Goal: Task Accomplishment & Management: Complete application form

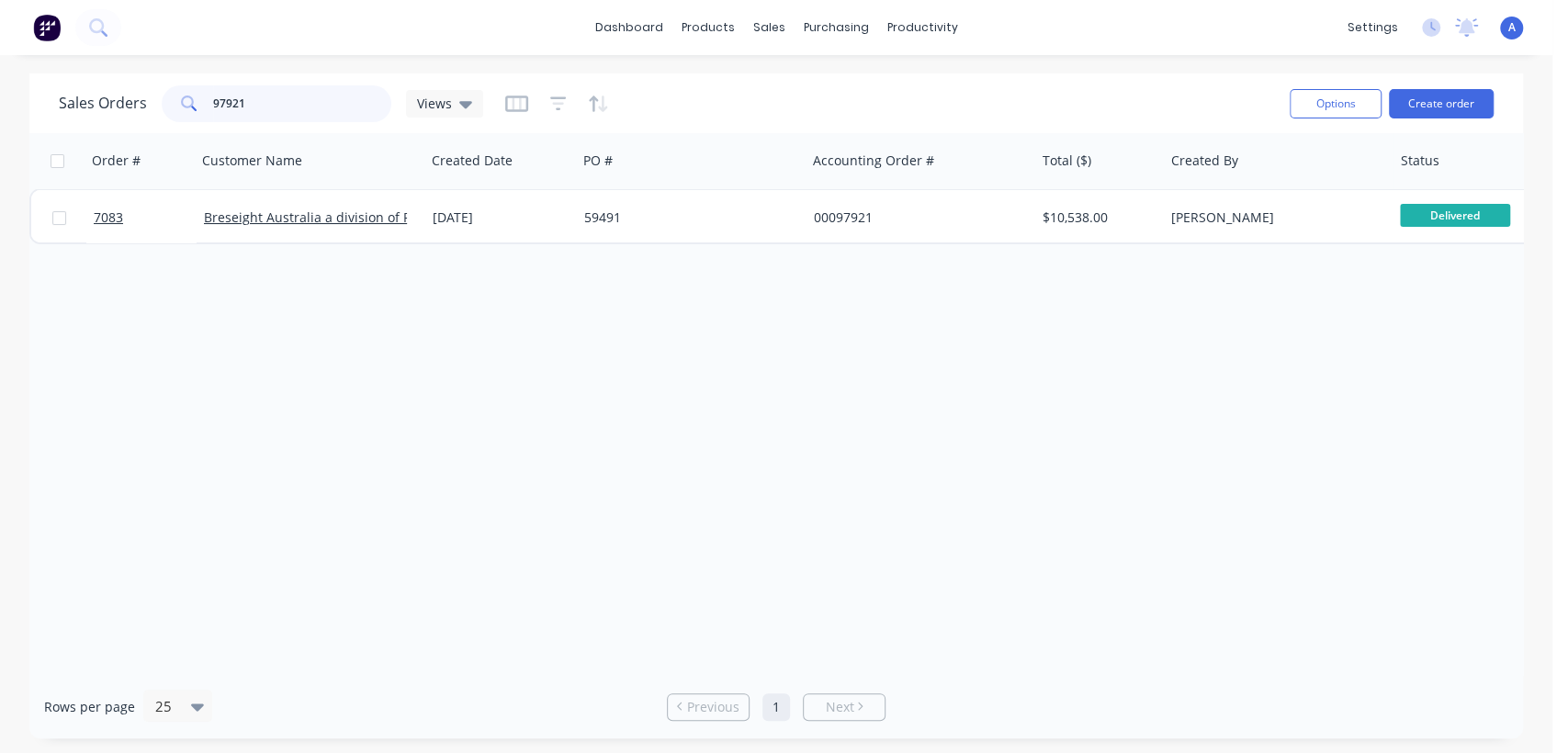
drag, startPoint x: 253, startPoint y: 106, endPoint x: 184, endPoint y: 108, distance: 69.0
click at [184, 108] on div "97921" at bounding box center [277, 104] width 230 height 37
type input "97604"
drag, startPoint x: 541, startPoint y: 103, endPoint x: 550, endPoint y: 108, distance: 10.3
click at [544, 103] on div at bounding box center [556, 104] width 104 height 29
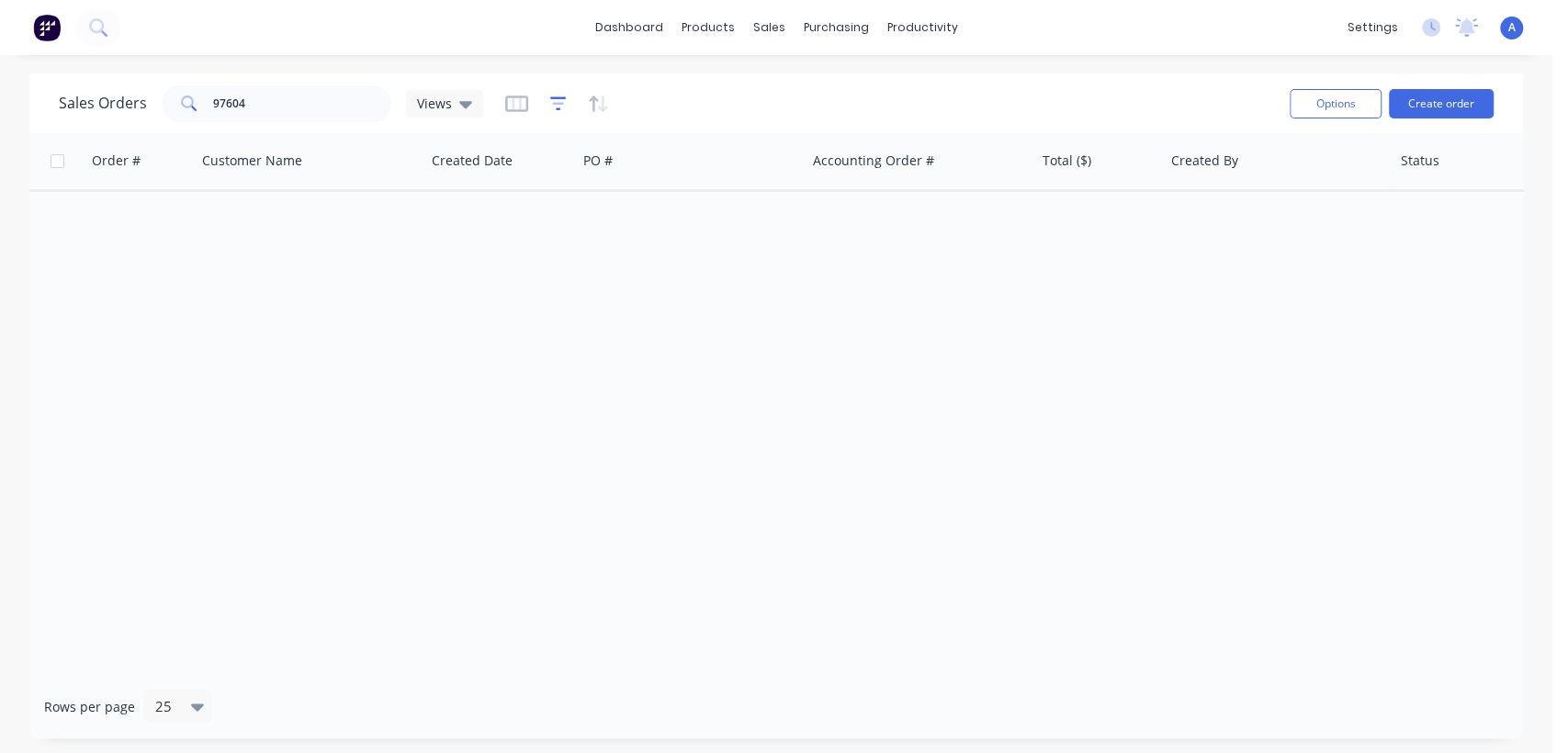
click at [551, 108] on icon "button" at bounding box center [558, 104] width 17 height 18
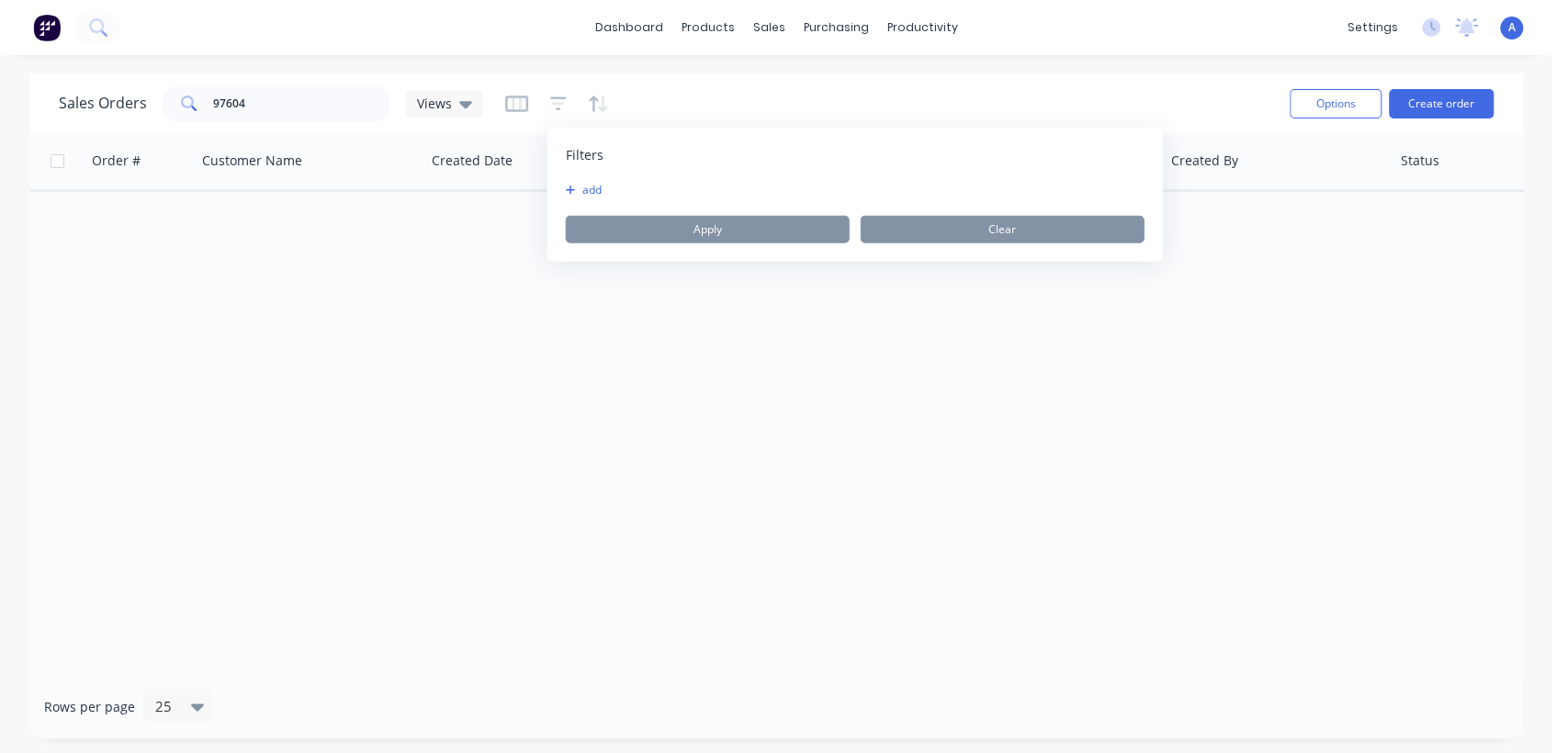
click at [575, 193] on button "add" at bounding box center [589, 190] width 46 height 15
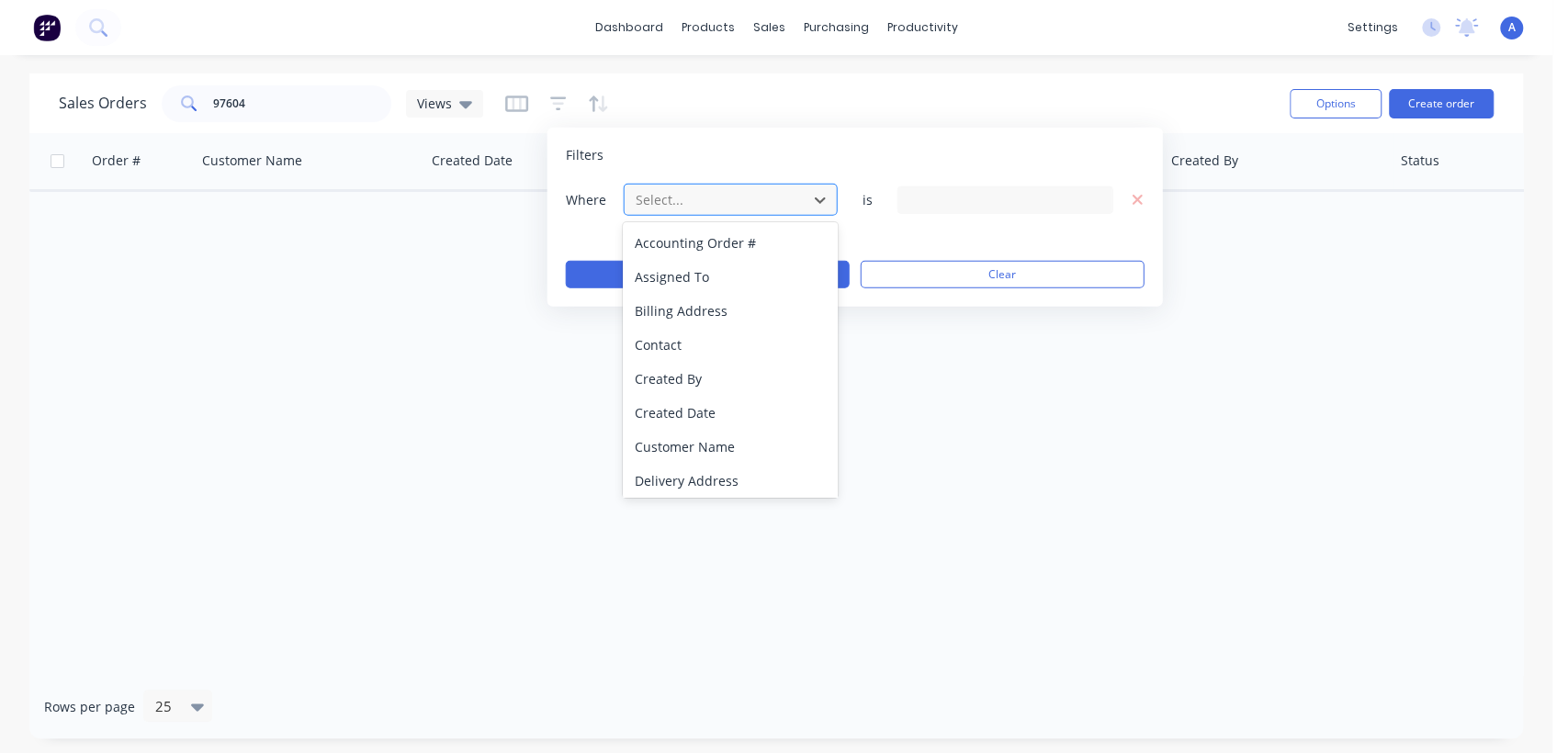
click at [720, 200] on div at bounding box center [715, 200] width 165 height 23
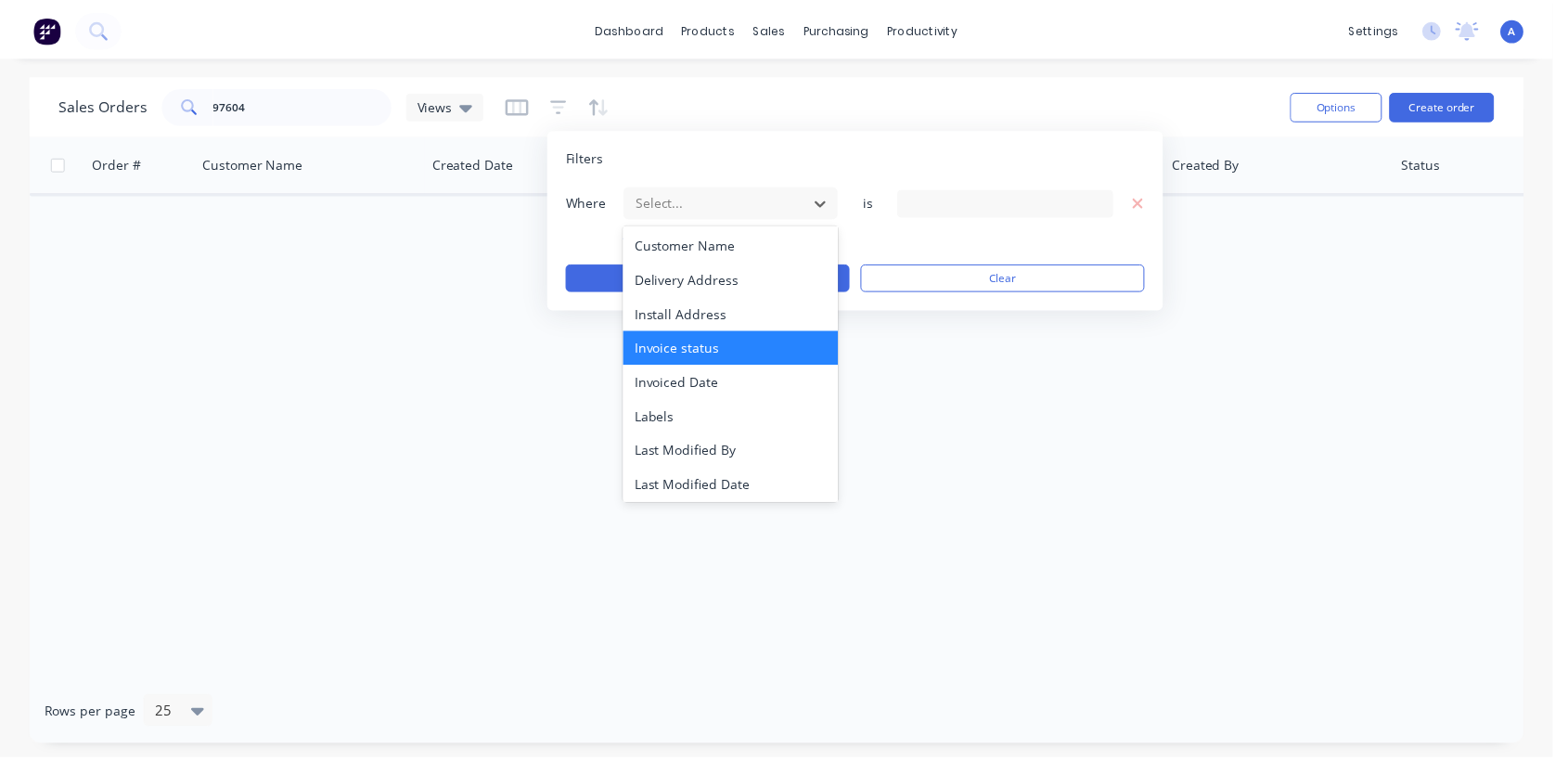
scroll to position [483, 0]
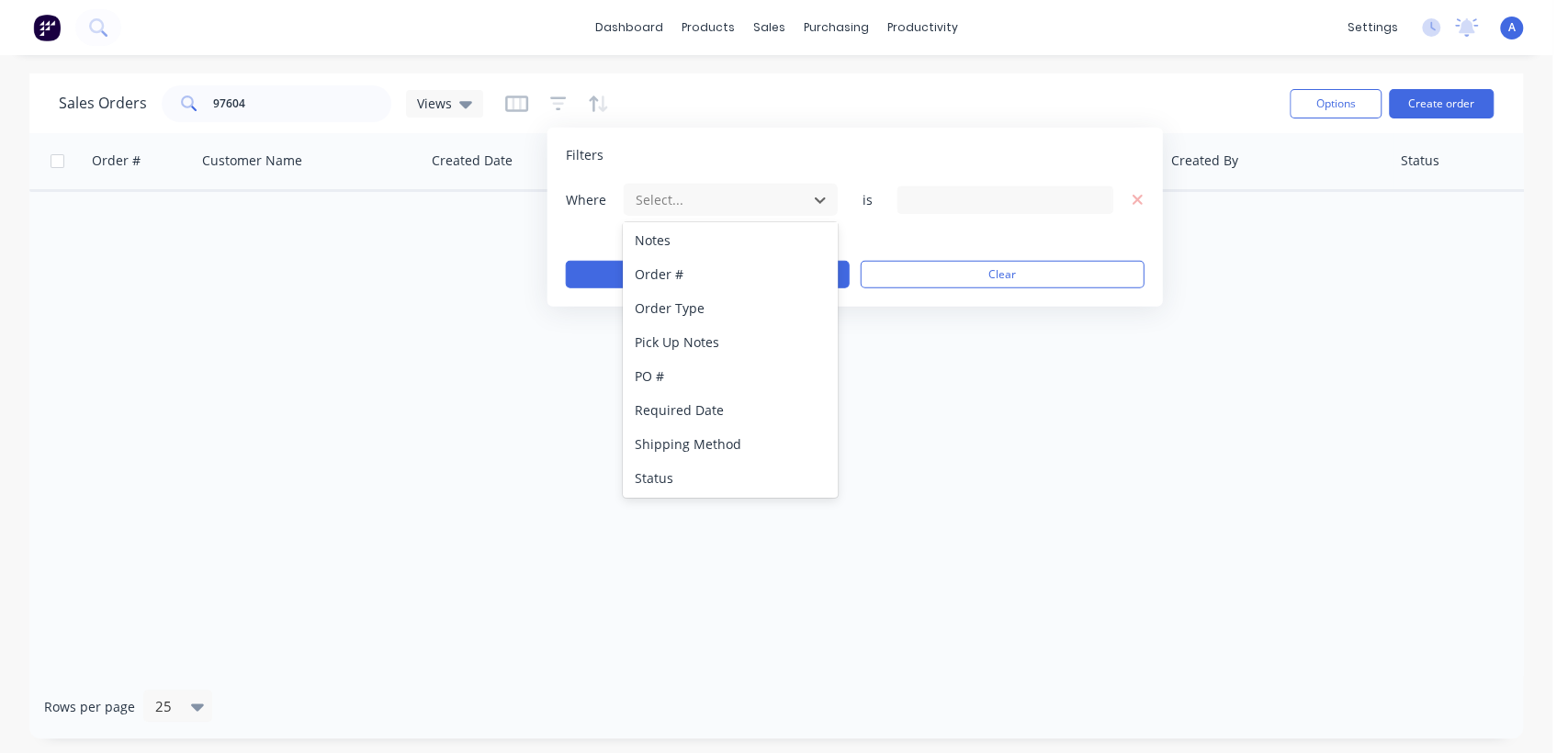
drag, startPoint x: 736, startPoint y: 470, endPoint x: 851, endPoint y: 374, distance: 149.8
click at [736, 470] on div "Status" at bounding box center [729, 477] width 214 height 34
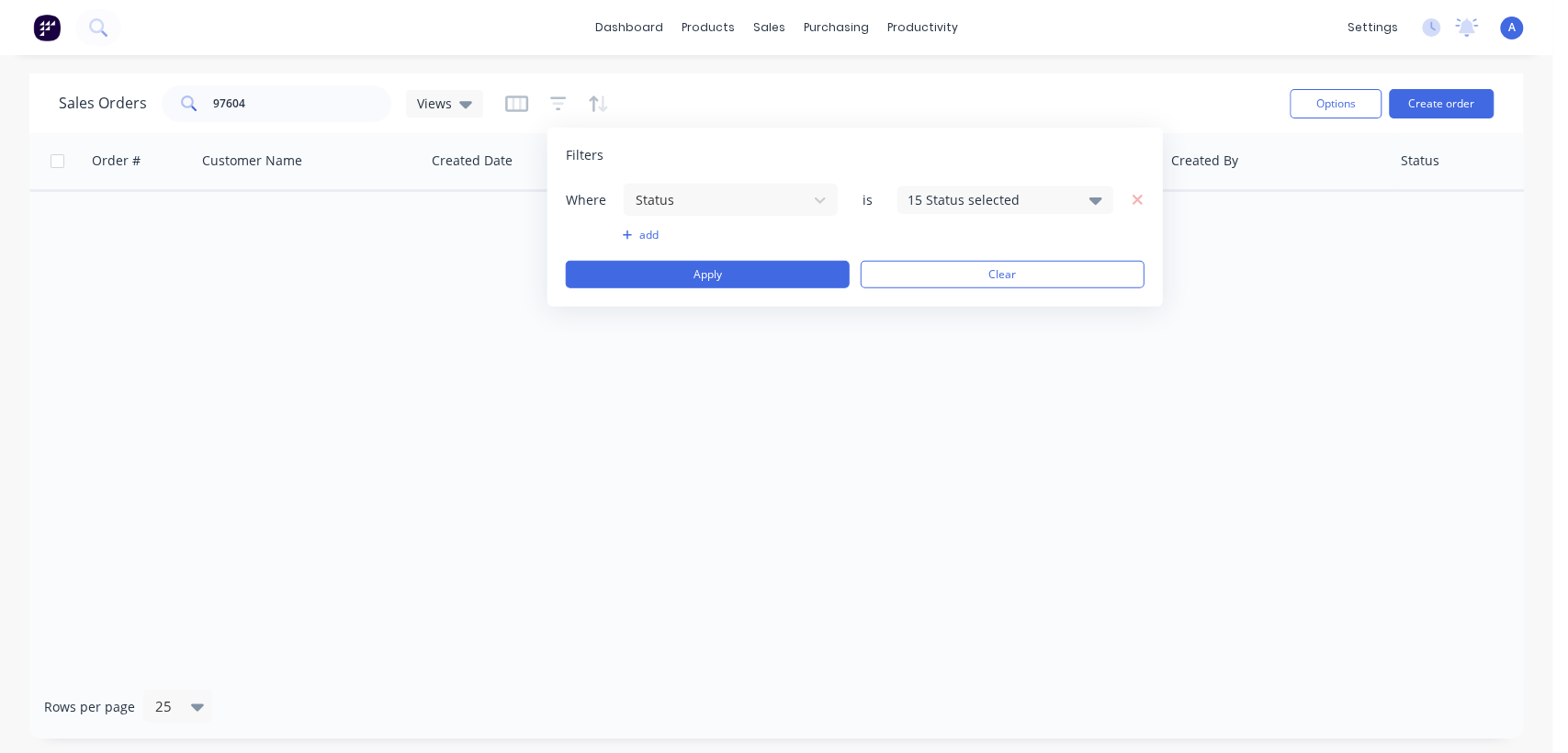
click at [961, 197] on div "15 Status selected" at bounding box center [990, 200] width 166 height 19
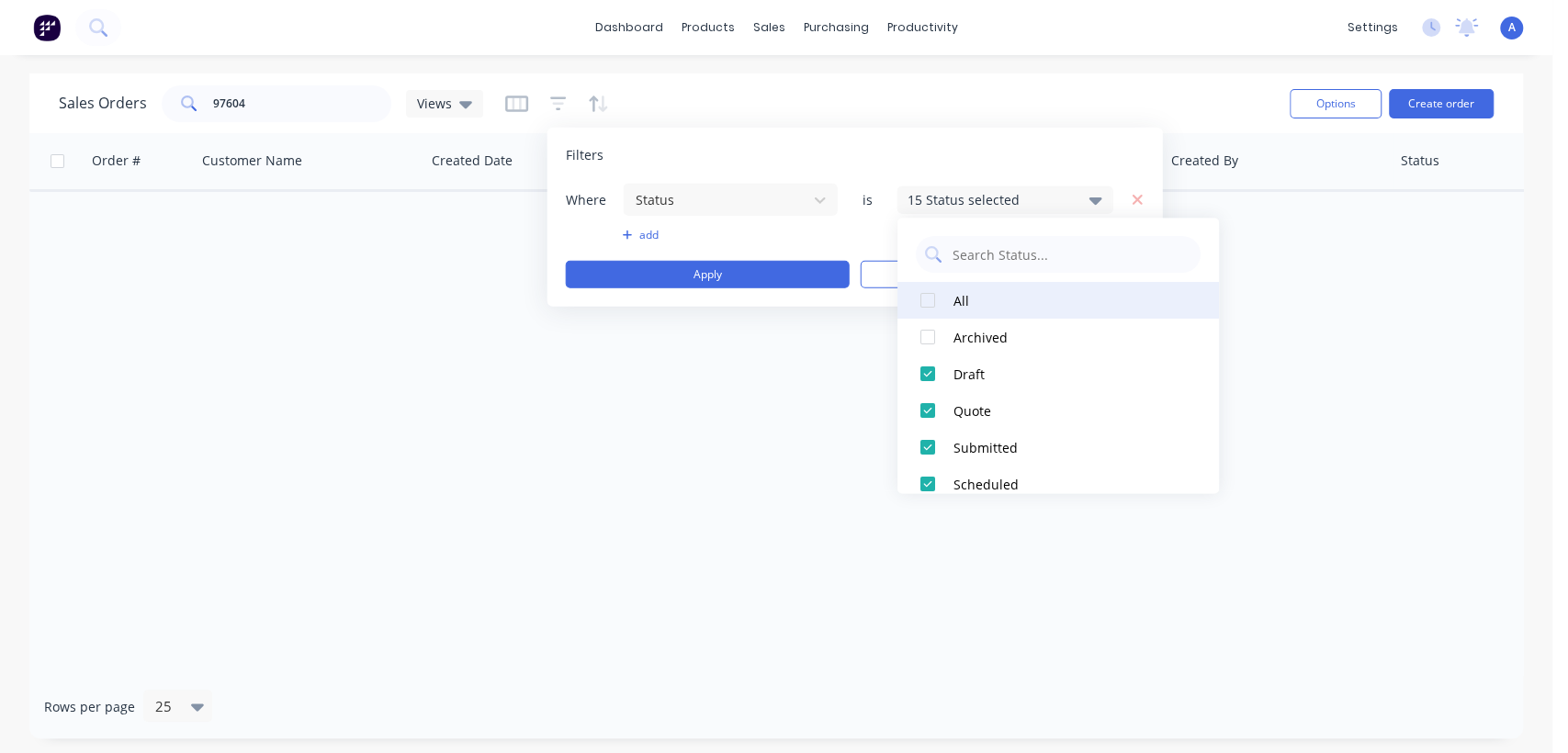
click at [933, 303] on div at bounding box center [928, 301] width 37 height 37
click at [840, 370] on div "Order # Customer Name Created Date PO # Accounting Order # Total ($) Created By…" at bounding box center [776, 404] width 1494 height 542
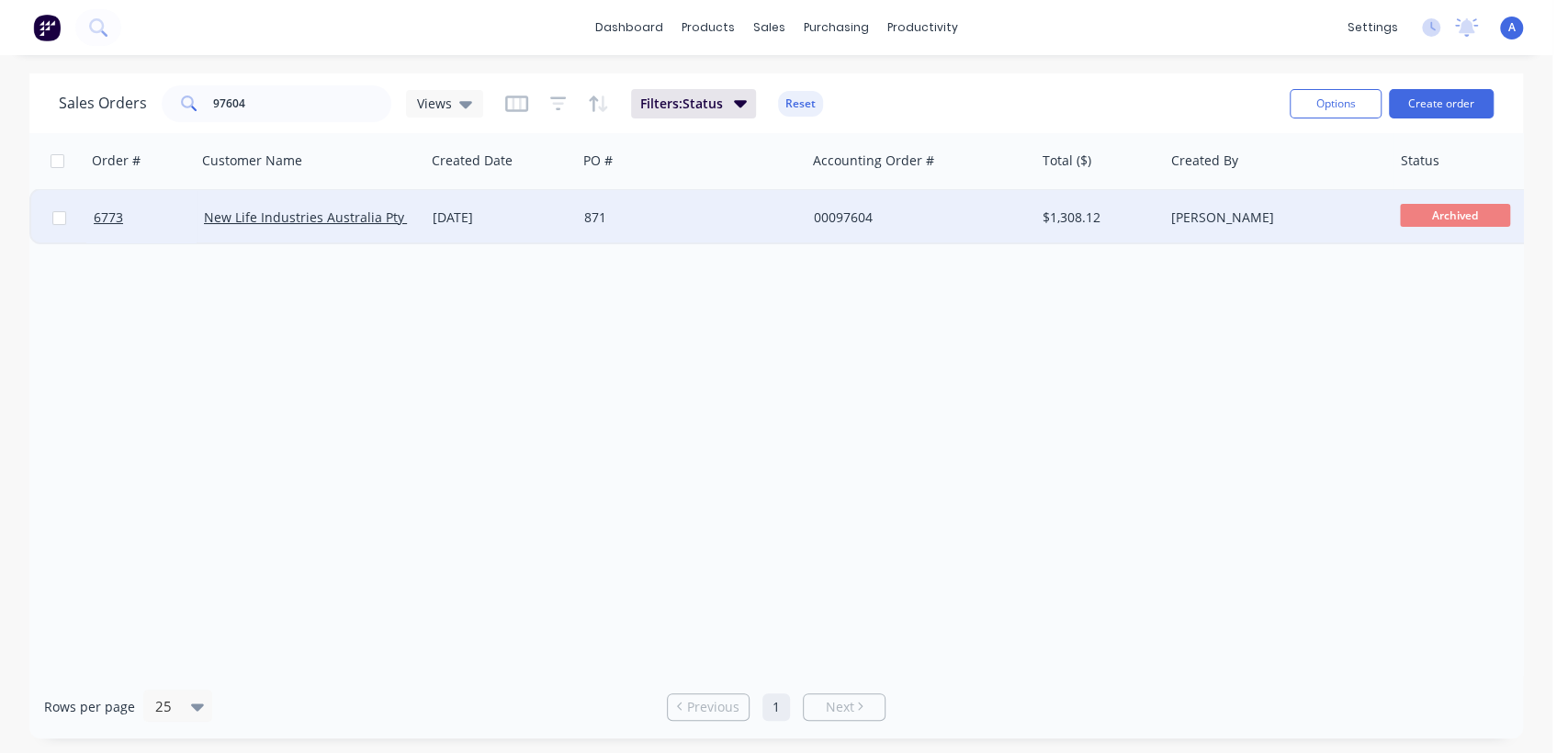
click at [617, 217] on div "871" at bounding box center [686, 218] width 204 height 18
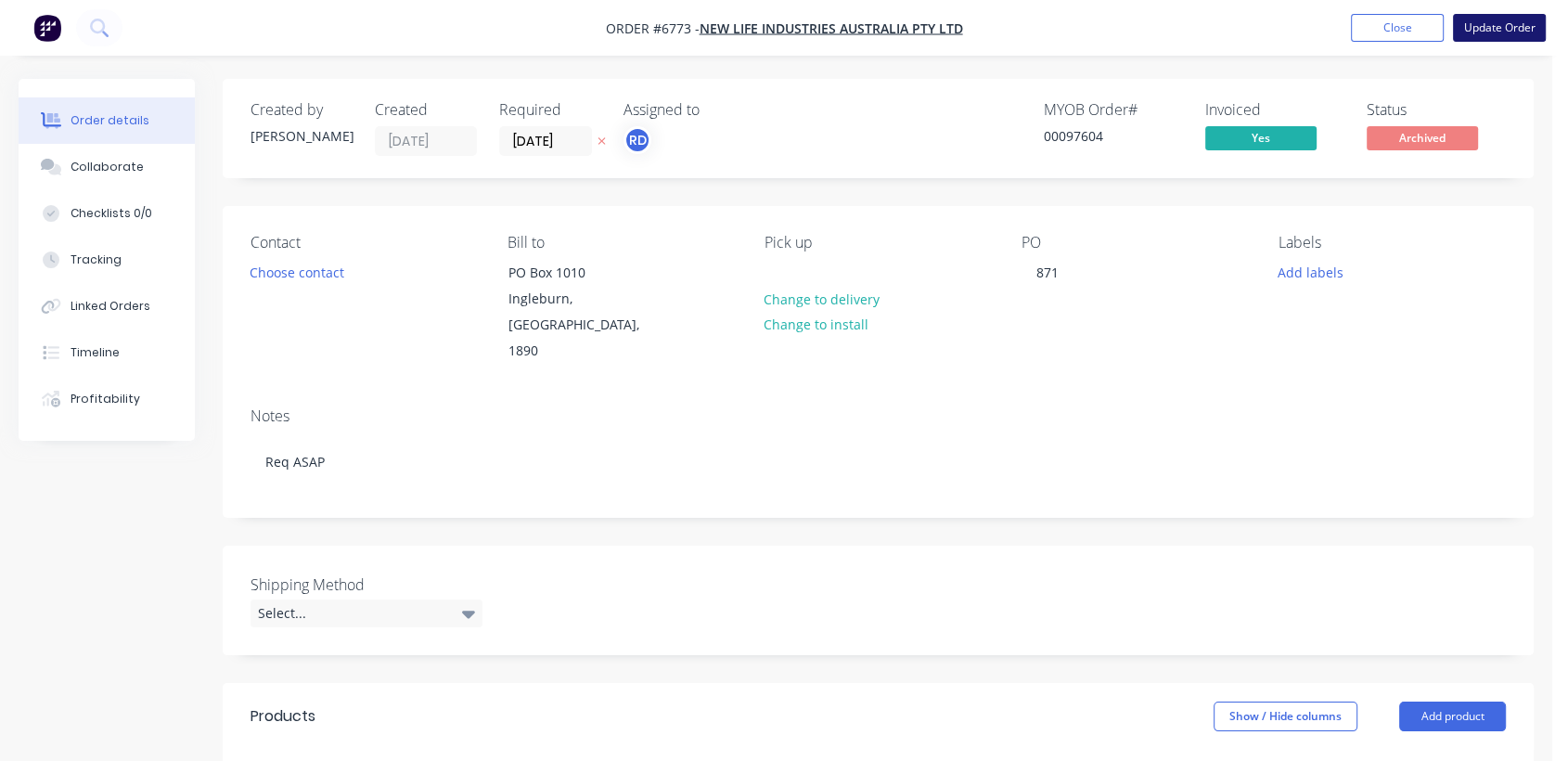
click at [1483, 32] on button "Update Order" at bounding box center [1499, 28] width 93 height 28
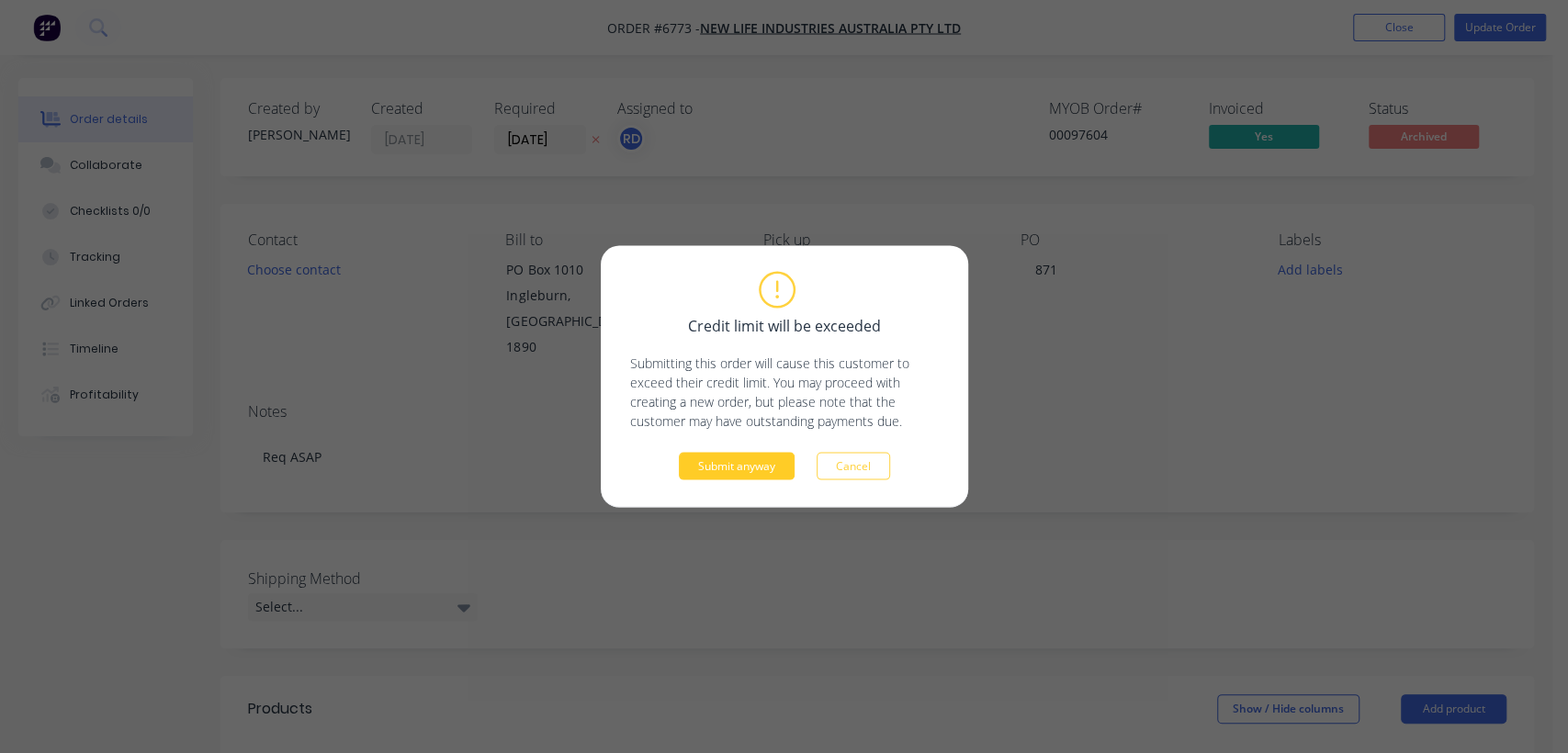
click at [738, 463] on button "Submit anyway" at bounding box center [737, 466] width 116 height 28
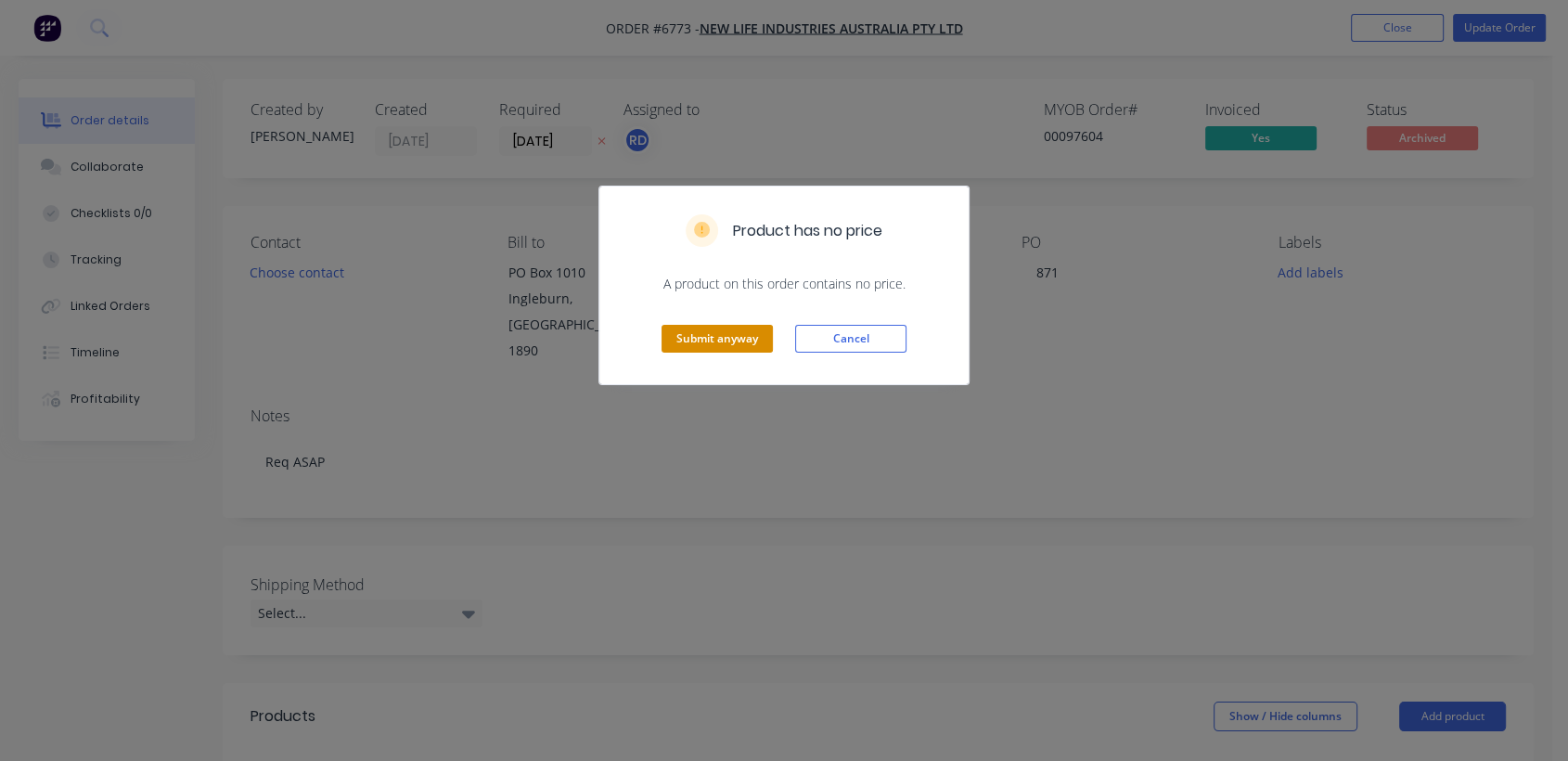
click at [761, 335] on button "Submit anyway" at bounding box center [717, 339] width 111 height 28
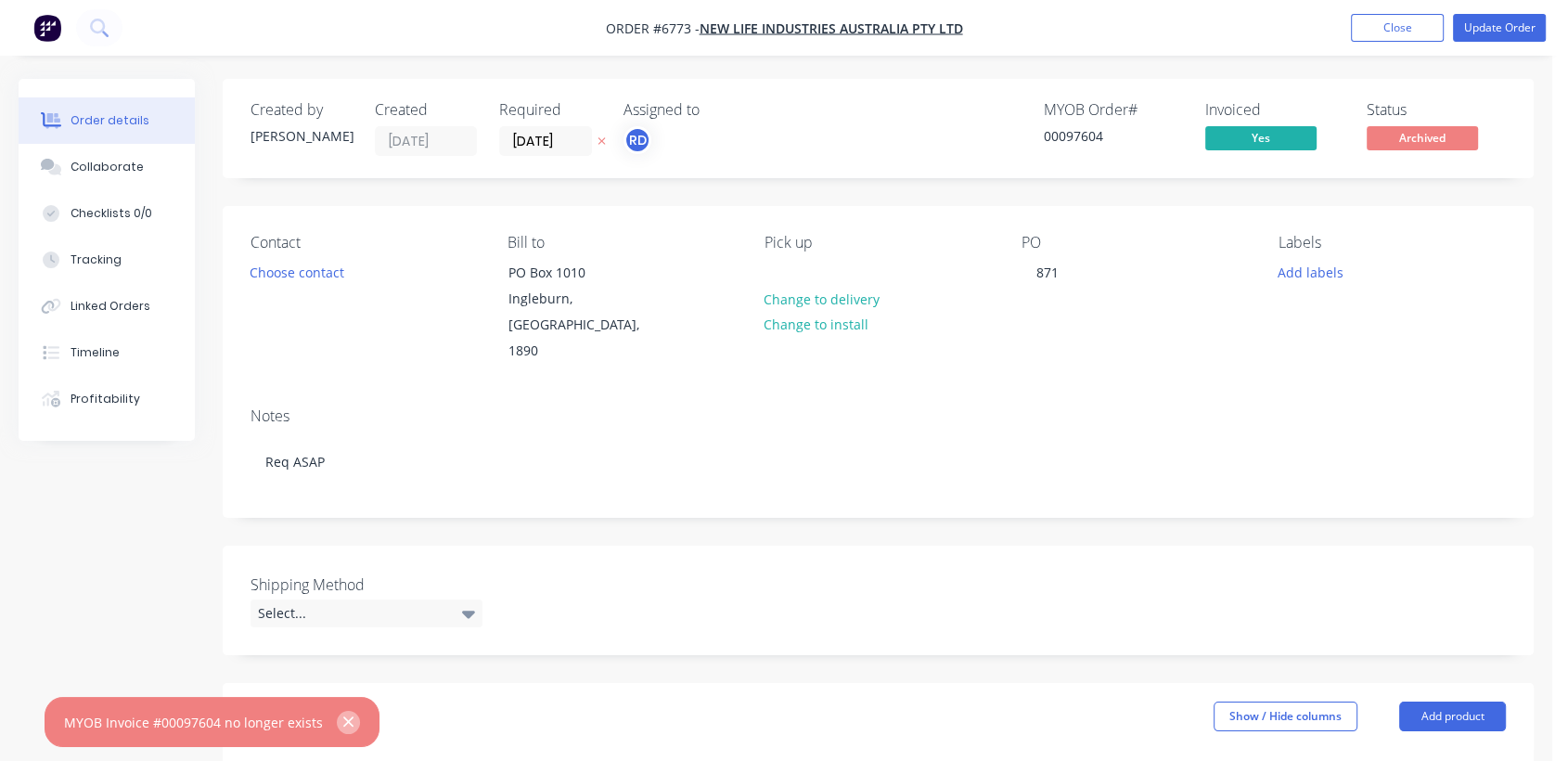
click at [346, 715] on icon "button" at bounding box center [348, 722] width 12 height 17
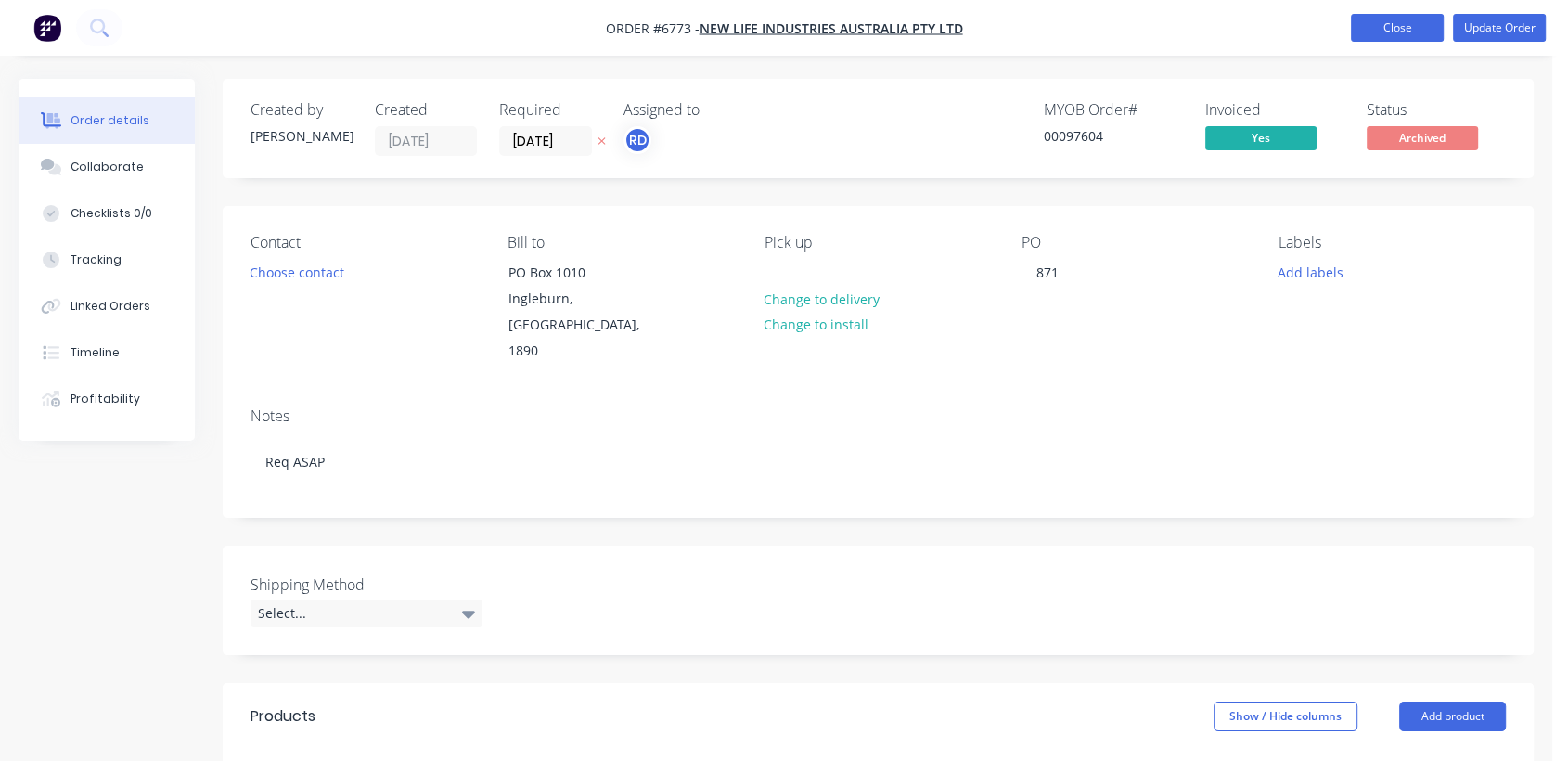
click at [1411, 23] on button "Close" at bounding box center [1397, 28] width 93 height 28
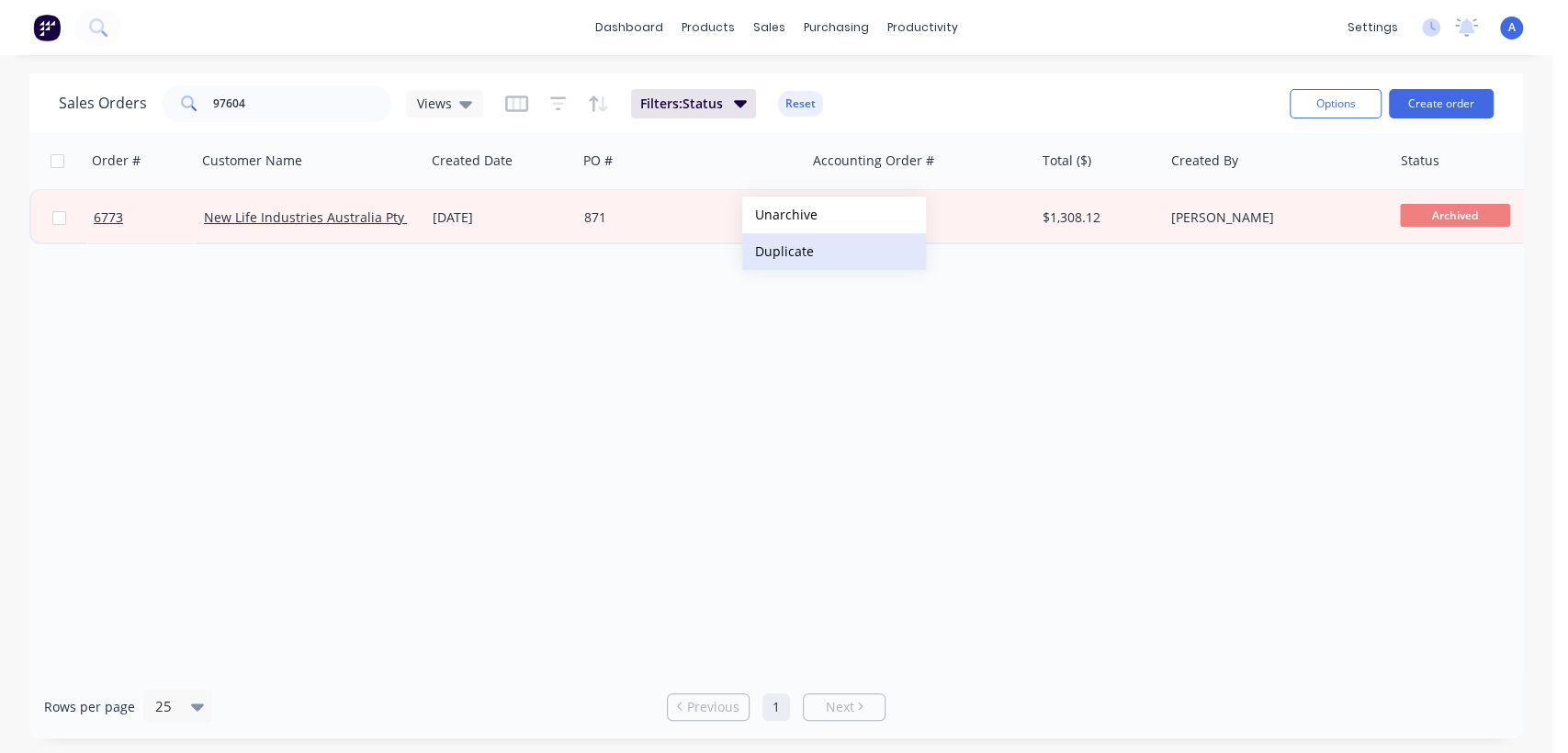
click at [789, 247] on button "Duplicate" at bounding box center [834, 252] width 184 height 37
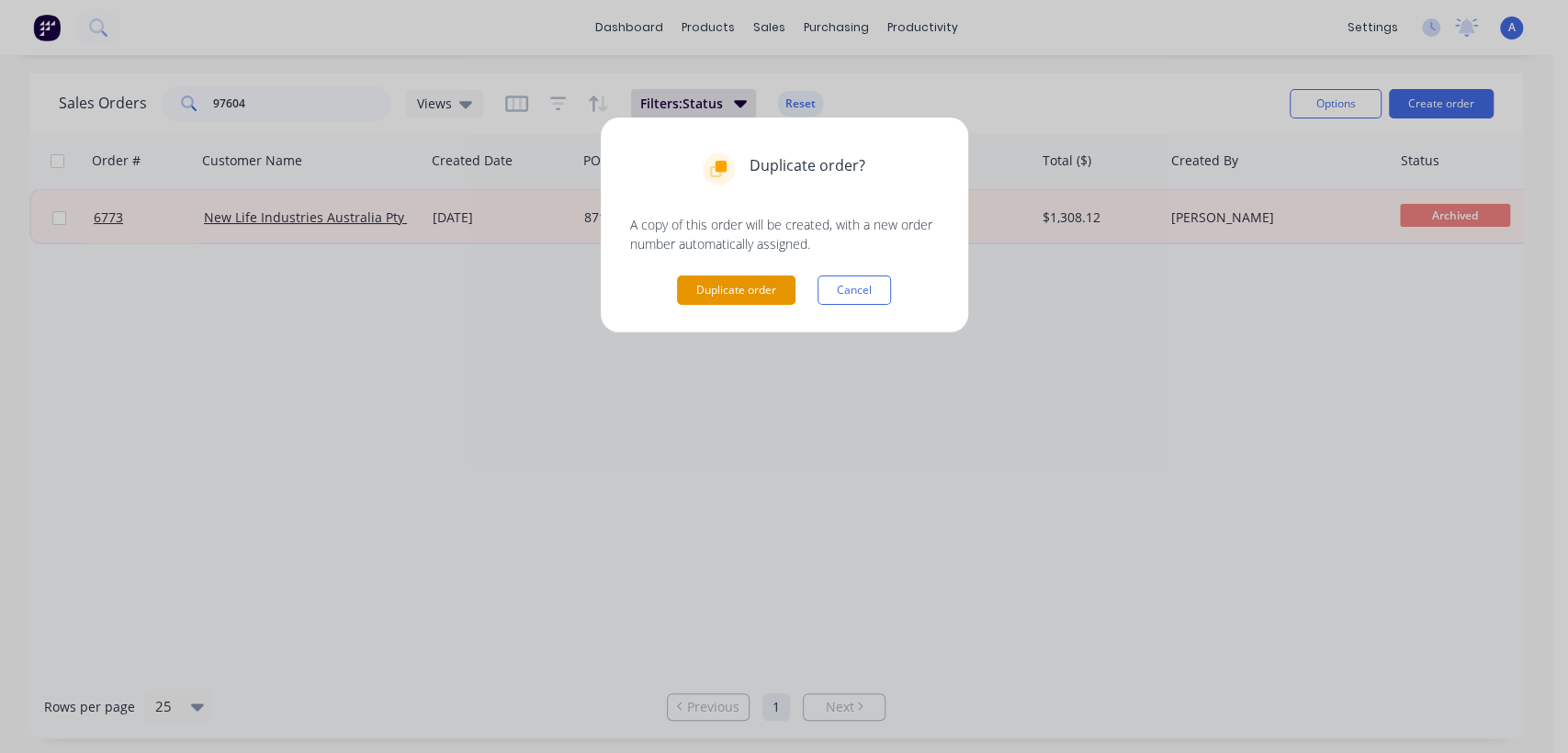
click at [729, 281] on button "Duplicate order" at bounding box center [736, 291] width 119 height 29
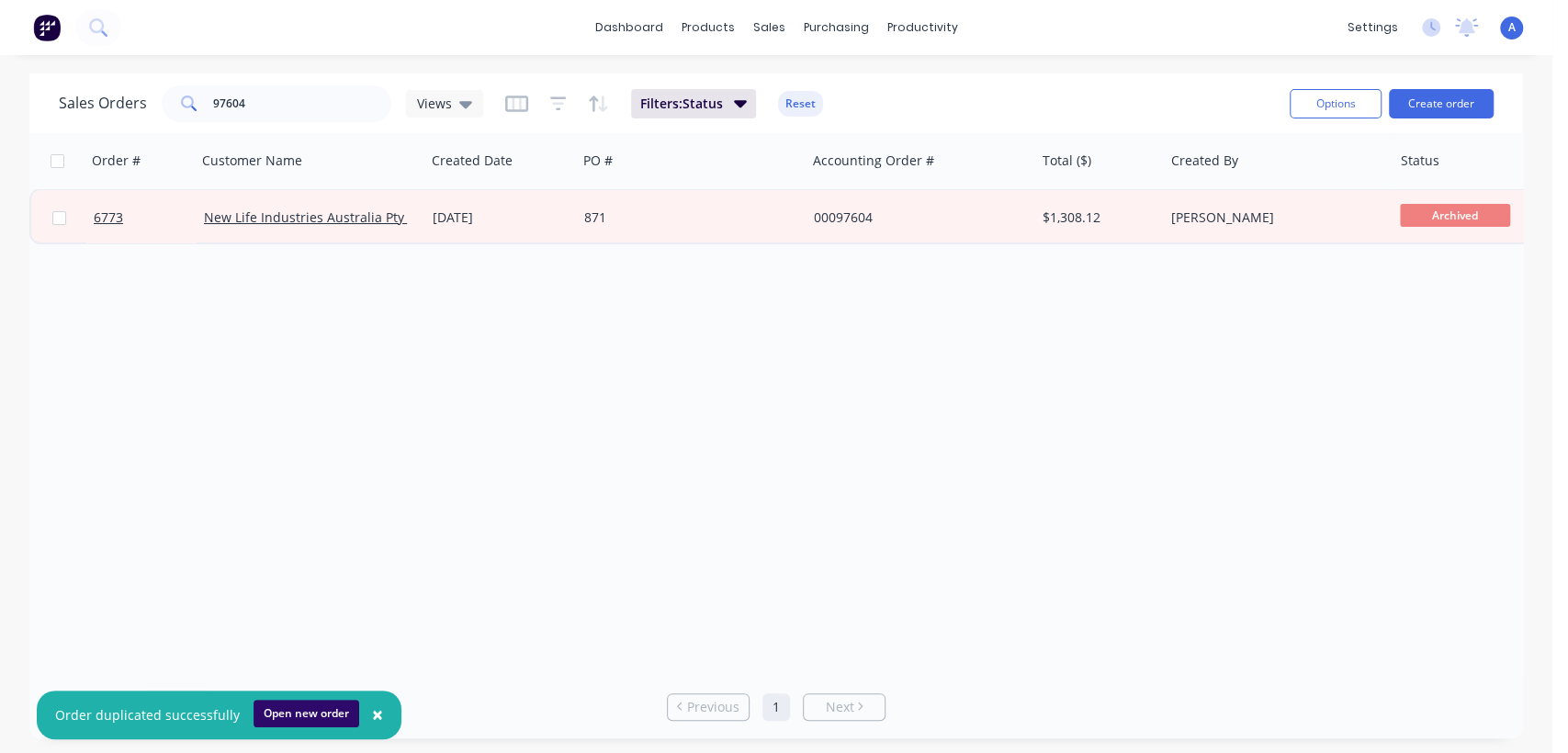
click at [281, 714] on button "Open new order" at bounding box center [306, 713] width 106 height 28
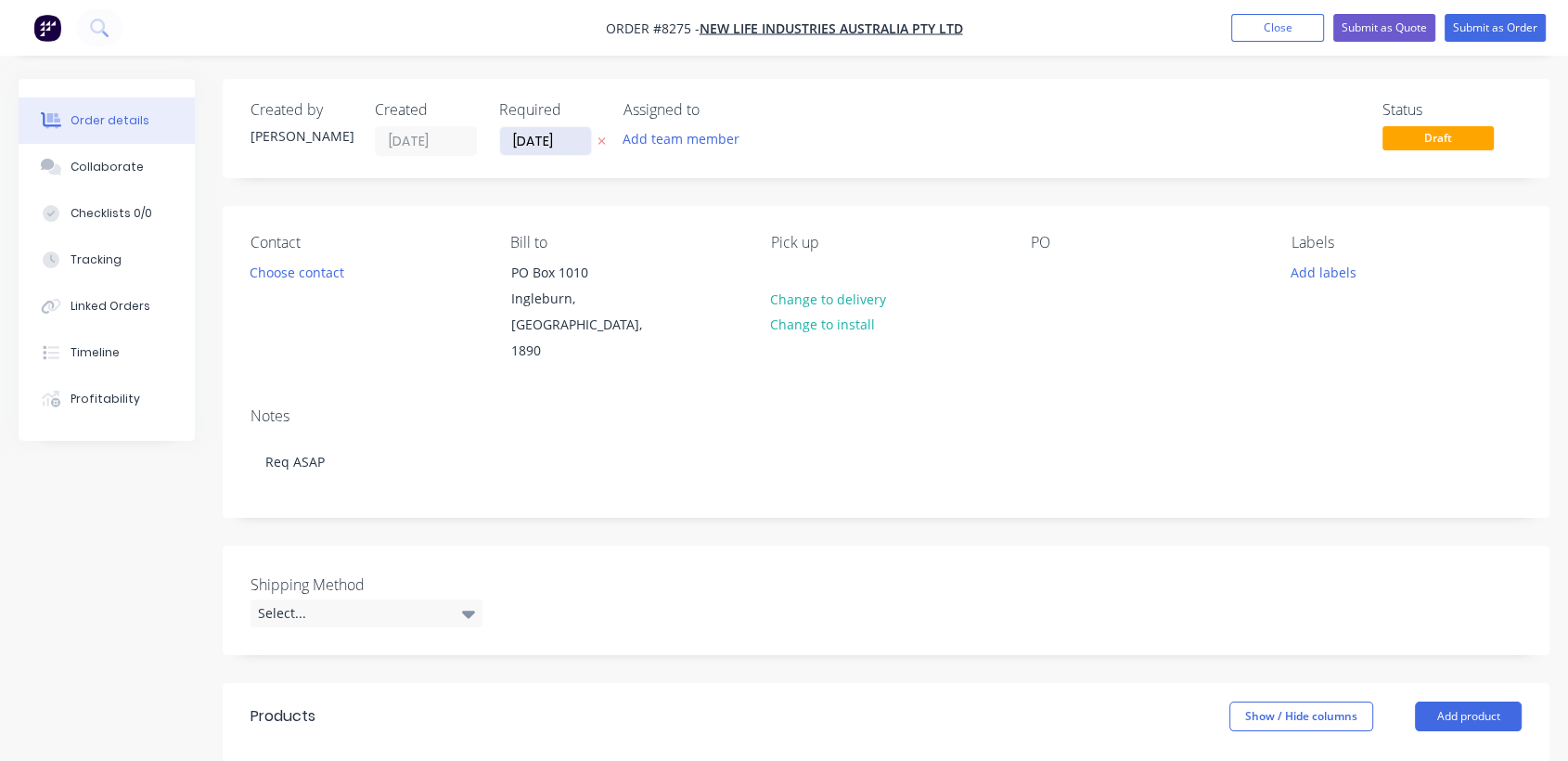
click at [582, 132] on input "[DATE]" at bounding box center [545, 141] width 91 height 28
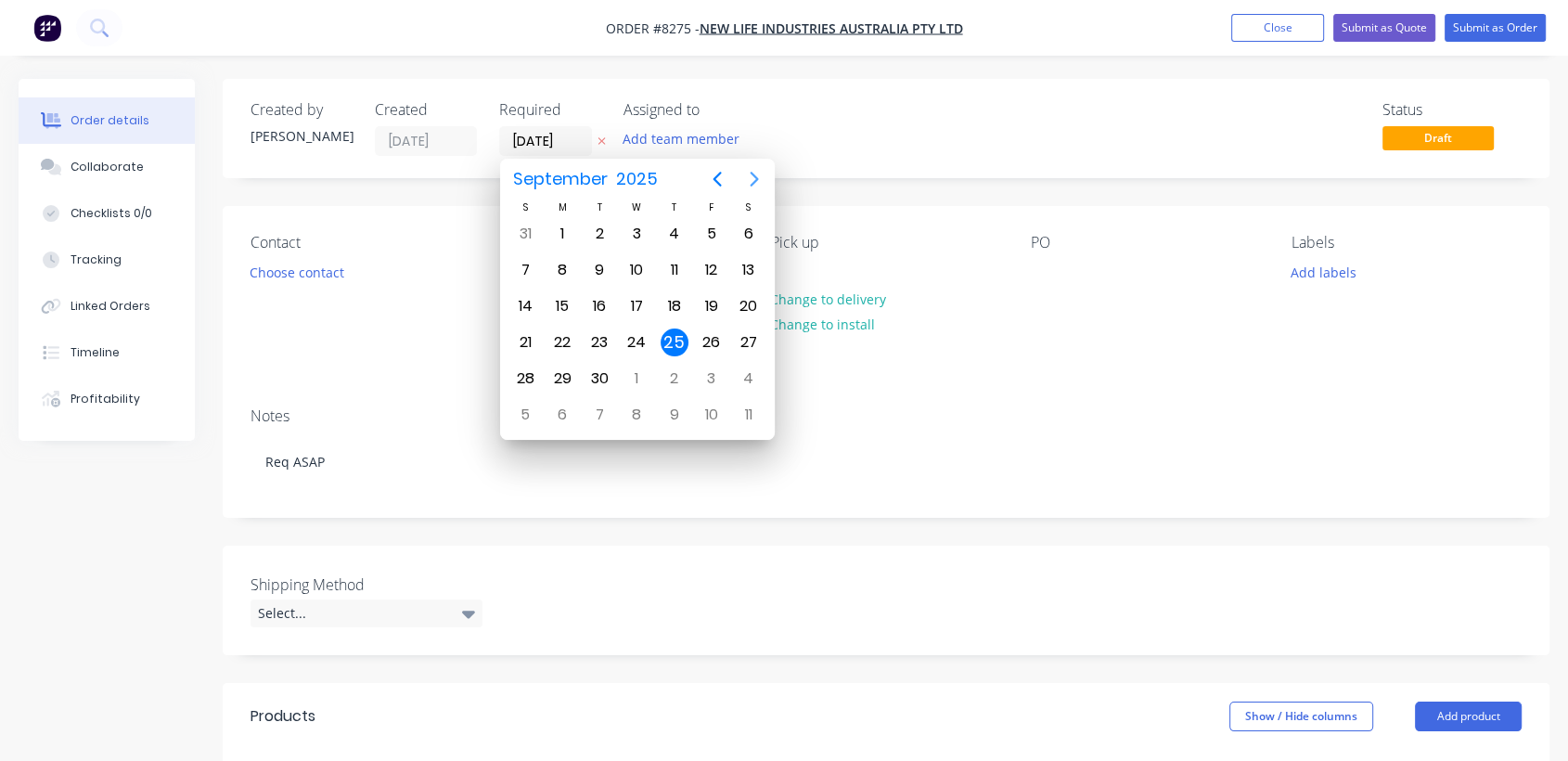
click at [746, 176] on icon "Next page" at bounding box center [754, 179] width 22 height 22
click at [635, 370] on div "31" at bounding box center [636, 379] width 28 height 28
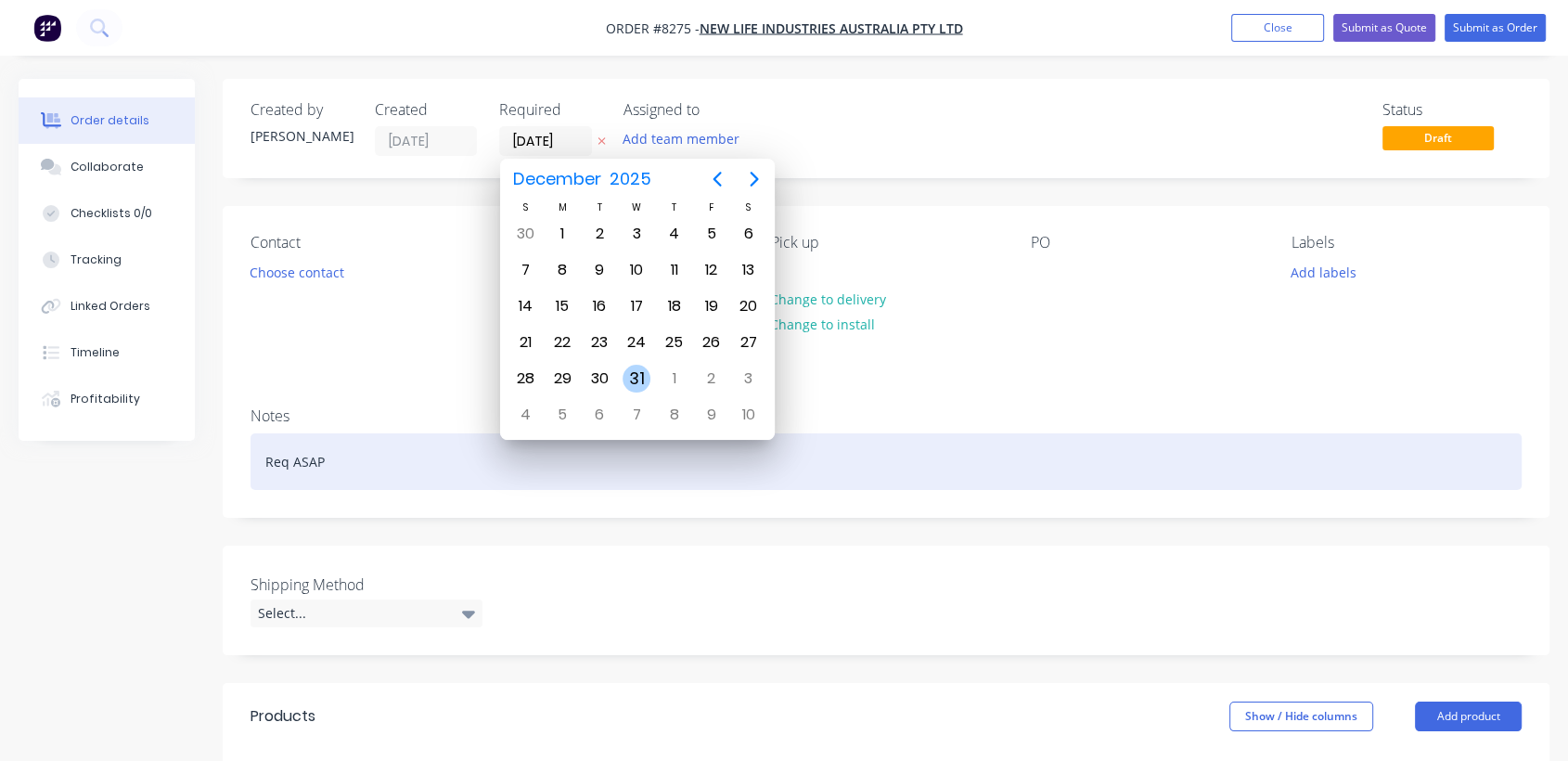
type input "[DATE]"
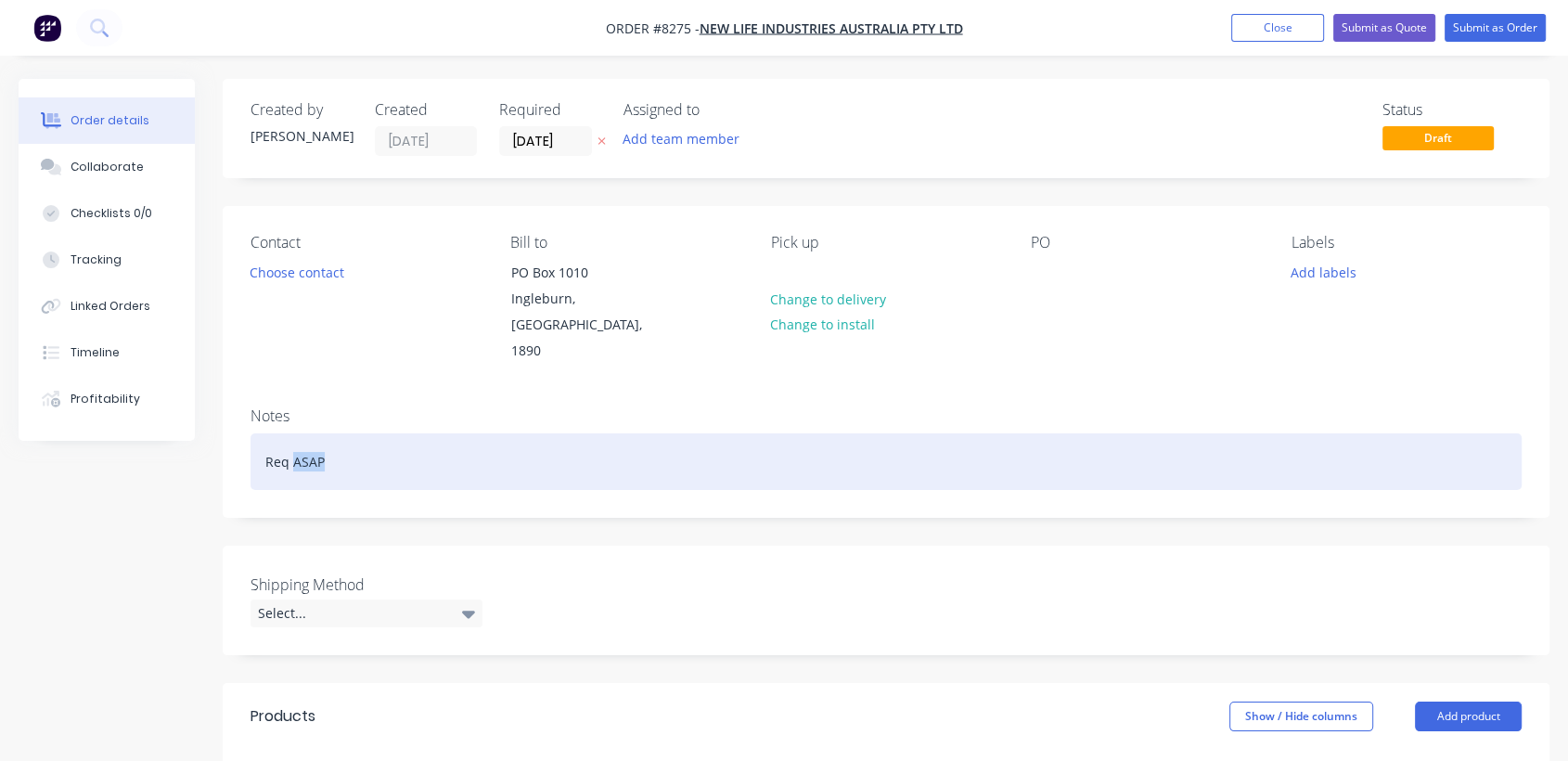
drag, startPoint x: 320, startPoint y: 433, endPoint x: 292, endPoint y: 435, distance: 28.1
click at [292, 435] on div "Req ASAP" at bounding box center [886, 462] width 1272 height 57
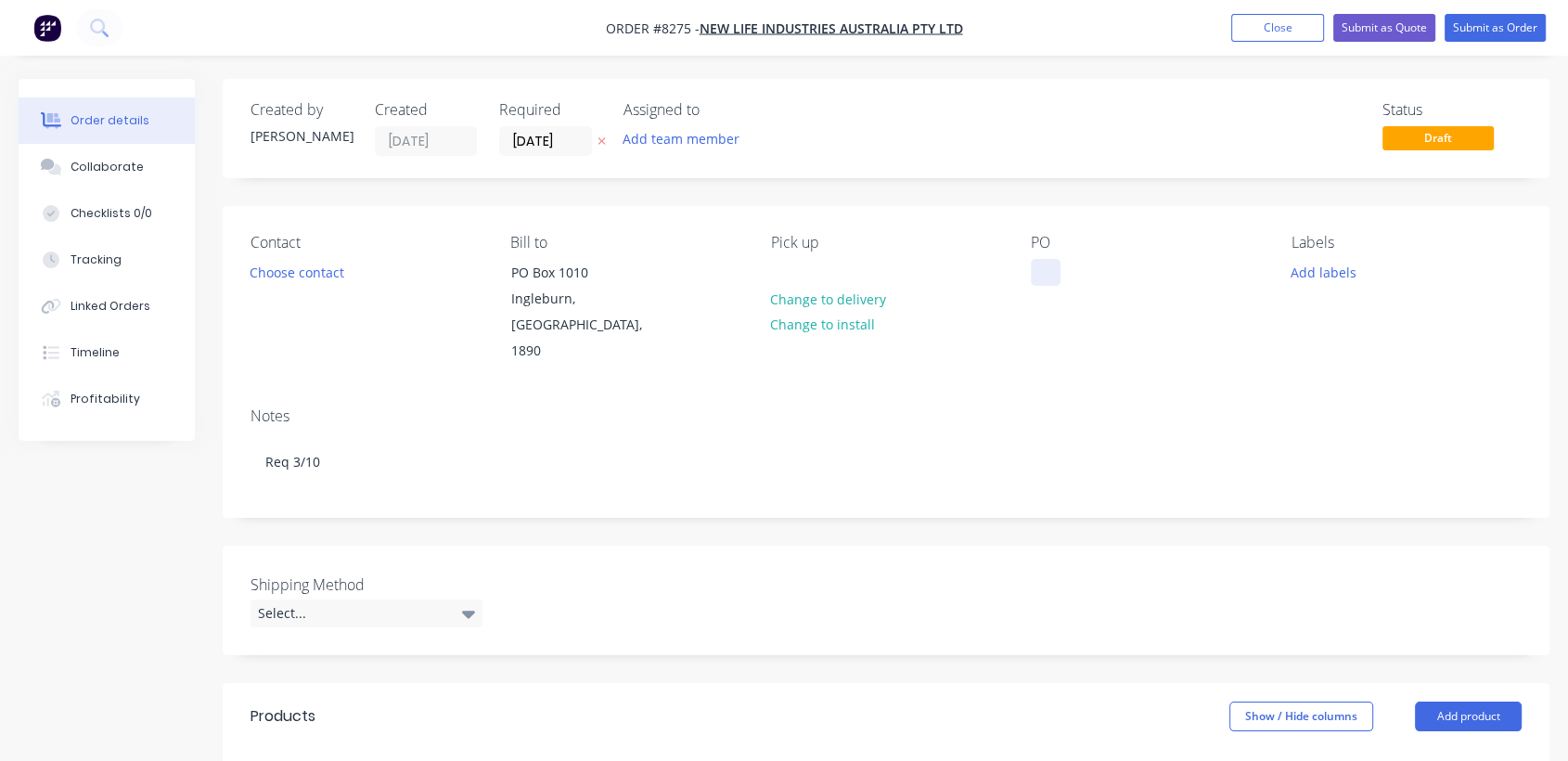
click at [1054, 272] on div at bounding box center [1046, 272] width 30 height 27
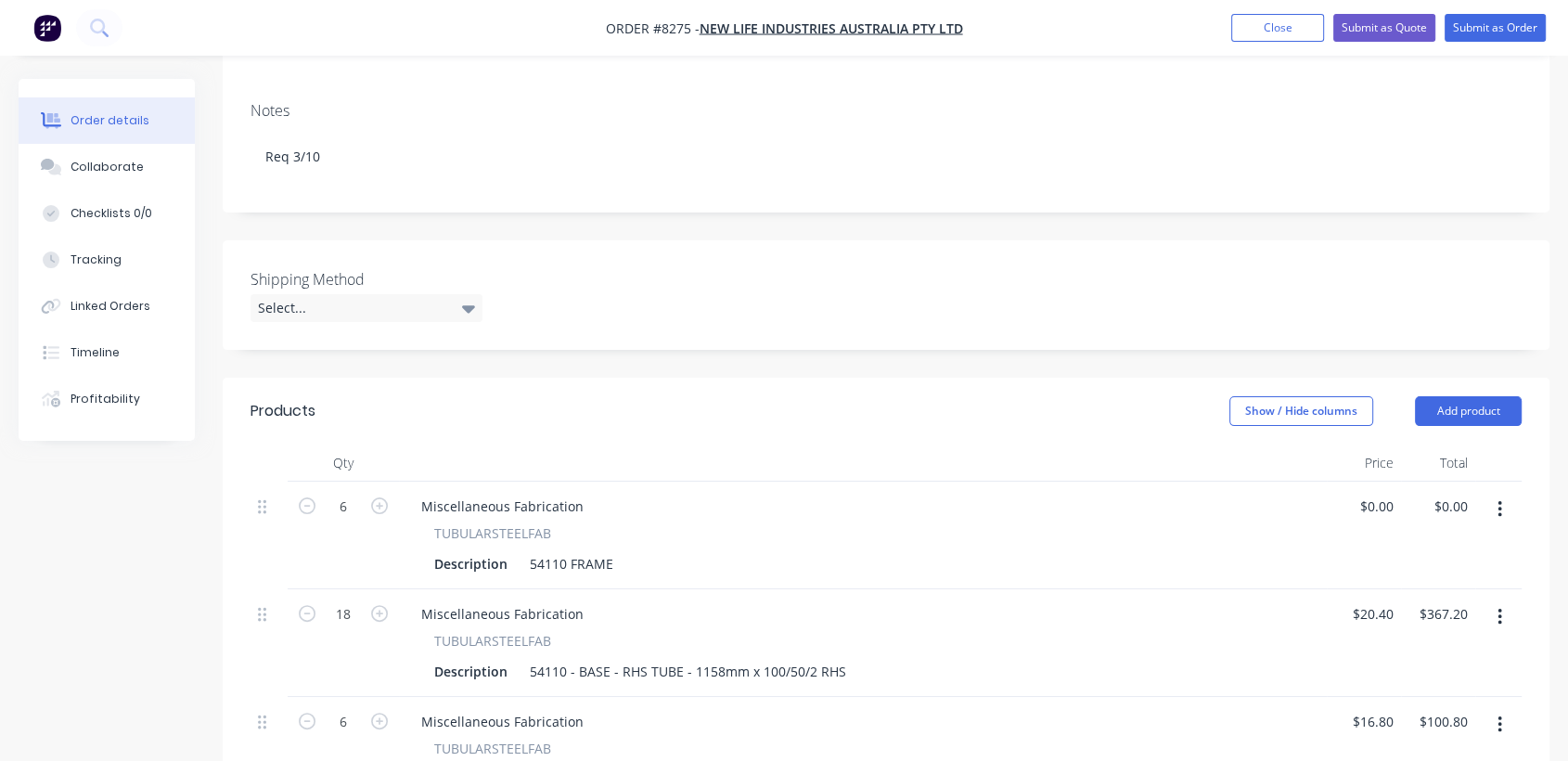
scroll to position [309, 0]
click at [357, 291] on div "Select..." at bounding box center [367, 305] width 232 height 28
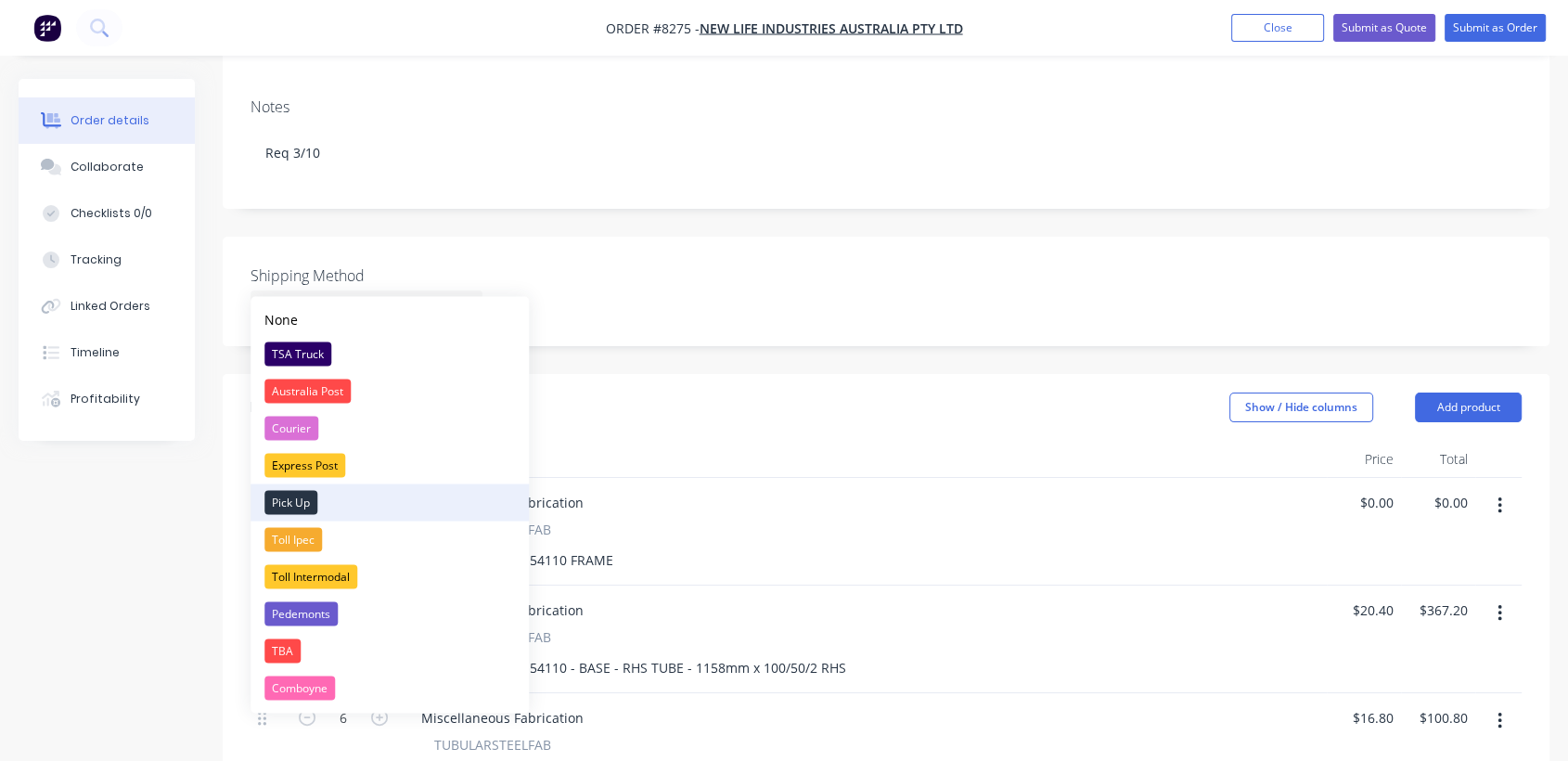
click at [290, 496] on div "Pick Up" at bounding box center [291, 502] width 53 height 24
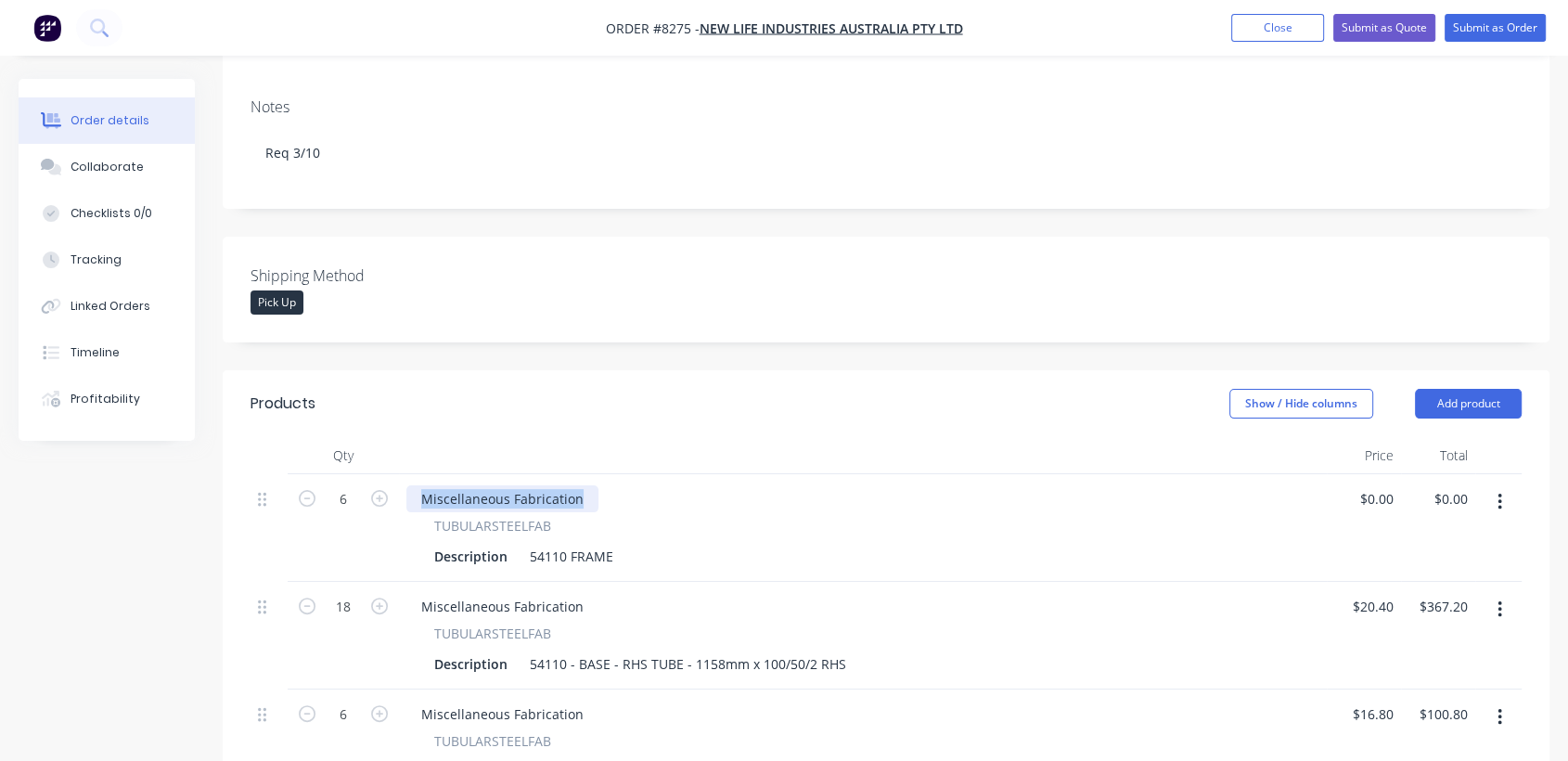
drag, startPoint x: 579, startPoint y: 466, endPoint x: 424, endPoint y: 457, distance: 155.3
click at [424, 485] on div "Miscellaneous Fabrication" at bounding box center [503, 498] width 192 height 27
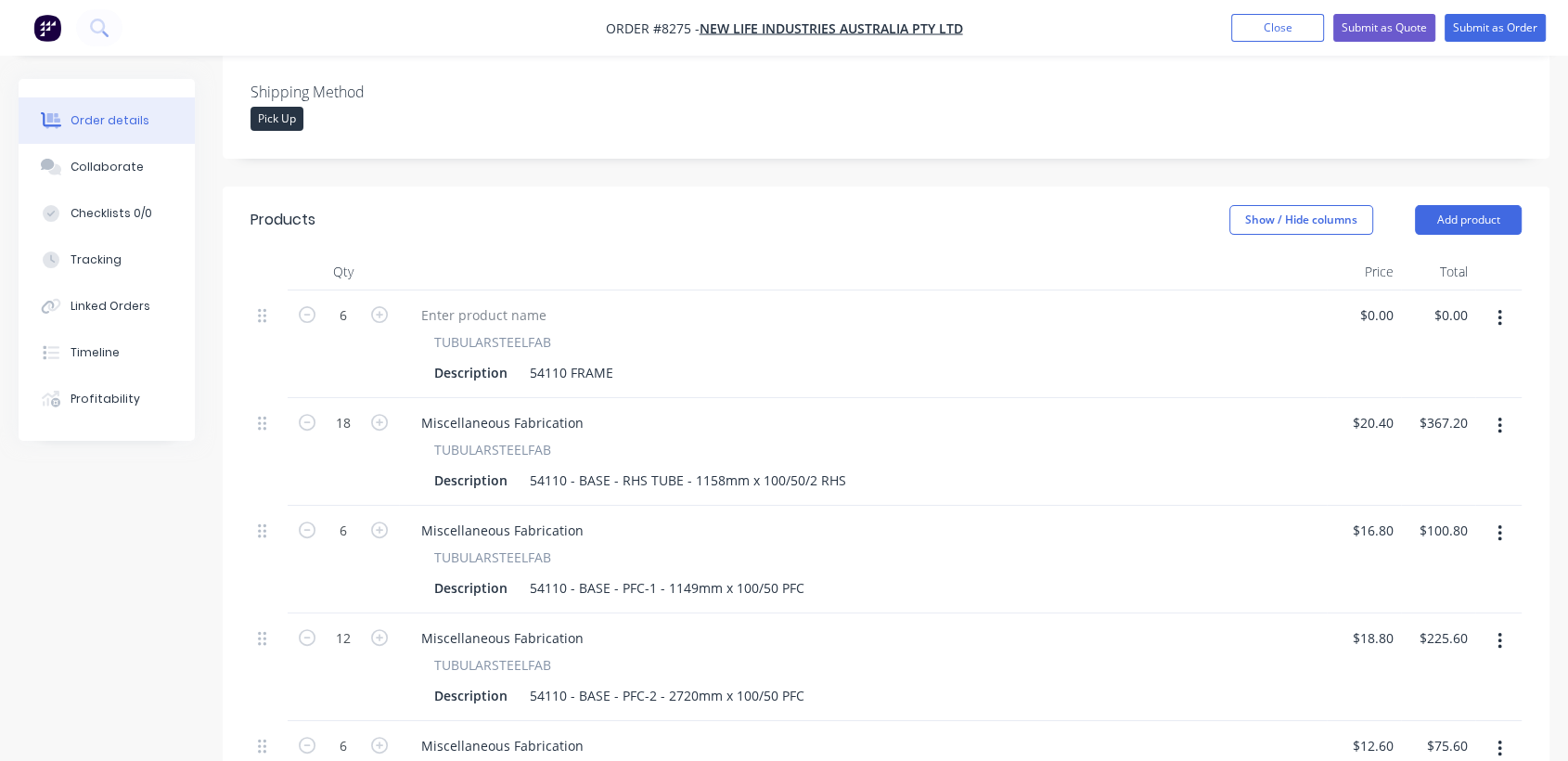
scroll to position [515, 0]
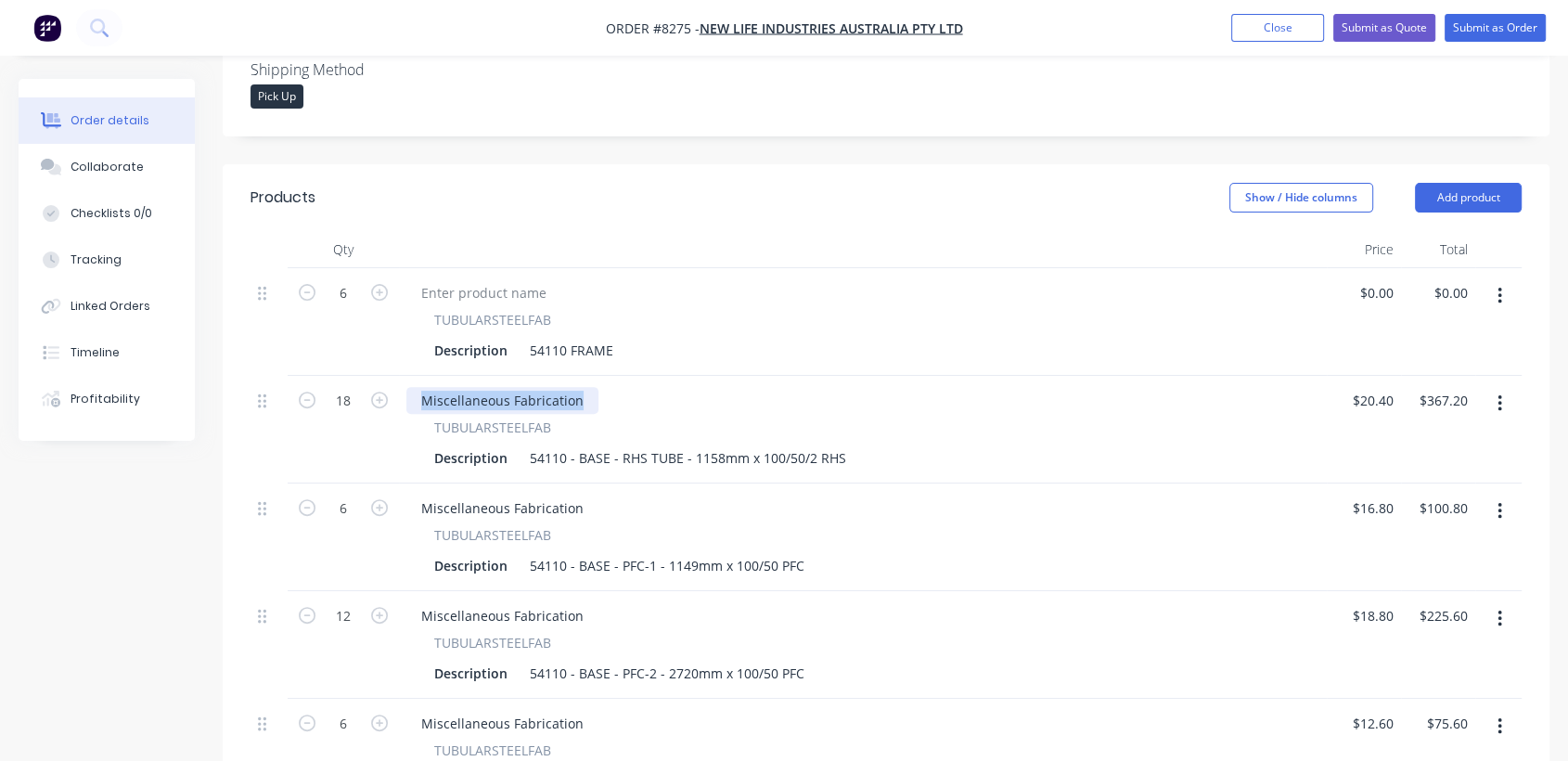
drag, startPoint x: 579, startPoint y: 374, endPoint x: 397, endPoint y: 371, distance: 182.0
click at [397, 376] on div "18 Miscellaneous Fabrication TUBULARSTEELFAB Description 54110 - BASE - RHS TUB…" at bounding box center [886, 430] width 1272 height 108
click at [562, 494] on div "Miscellaneous Fabrication" at bounding box center [503, 507] width 192 height 27
drag, startPoint x: 583, startPoint y: 478, endPoint x: 414, endPoint y: 477, distance: 169.0
click at [414, 494] on div "Miscellaneous Fabrication" at bounding box center [503, 507] width 192 height 27
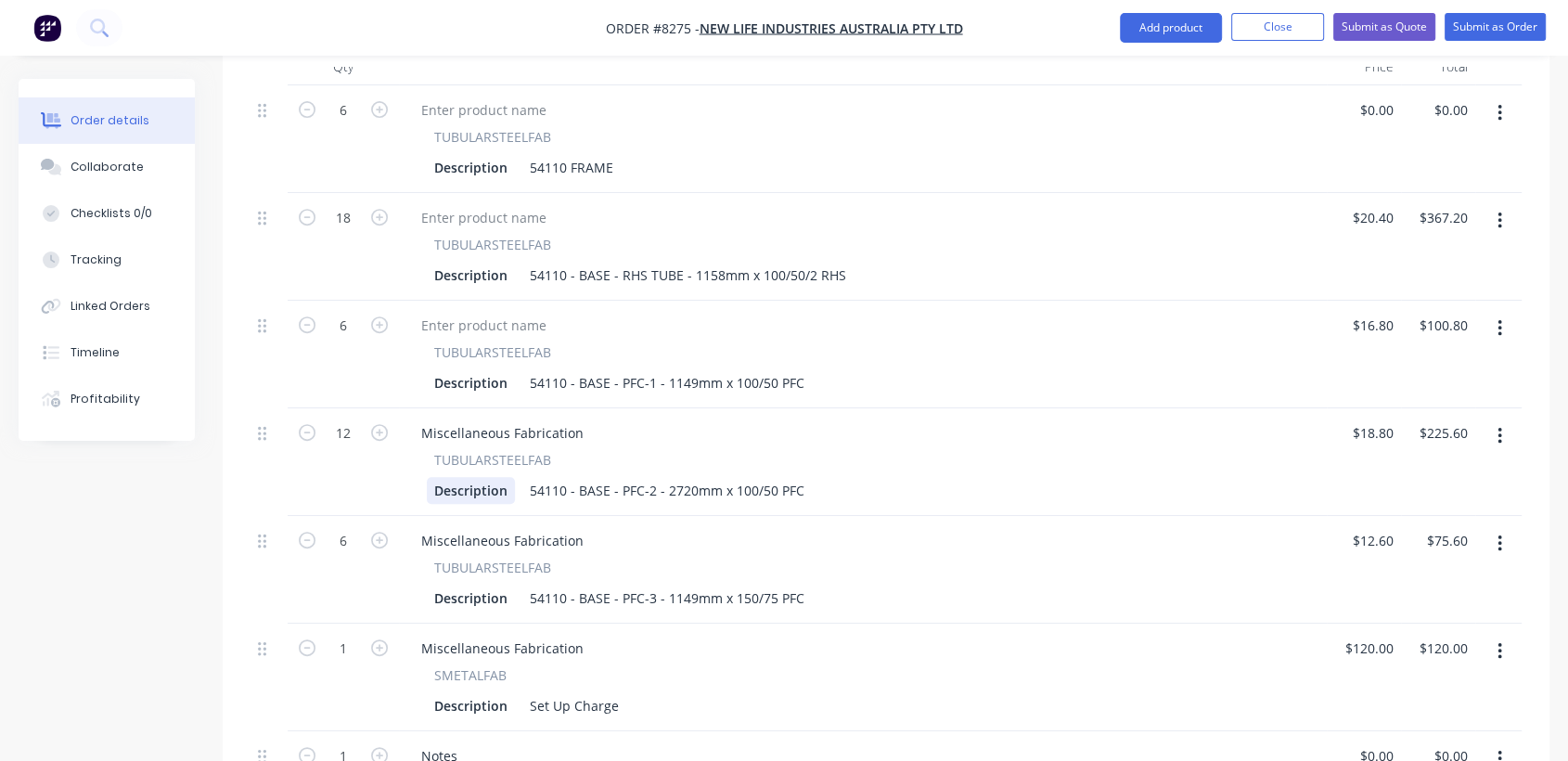
scroll to position [721, 0]
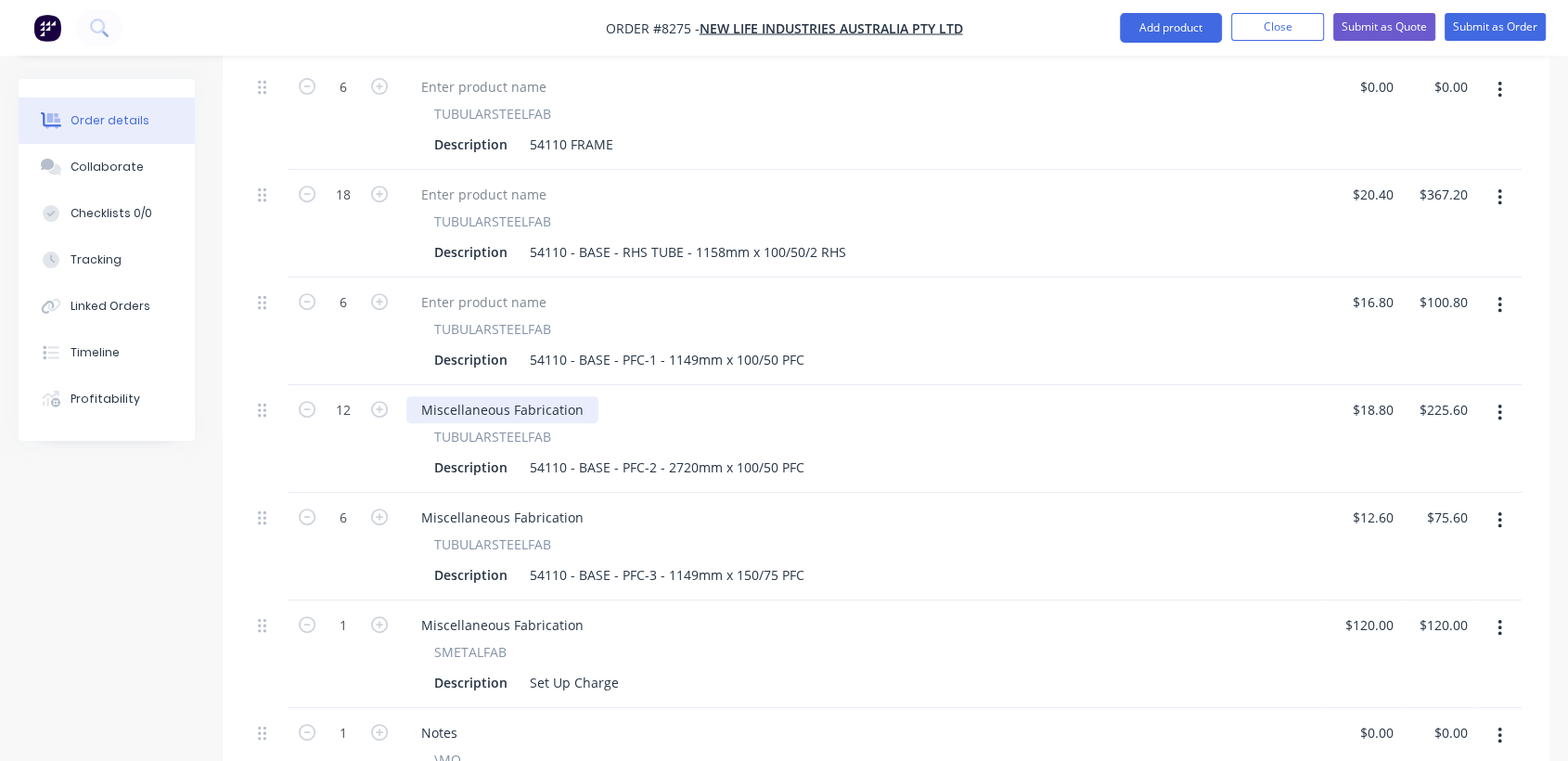
click at [572, 397] on div "Miscellaneous Fabrication" at bounding box center [503, 410] width 192 height 27
drag, startPoint x: 579, startPoint y: 382, endPoint x: 414, endPoint y: 388, distance: 165.1
click at [414, 397] on div "Miscellaneous Fabrication" at bounding box center [503, 410] width 192 height 27
click at [578, 504] on div "Miscellaneous Fabrication" at bounding box center [503, 517] width 192 height 27
drag, startPoint x: 581, startPoint y: 487, endPoint x: 422, endPoint y: 472, distance: 159.7
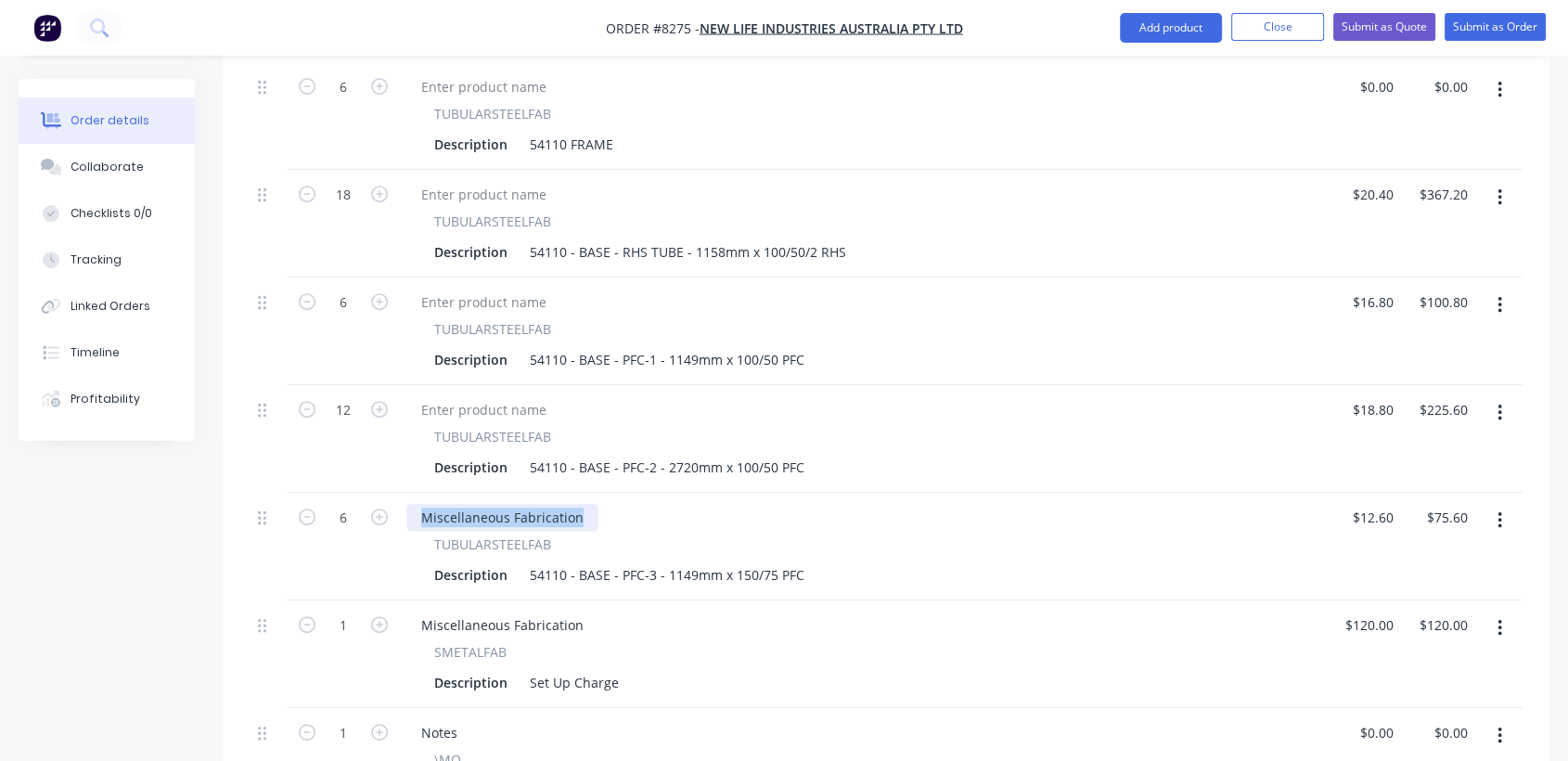
click at [422, 492] on div "Miscellaneous Fabrication TUBULARSTEELFAB Description 54110 - BASE - PFC-3 - 11…" at bounding box center [863, 546] width 928 height 108
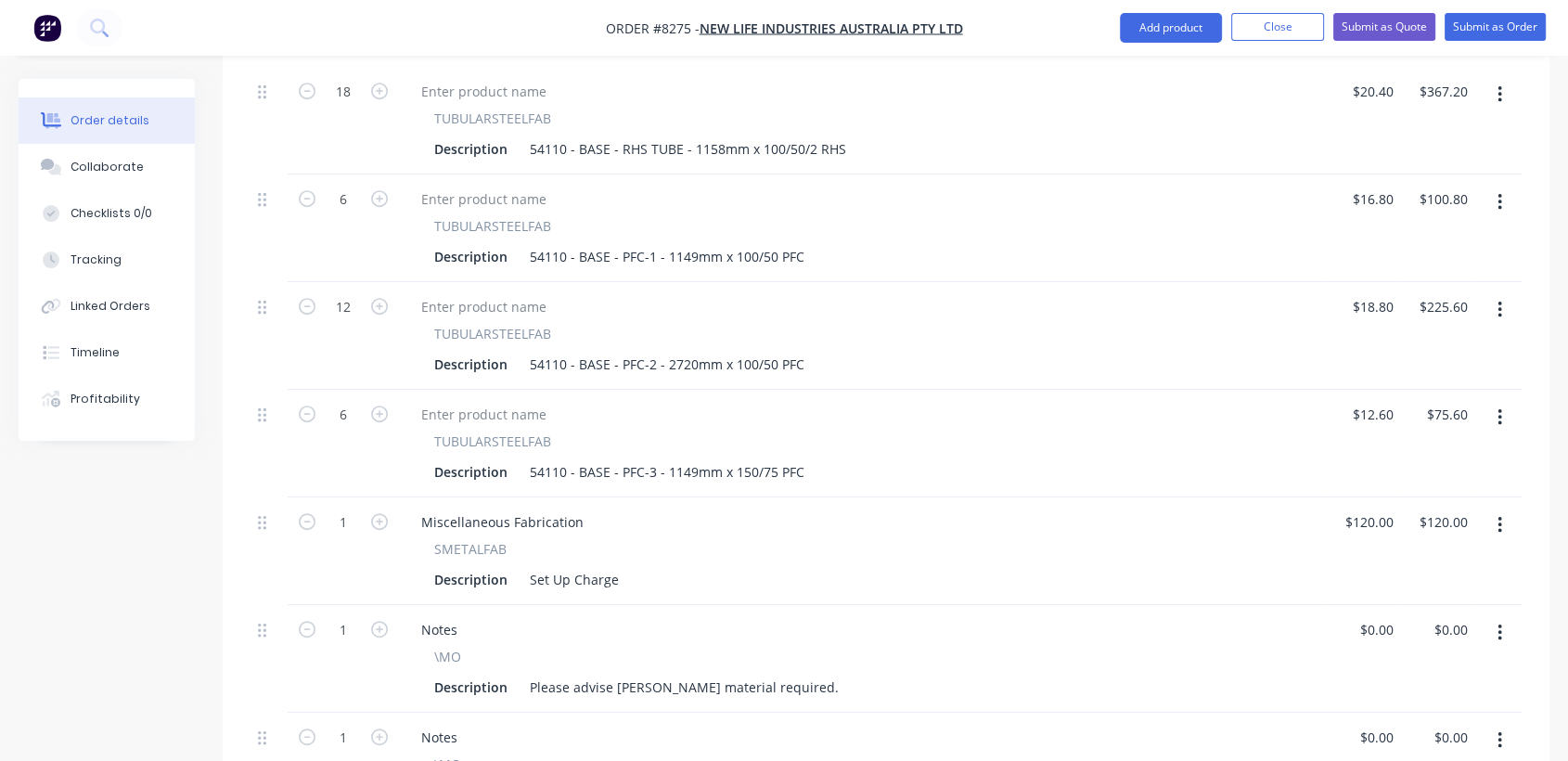
scroll to position [928, 0]
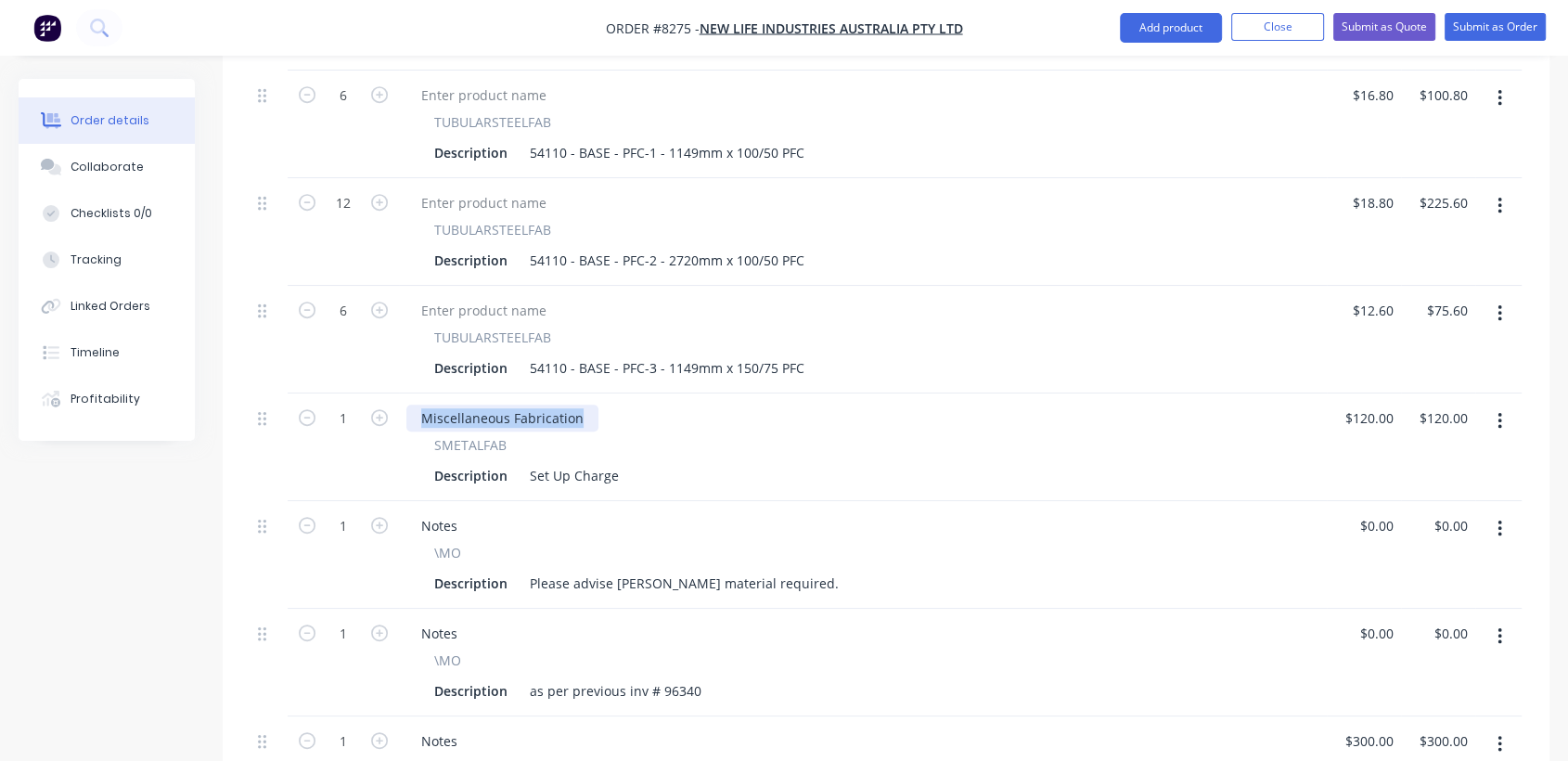
drag, startPoint x: 581, startPoint y: 390, endPoint x: 413, endPoint y: 392, distance: 168.0
click at [413, 405] on div "Miscellaneous Fabrication" at bounding box center [503, 418] width 192 height 27
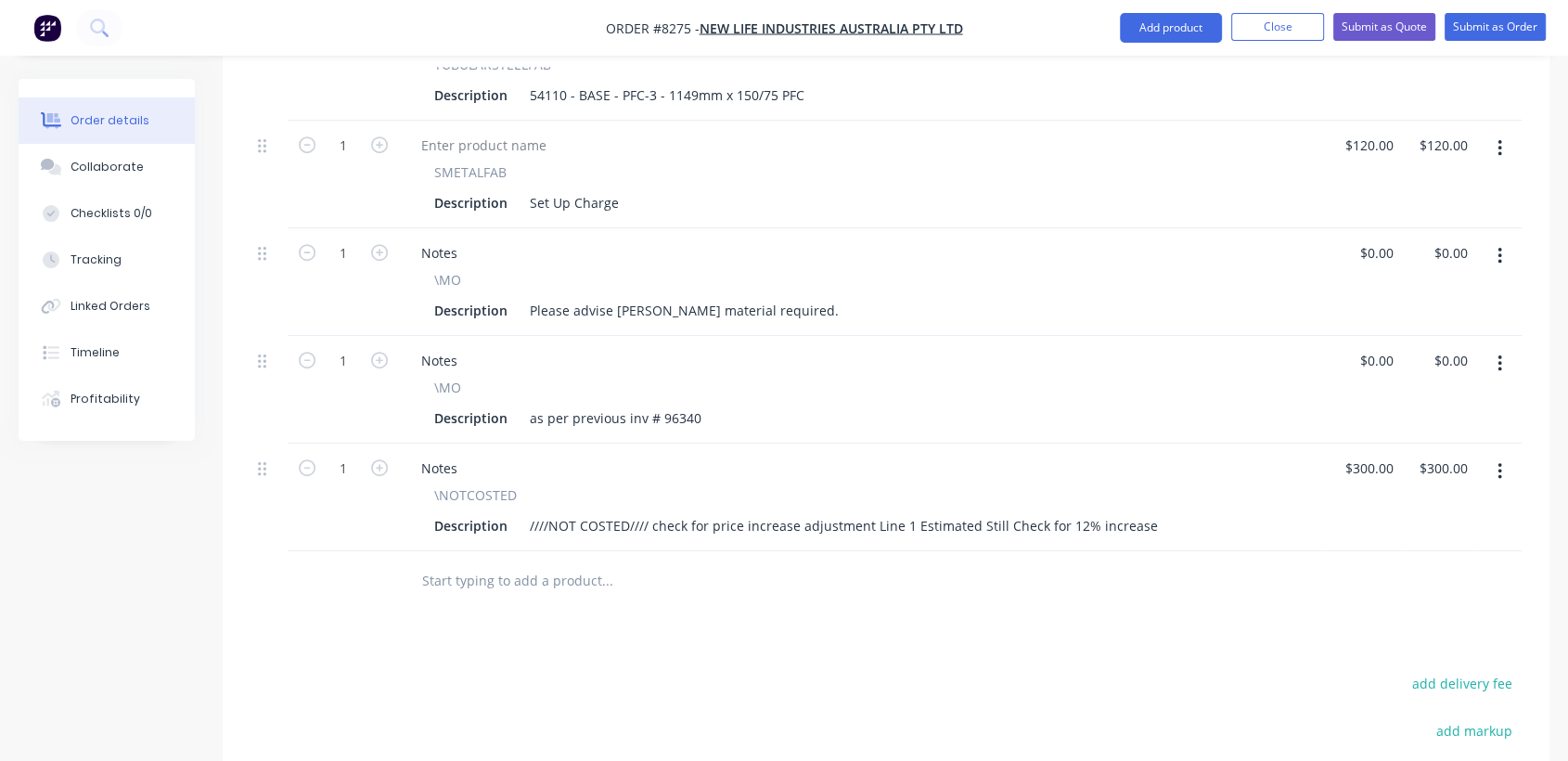
scroll to position [1238, 0]
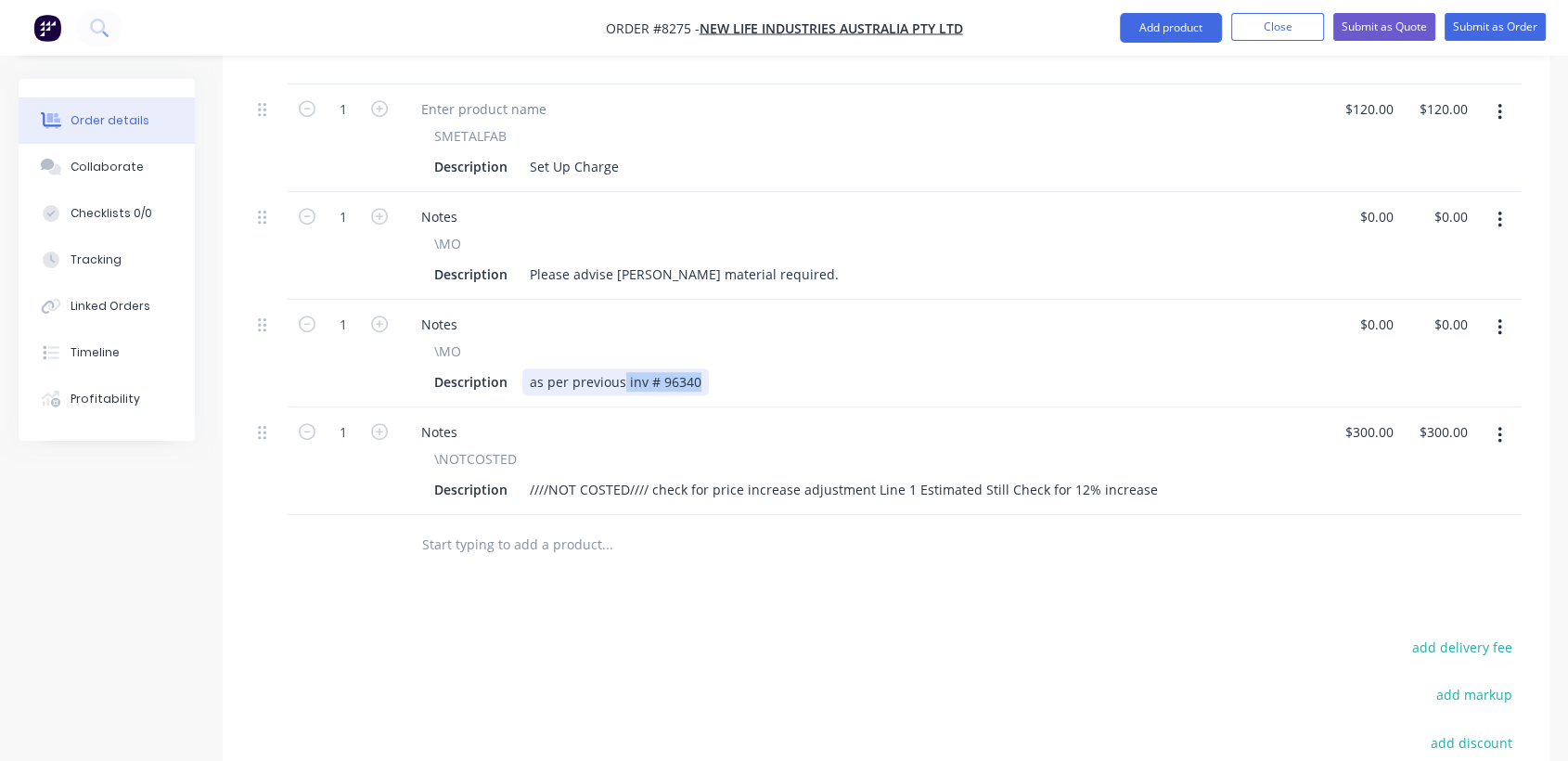
drag, startPoint x: 699, startPoint y: 345, endPoint x: 626, endPoint y: 340, distance: 73.2
click at [624, 342] on div "\MO Description as per previous inv # 96340" at bounding box center [863, 369] width 913 height 54
type input "$0.00"
click at [1492, 419] on button "button" at bounding box center [1499, 436] width 44 height 33
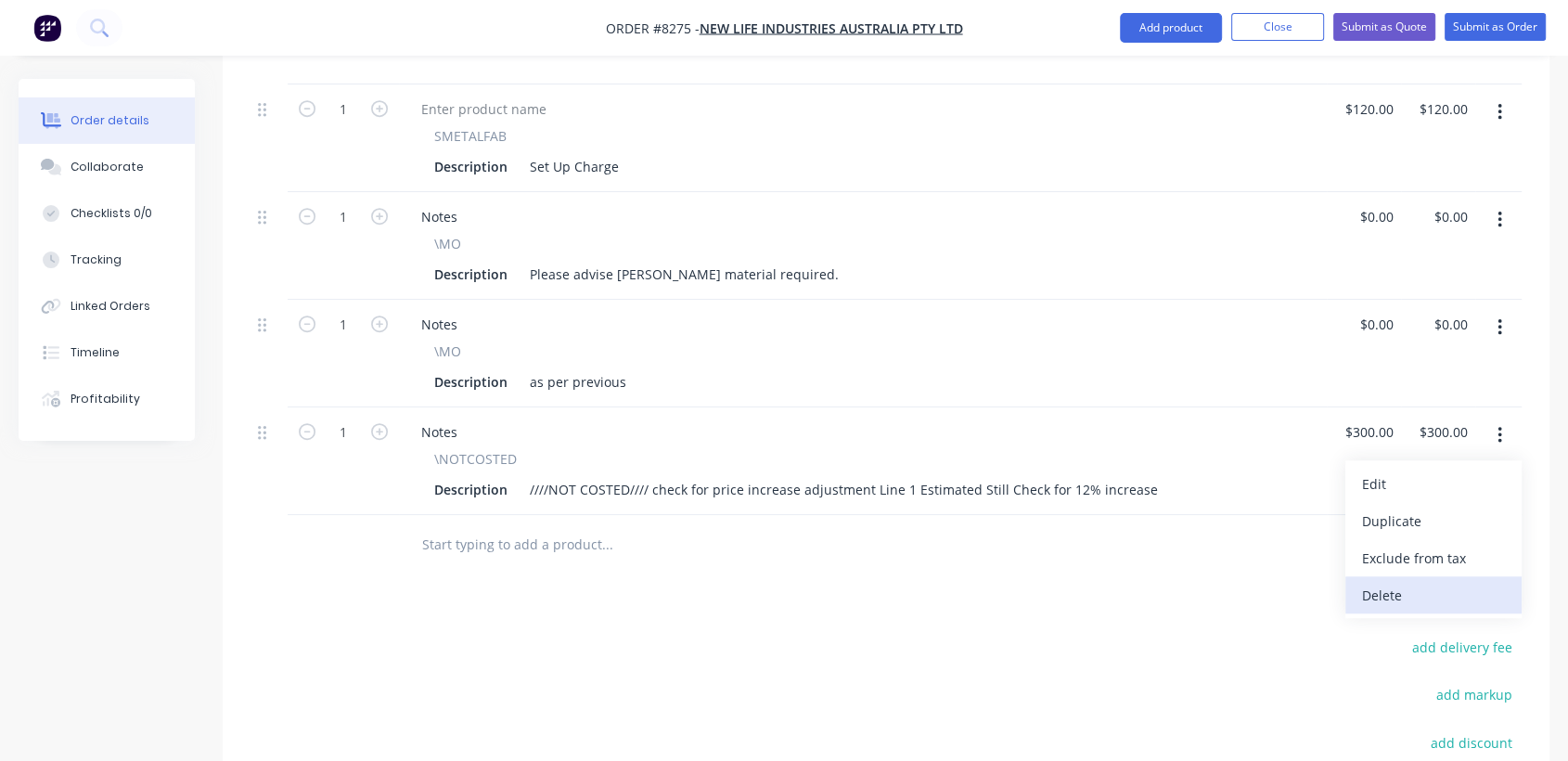
click at [1390, 582] on div "Delete" at bounding box center [1433, 595] width 143 height 27
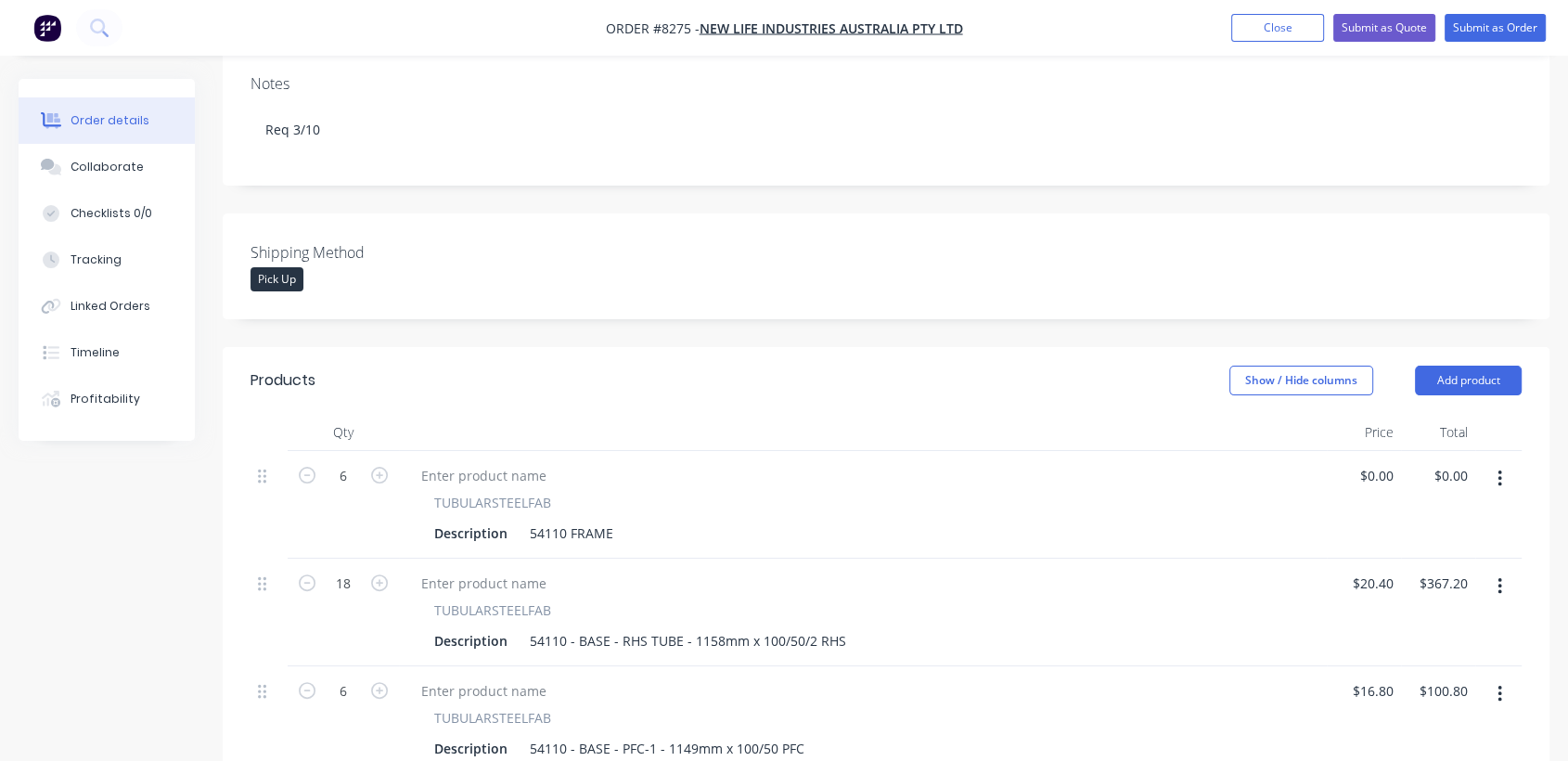
scroll to position [215, 0]
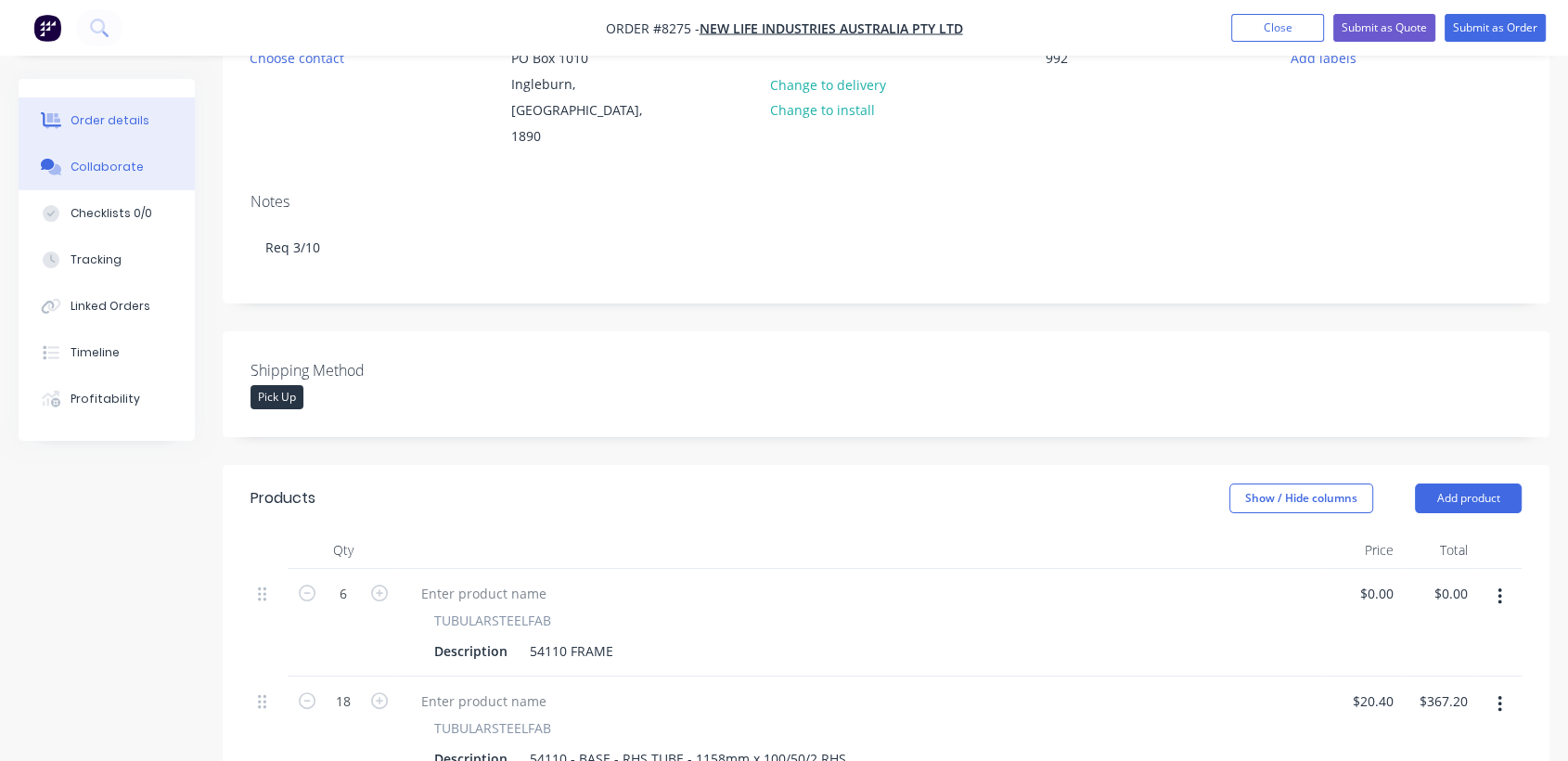
click at [129, 156] on button "Collaborate" at bounding box center [107, 167] width 176 height 46
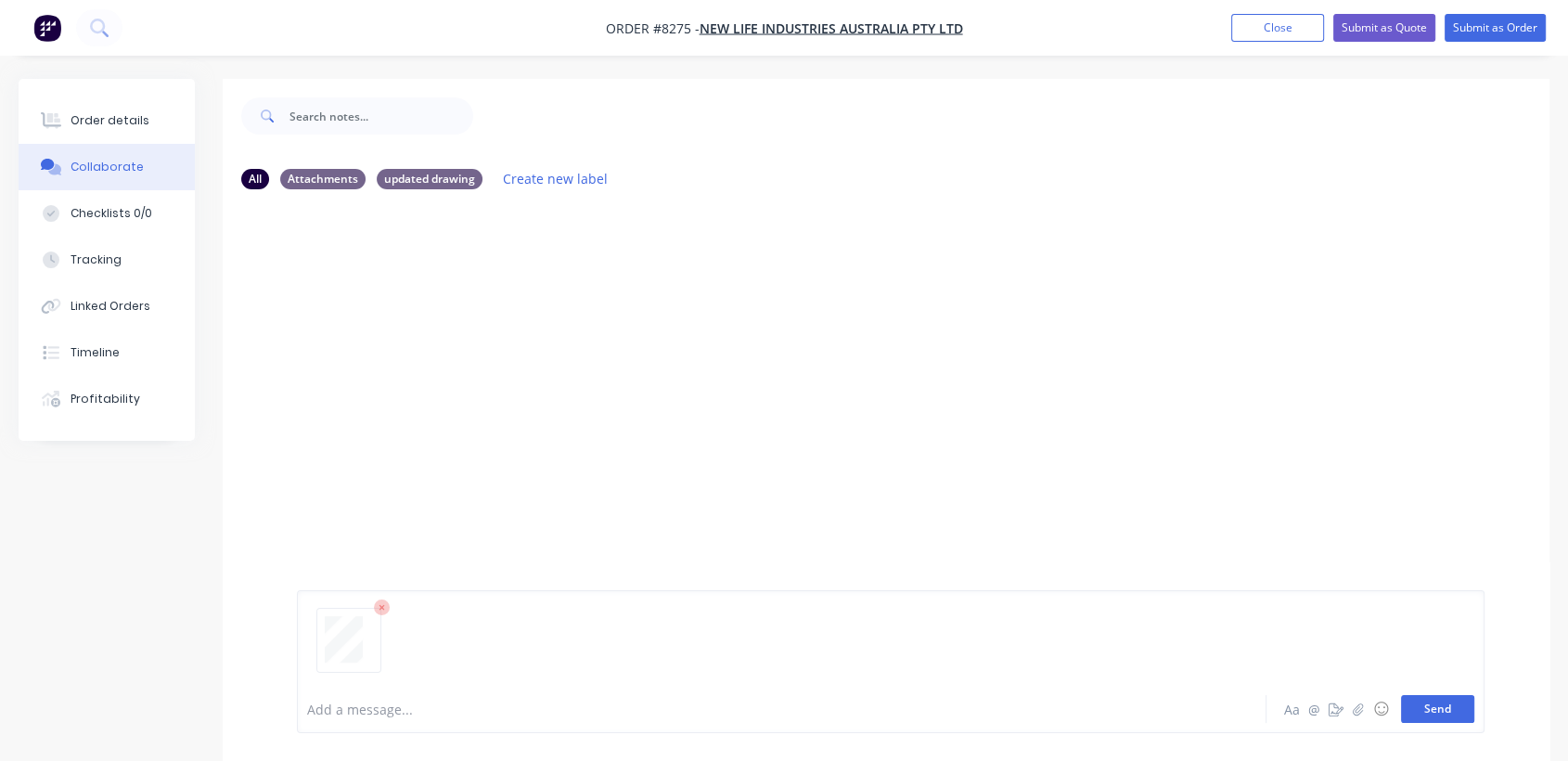
click at [1422, 709] on button "Send" at bounding box center [1437, 709] width 73 height 28
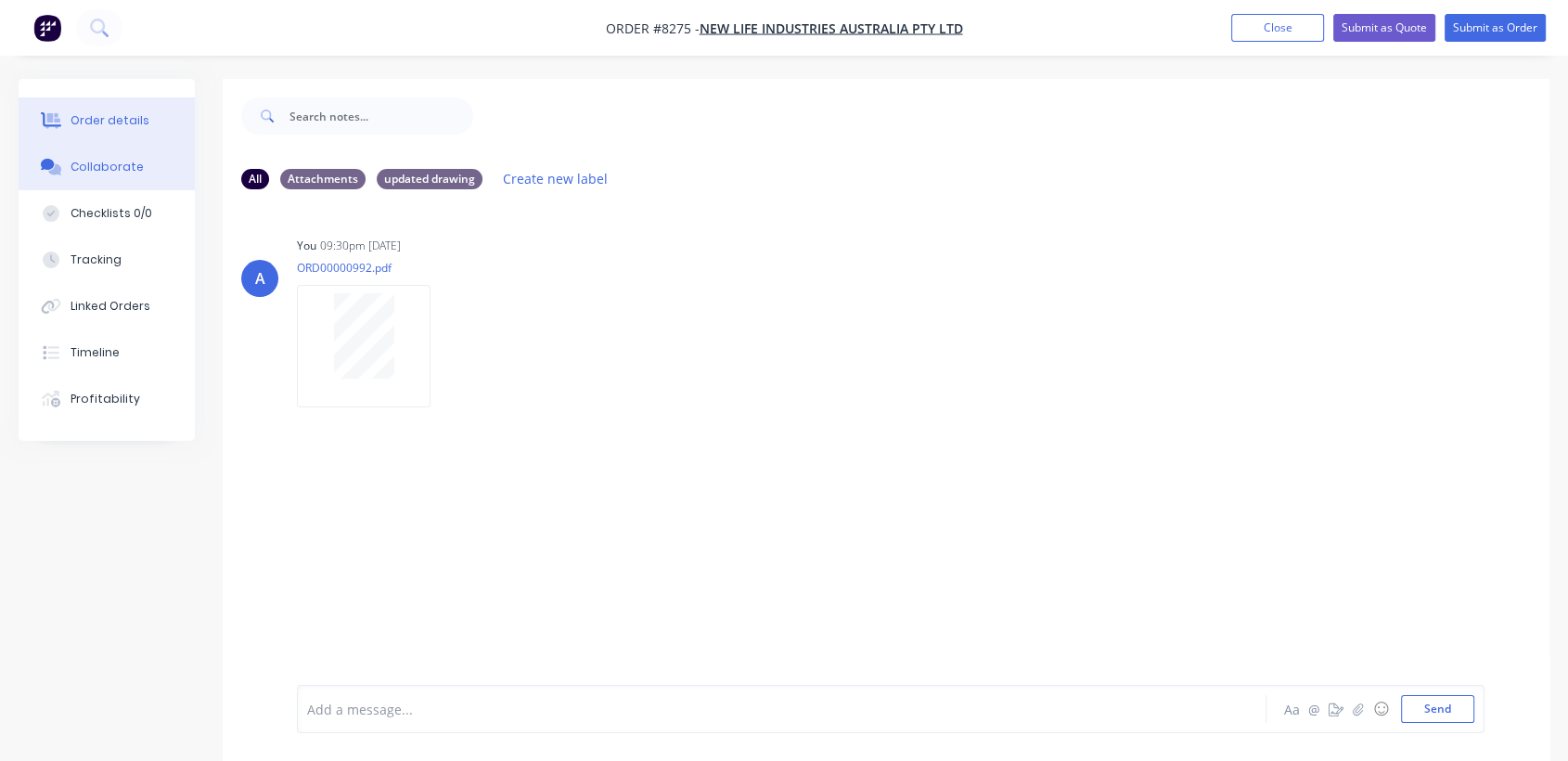
click at [140, 102] on button "Order details" at bounding box center [107, 121] width 176 height 46
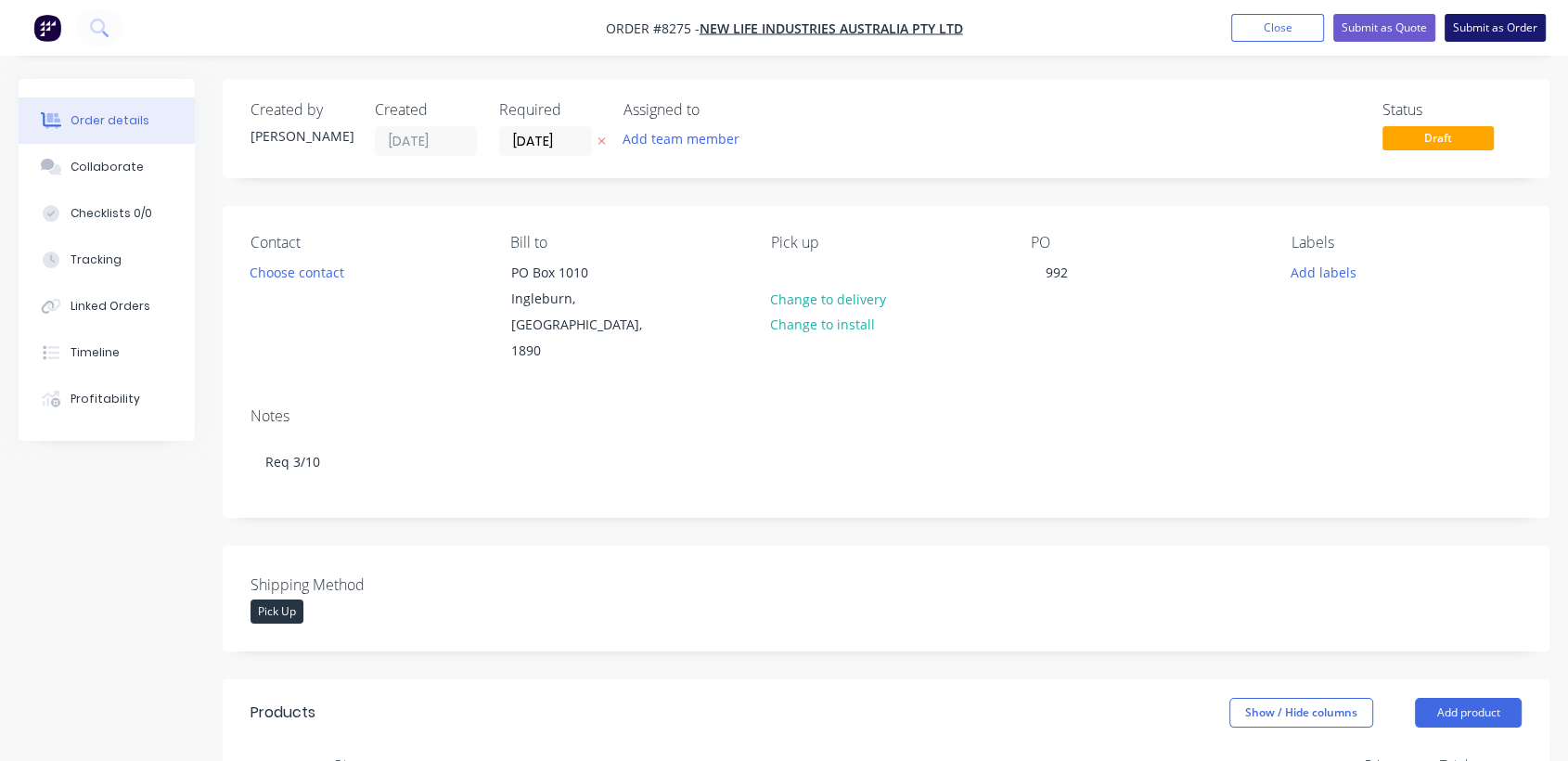
click at [1493, 21] on button "Submit as Order" at bounding box center [1495, 28] width 101 height 28
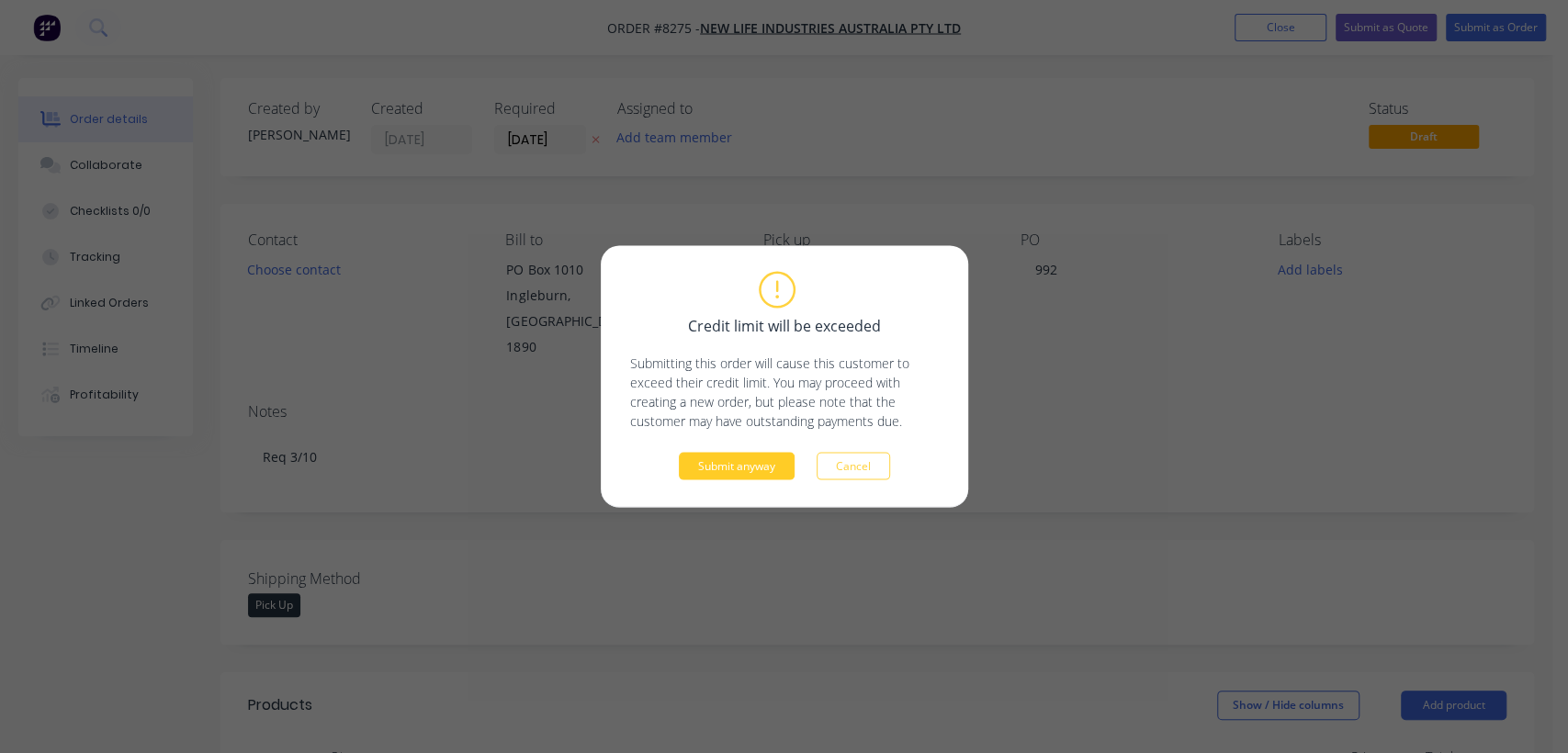
click at [767, 459] on button "Submit anyway" at bounding box center [737, 466] width 116 height 28
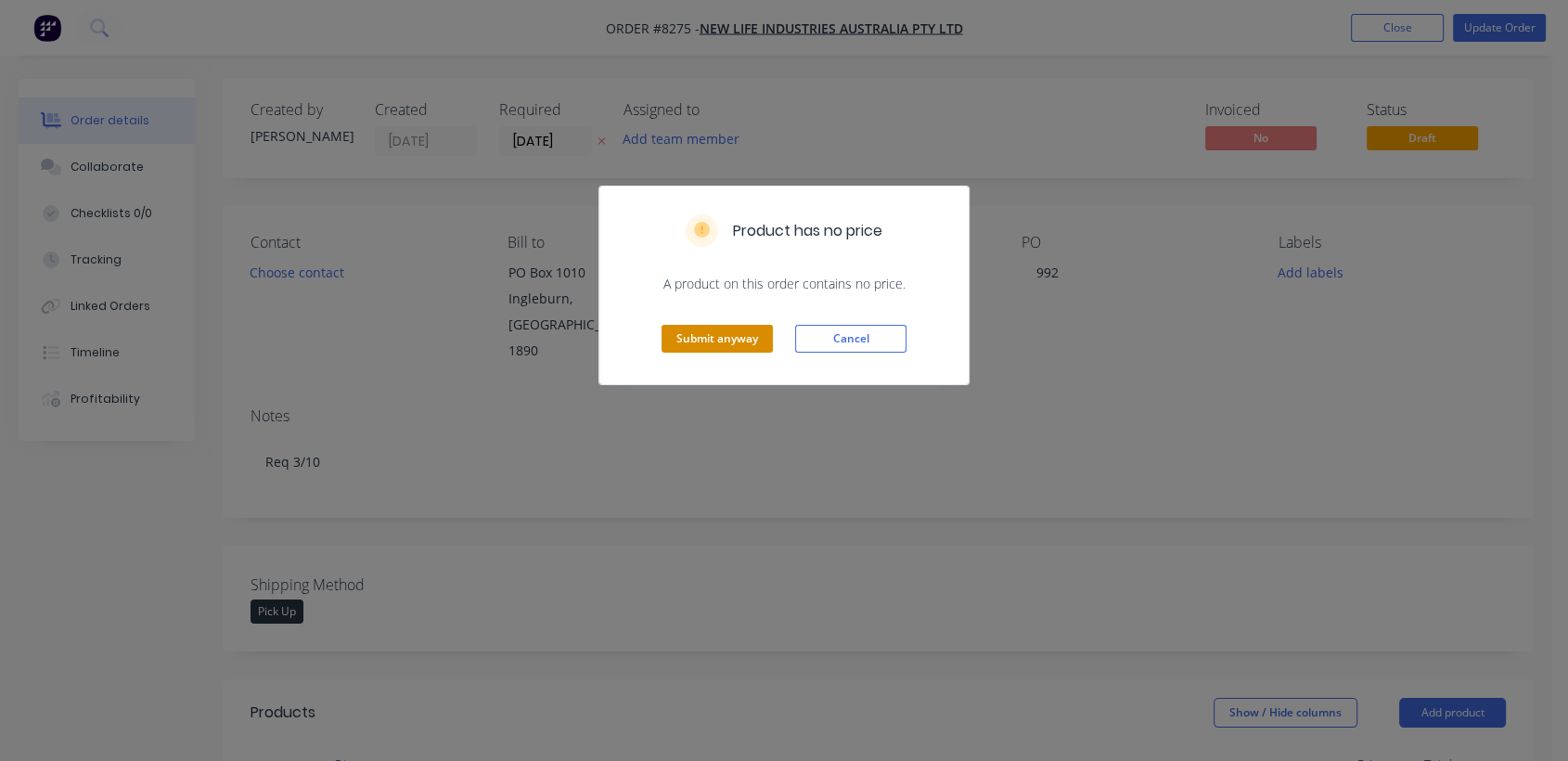
click at [755, 334] on button "Submit anyway" at bounding box center [717, 339] width 111 height 28
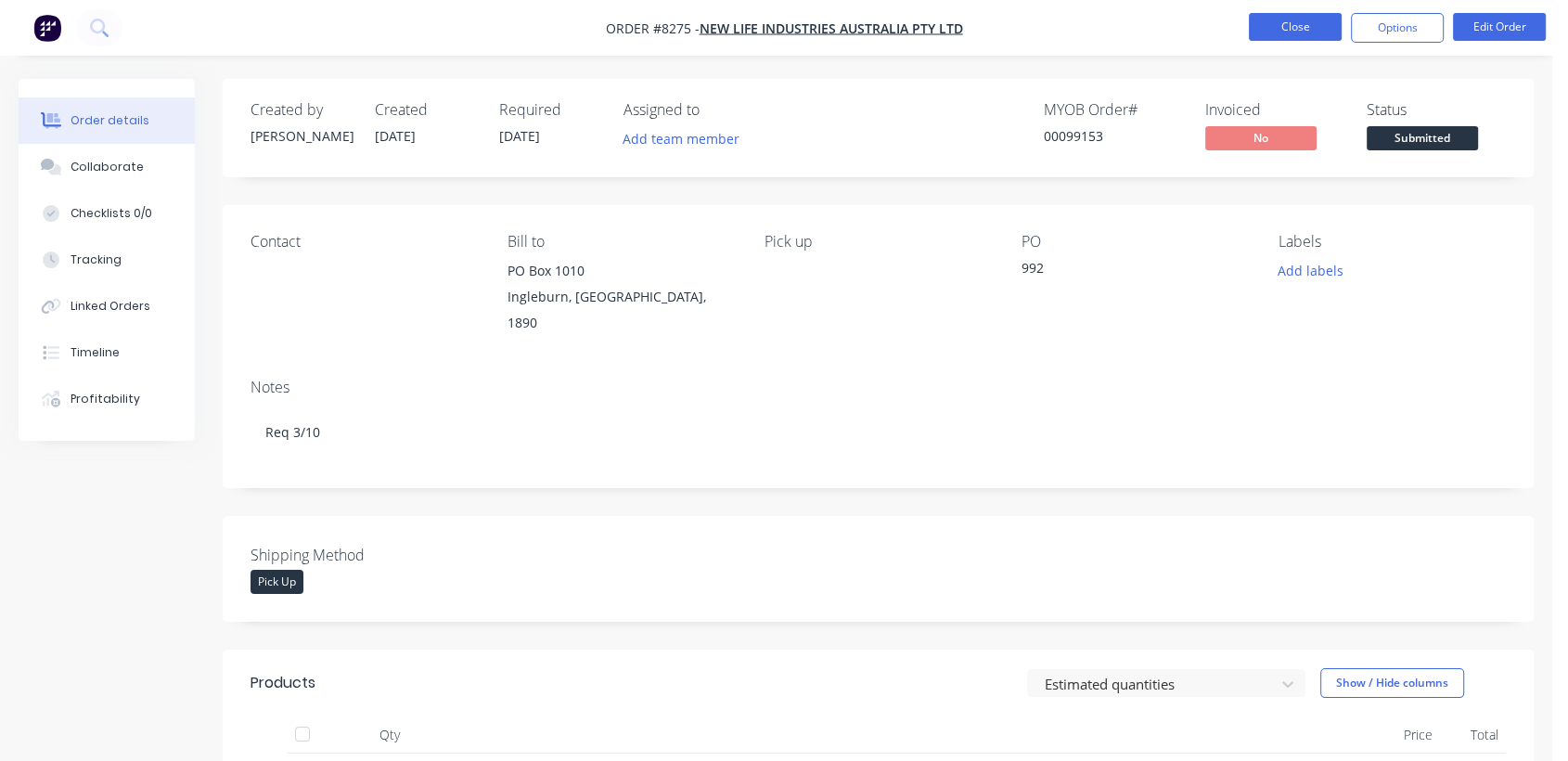
click at [1314, 28] on button "Close" at bounding box center [1296, 27] width 93 height 28
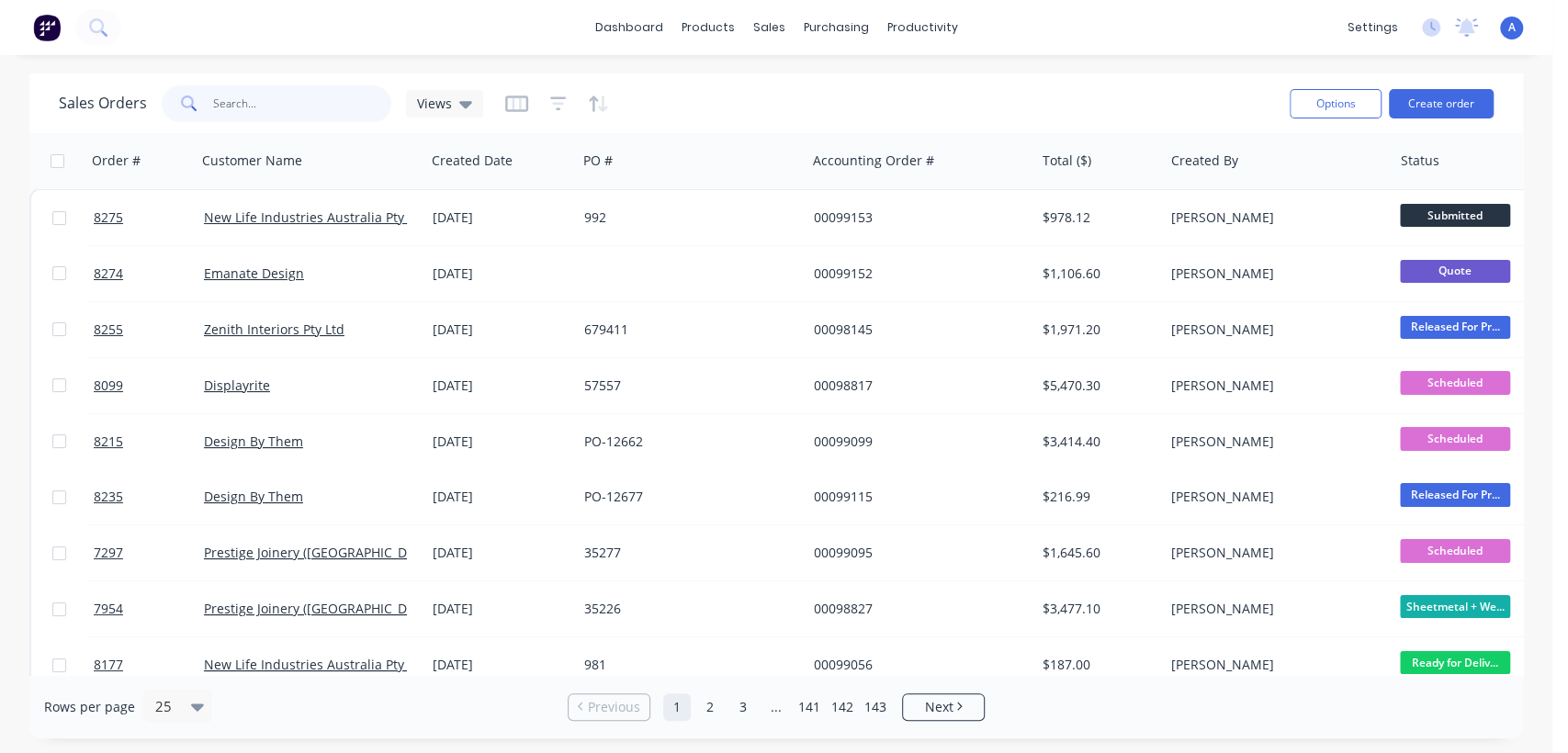
click at [246, 98] on input "text" at bounding box center [303, 104] width 179 height 37
type input "59775"
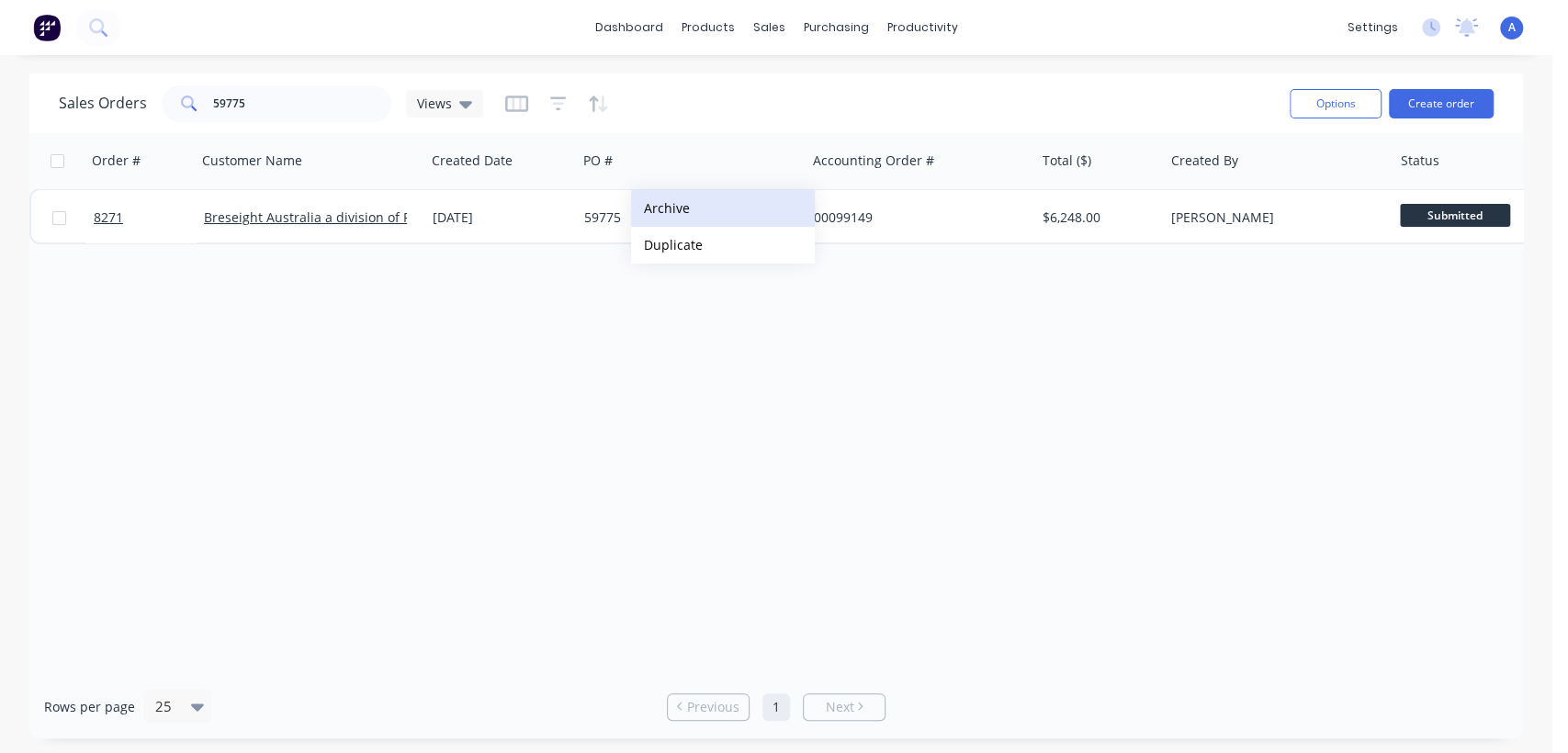
click at [688, 197] on button "Archive" at bounding box center [723, 209] width 184 height 37
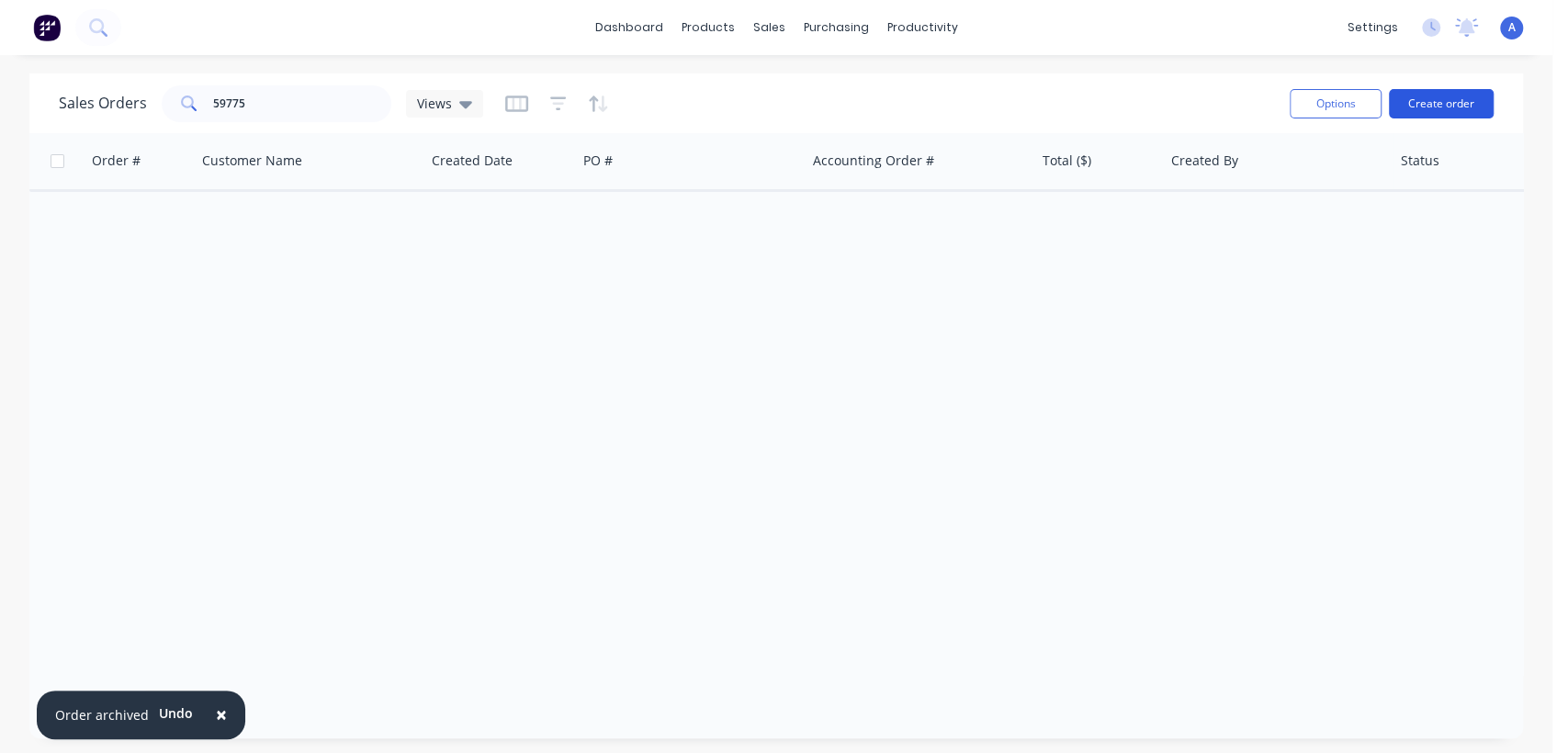
click at [1434, 102] on button "Create order" at bounding box center [1441, 104] width 105 height 29
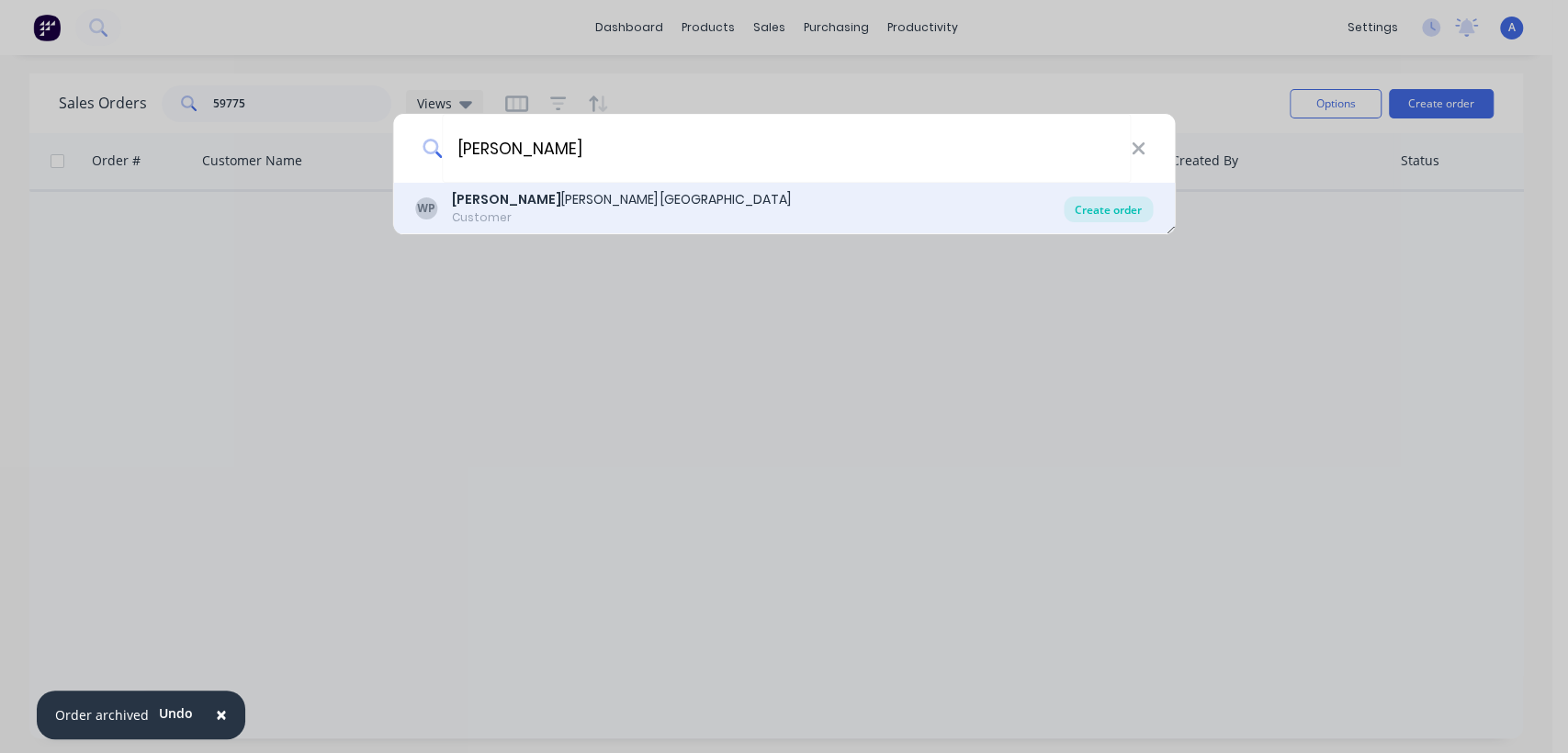
type input "wilk"
click at [1103, 206] on div "Create order" at bounding box center [1108, 210] width 89 height 26
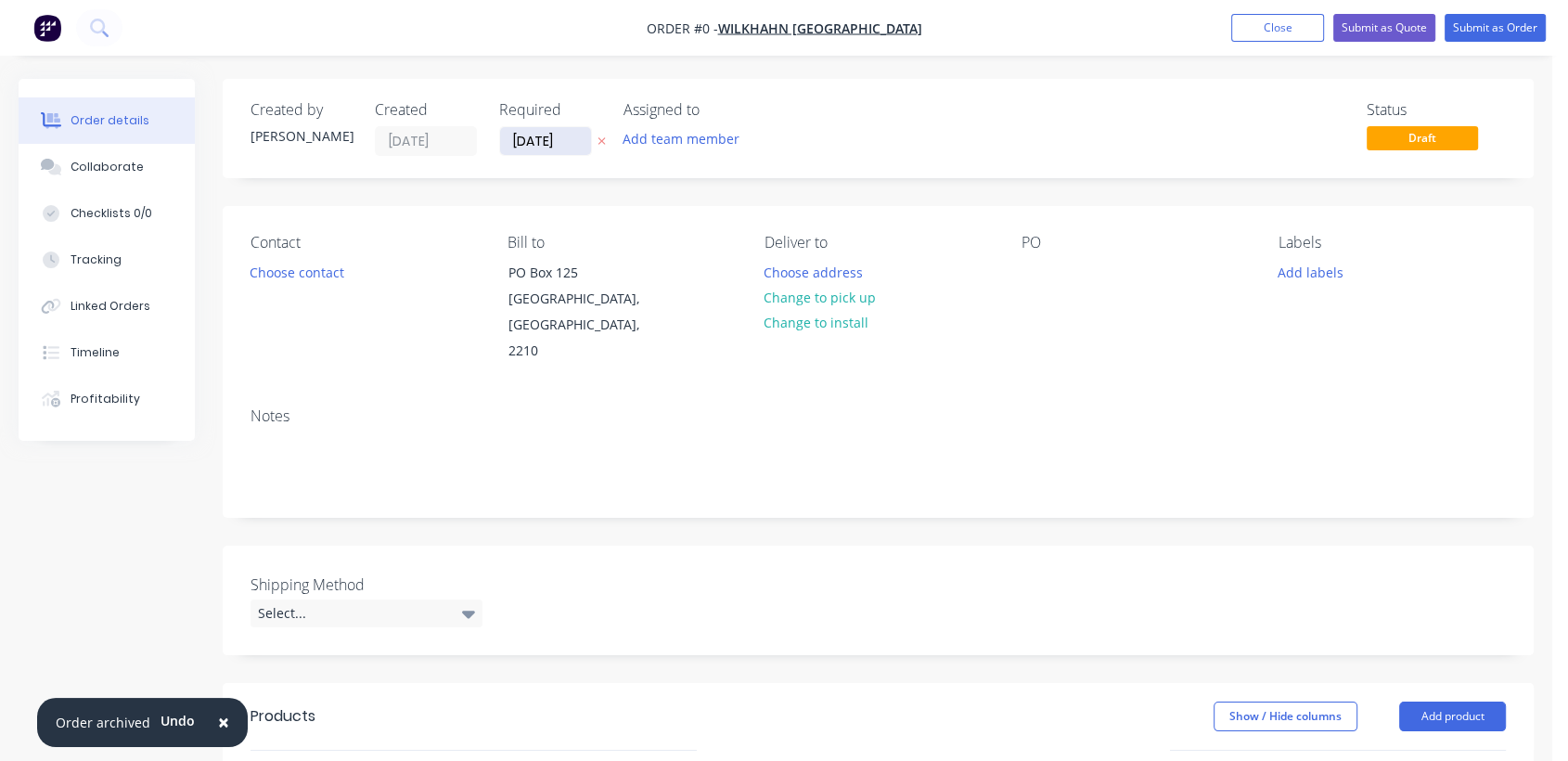
click at [573, 136] on input "25/09/25" at bounding box center [545, 141] width 91 height 28
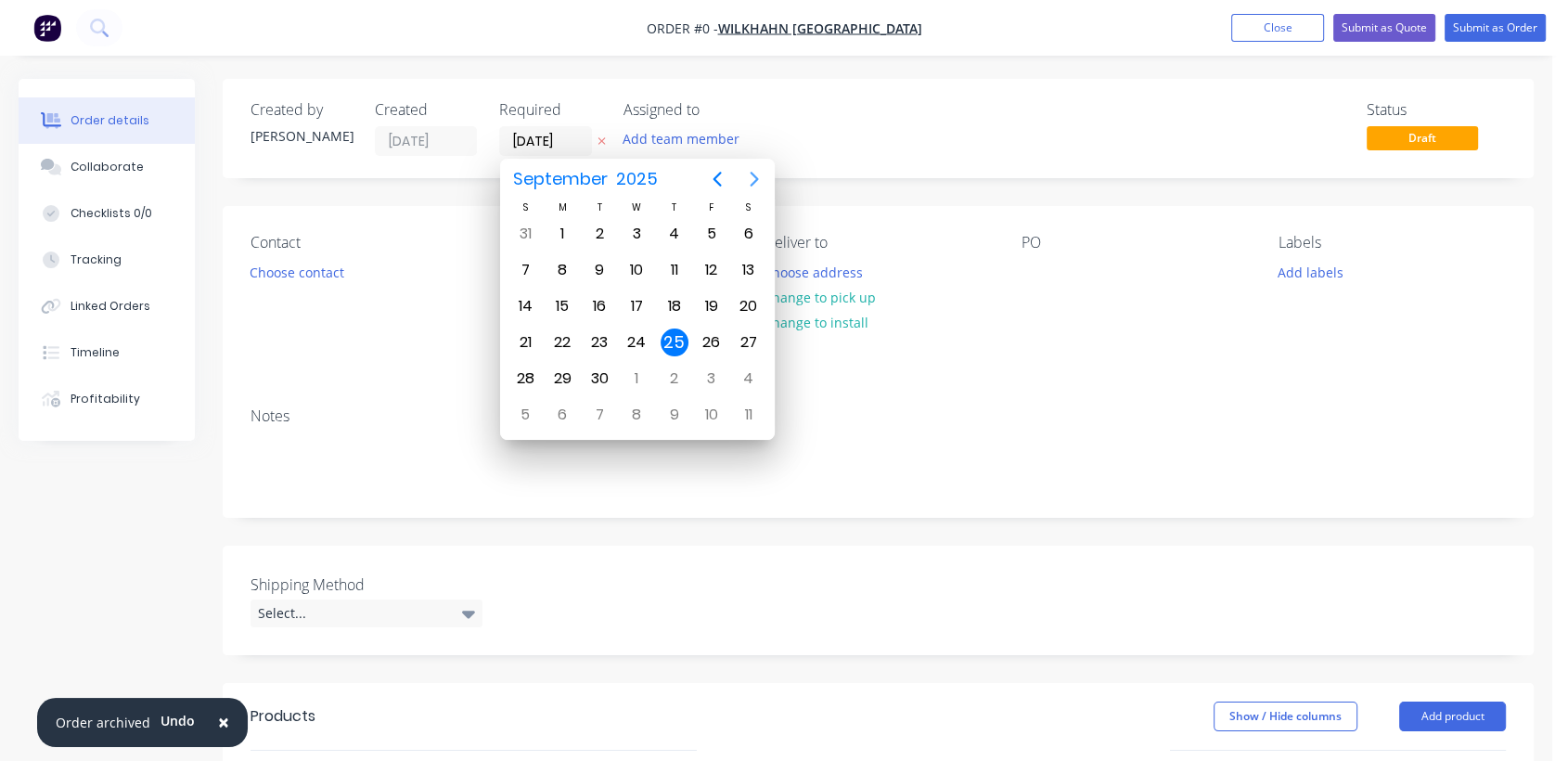
click at [750, 170] on icon "Next page" at bounding box center [754, 179] width 22 height 22
drag, startPoint x: 639, startPoint y: 371, endPoint x: 535, endPoint y: 428, distance: 118.6
click at [638, 371] on div "31" at bounding box center [636, 379] width 28 height 28
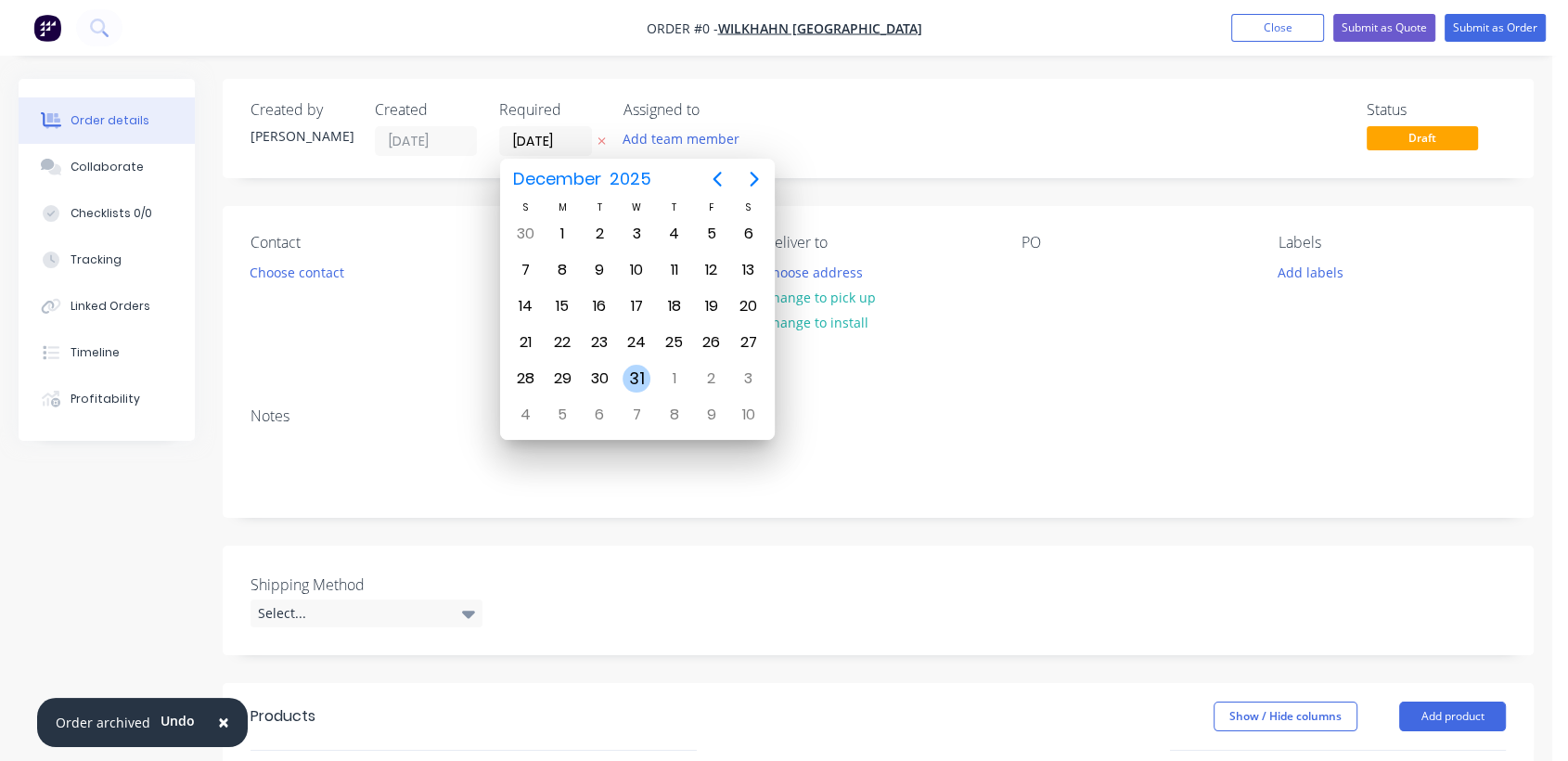
type input "31/12/25"
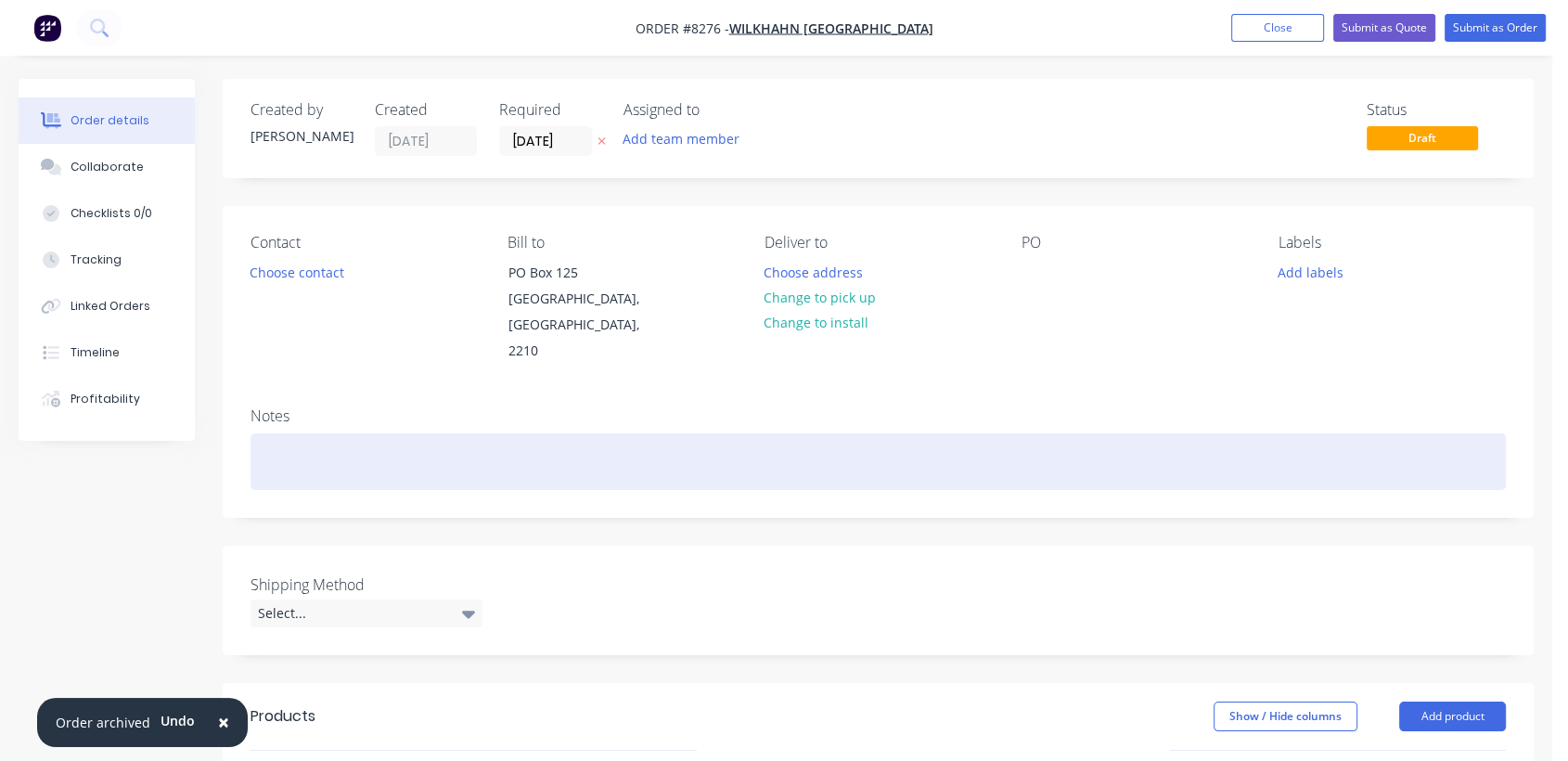
click at [359, 434] on div at bounding box center [879, 462] width 1256 height 57
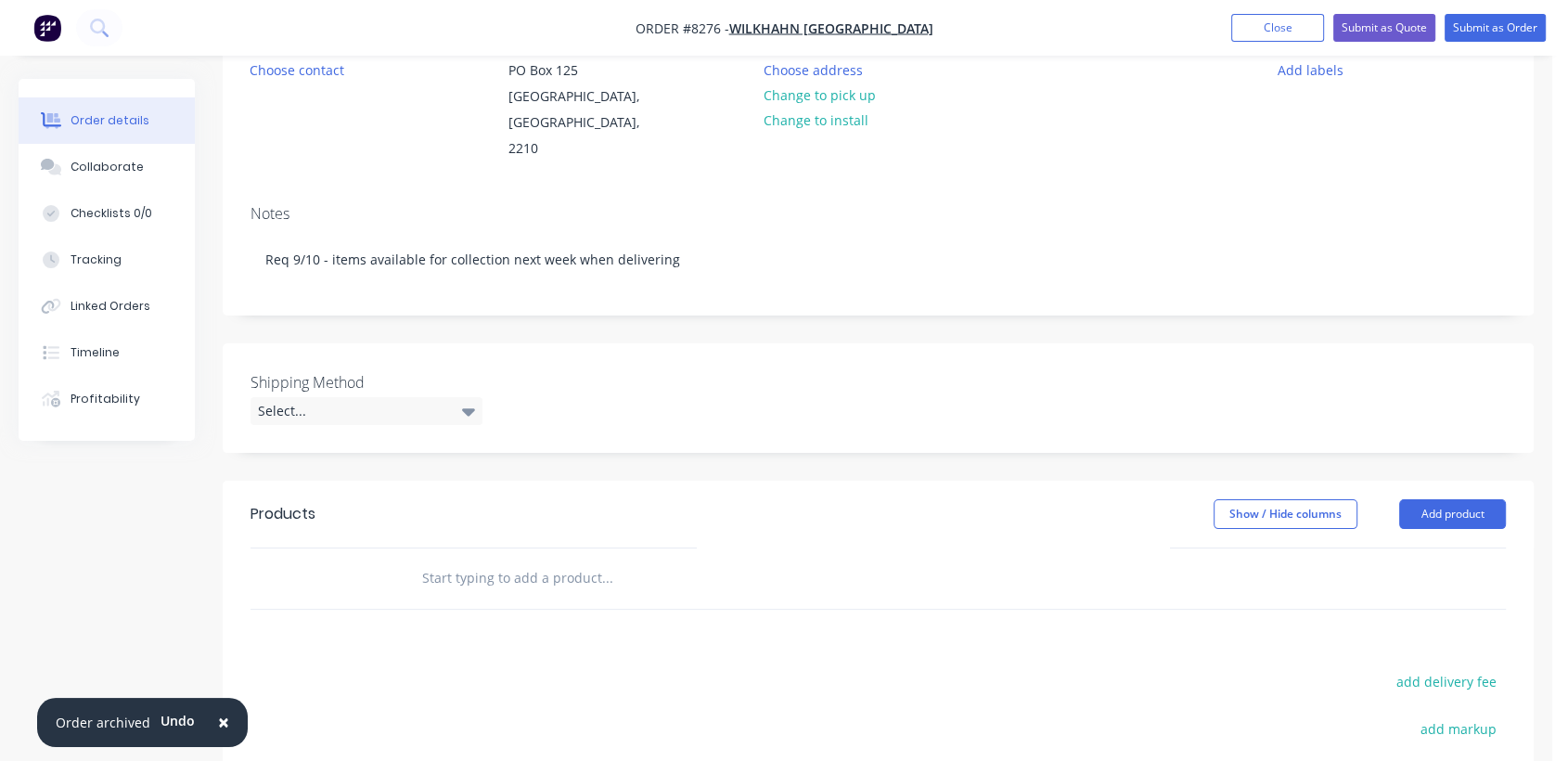
scroll to position [206, 0]
click at [331, 394] on div "Select..." at bounding box center [367, 408] width 232 height 28
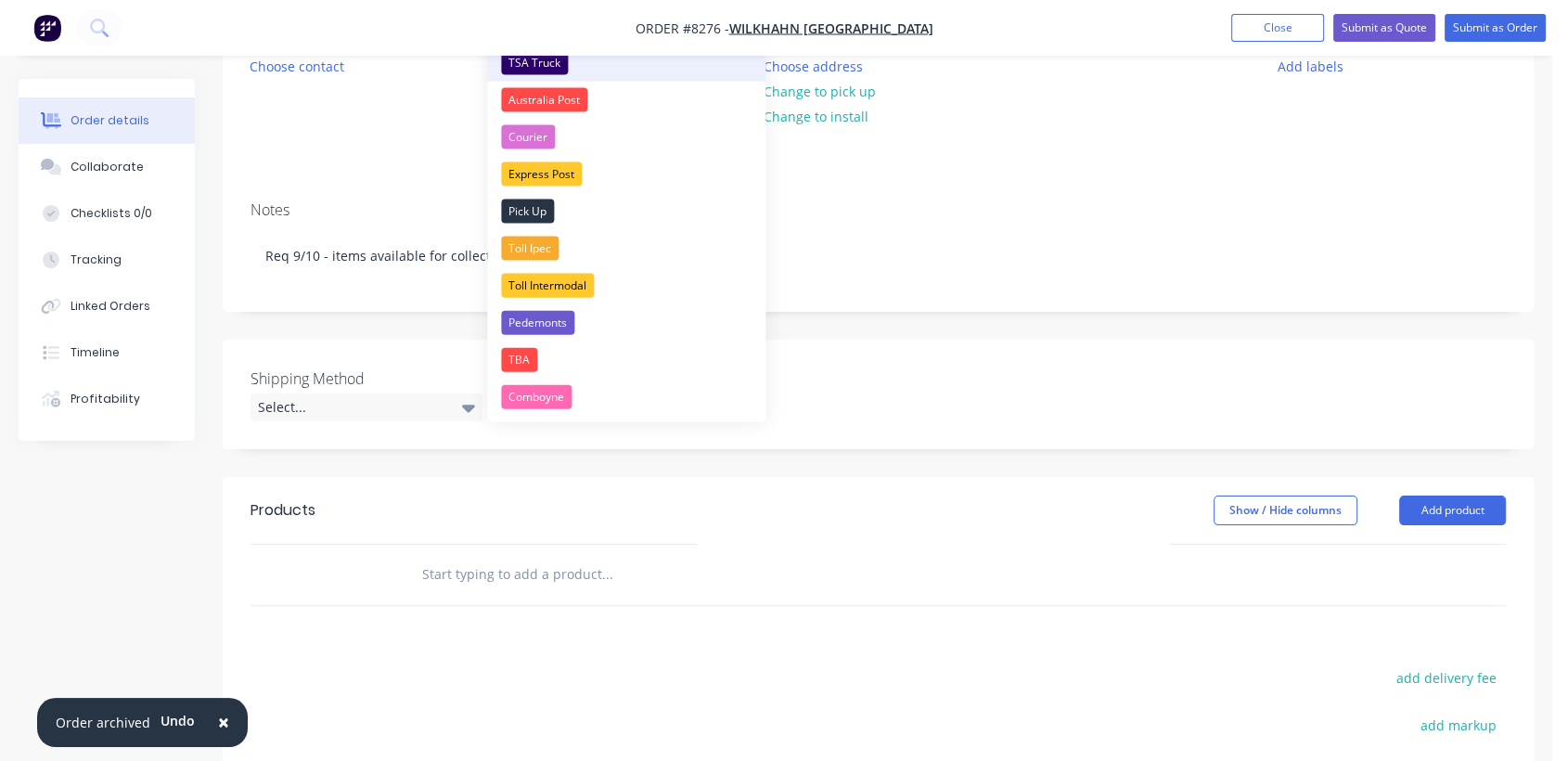
click at [541, 60] on div "TSA Truck" at bounding box center [534, 63] width 67 height 24
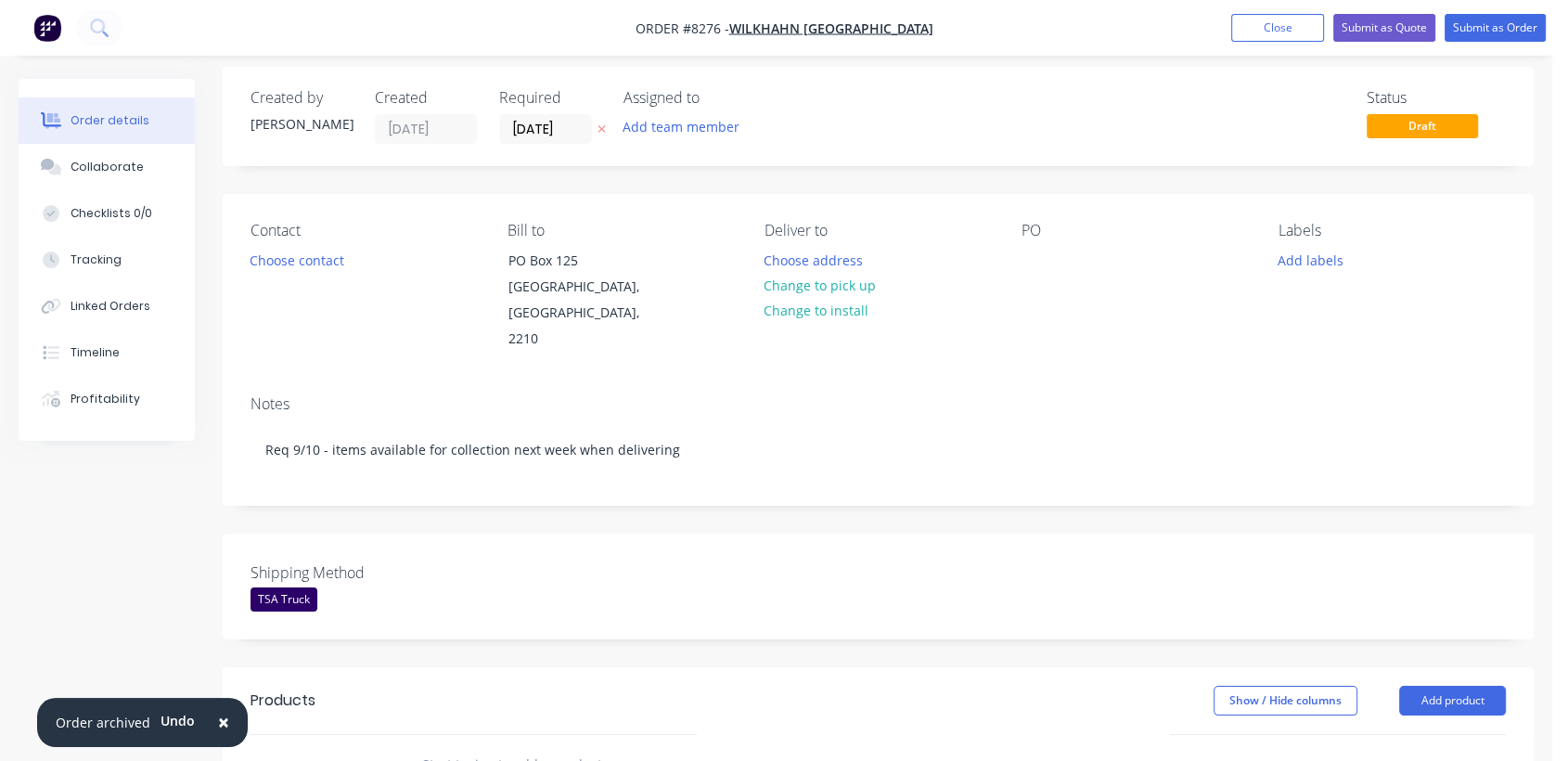
scroll to position [0, 0]
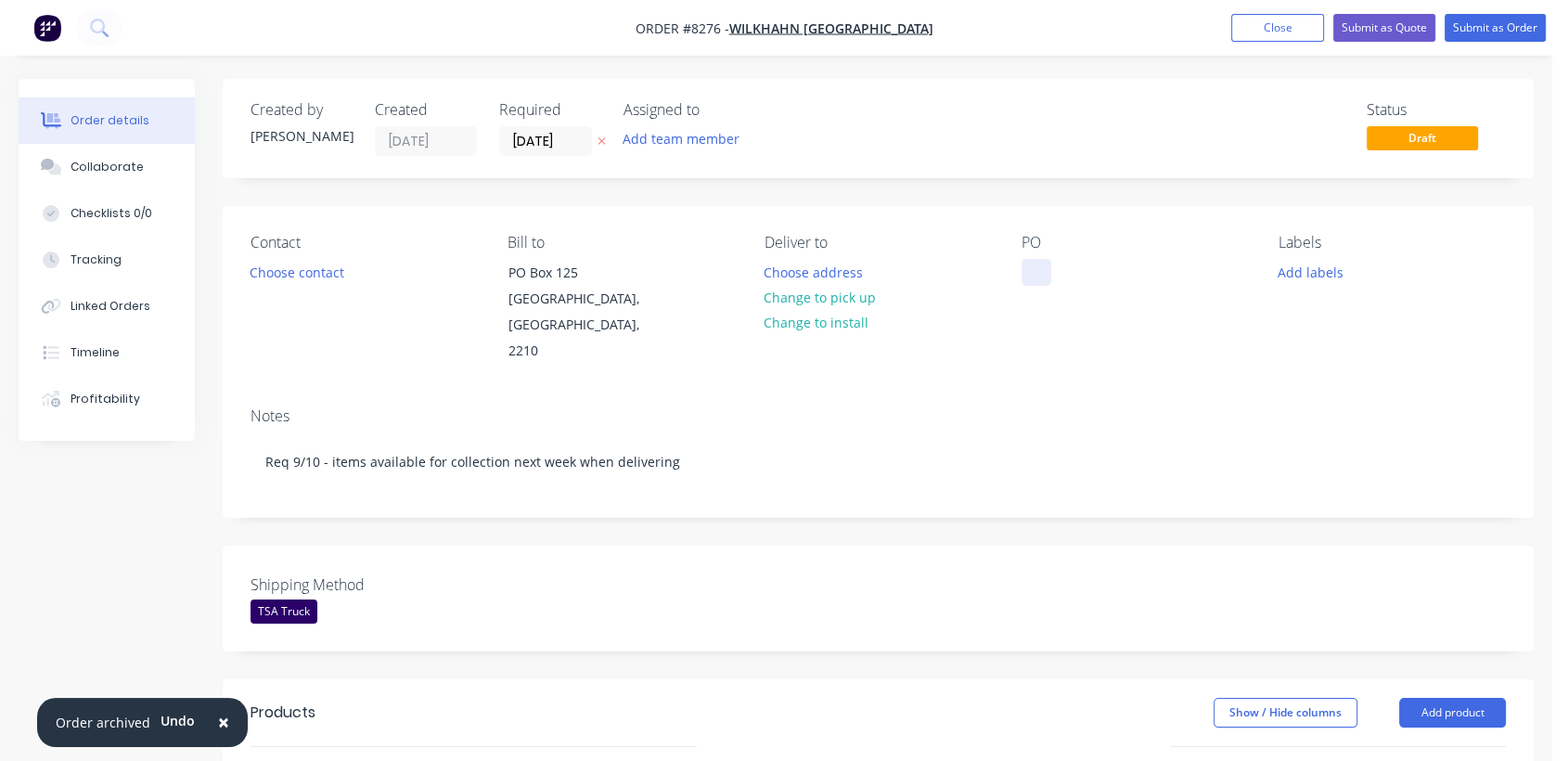
click at [1049, 269] on div at bounding box center [1037, 272] width 30 height 27
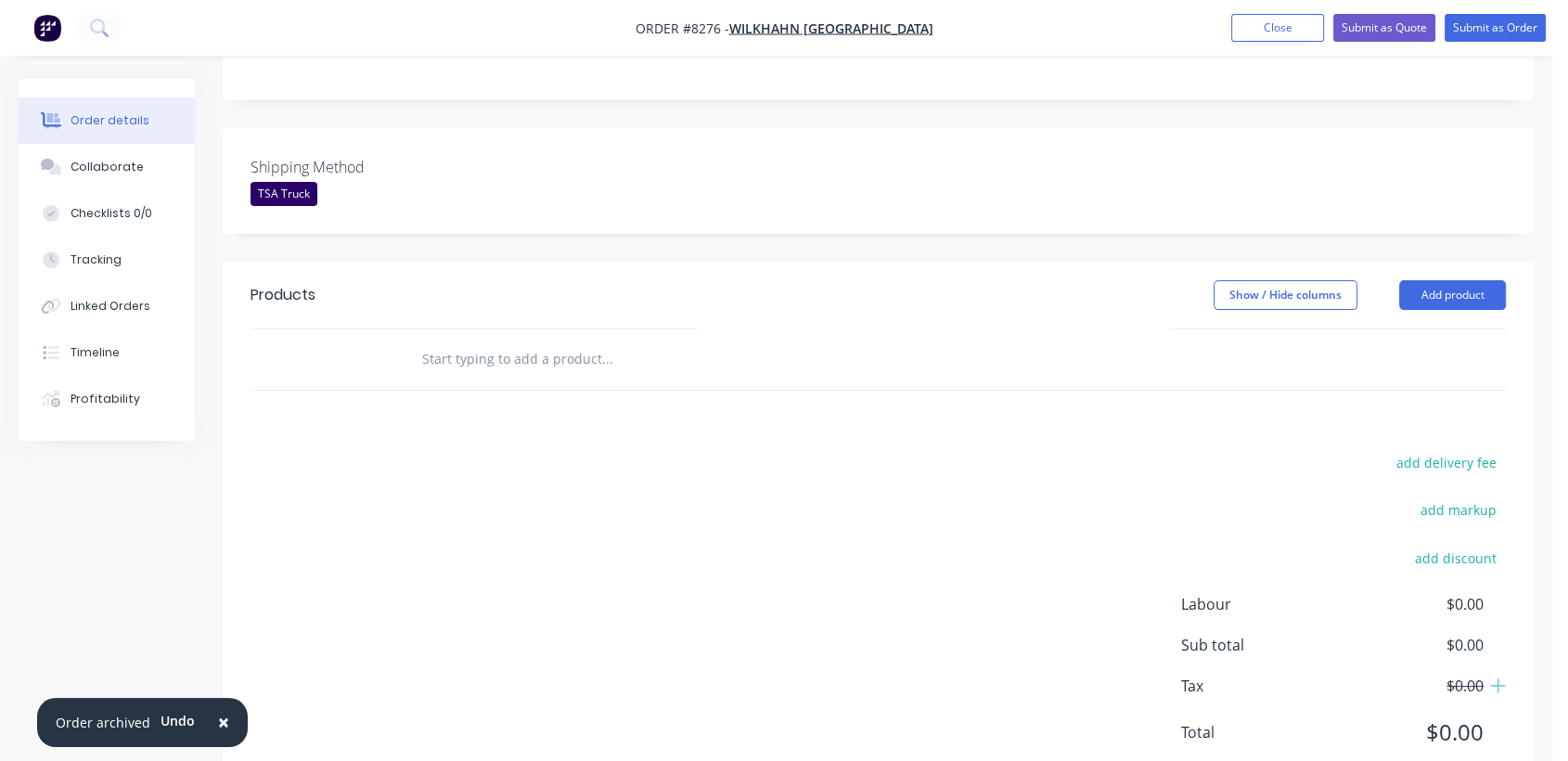
scroll to position [453, 0]
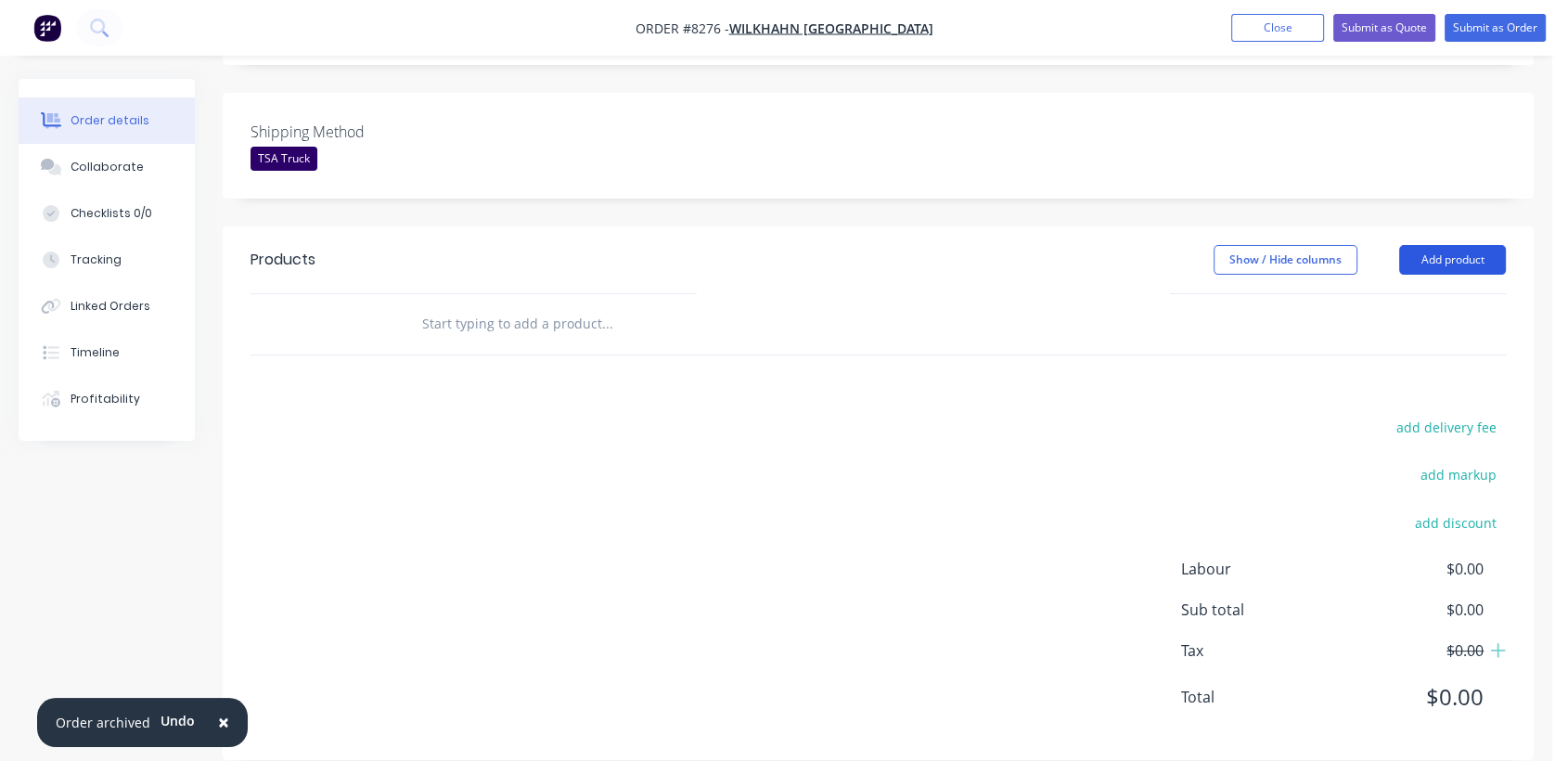
click at [1431, 245] on button "Add product" at bounding box center [1452, 260] width 107 height 30
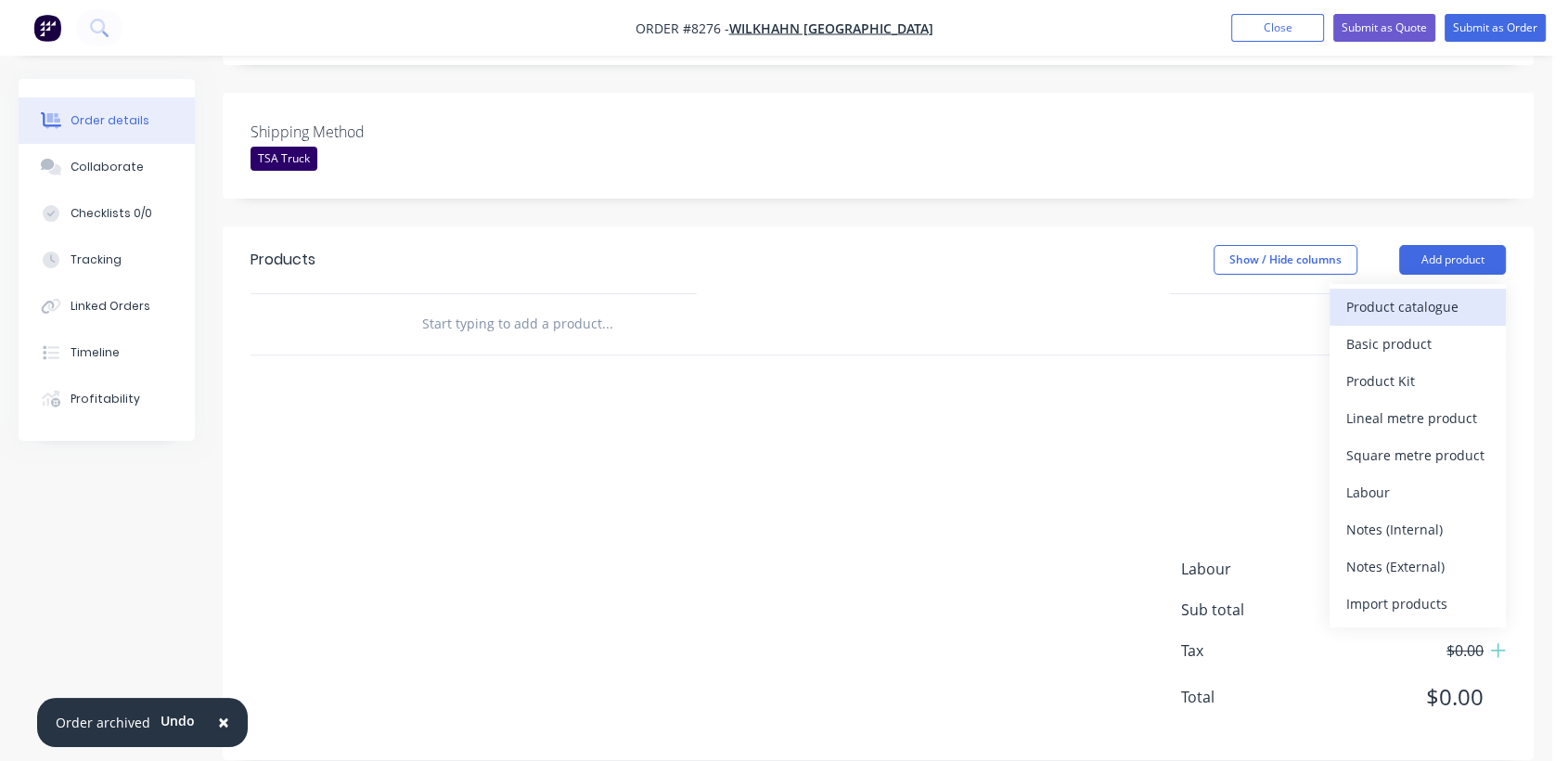
click at [1379, 294] on div "Product catalogue" at bounding box center [1418, 307] width 143 height 27
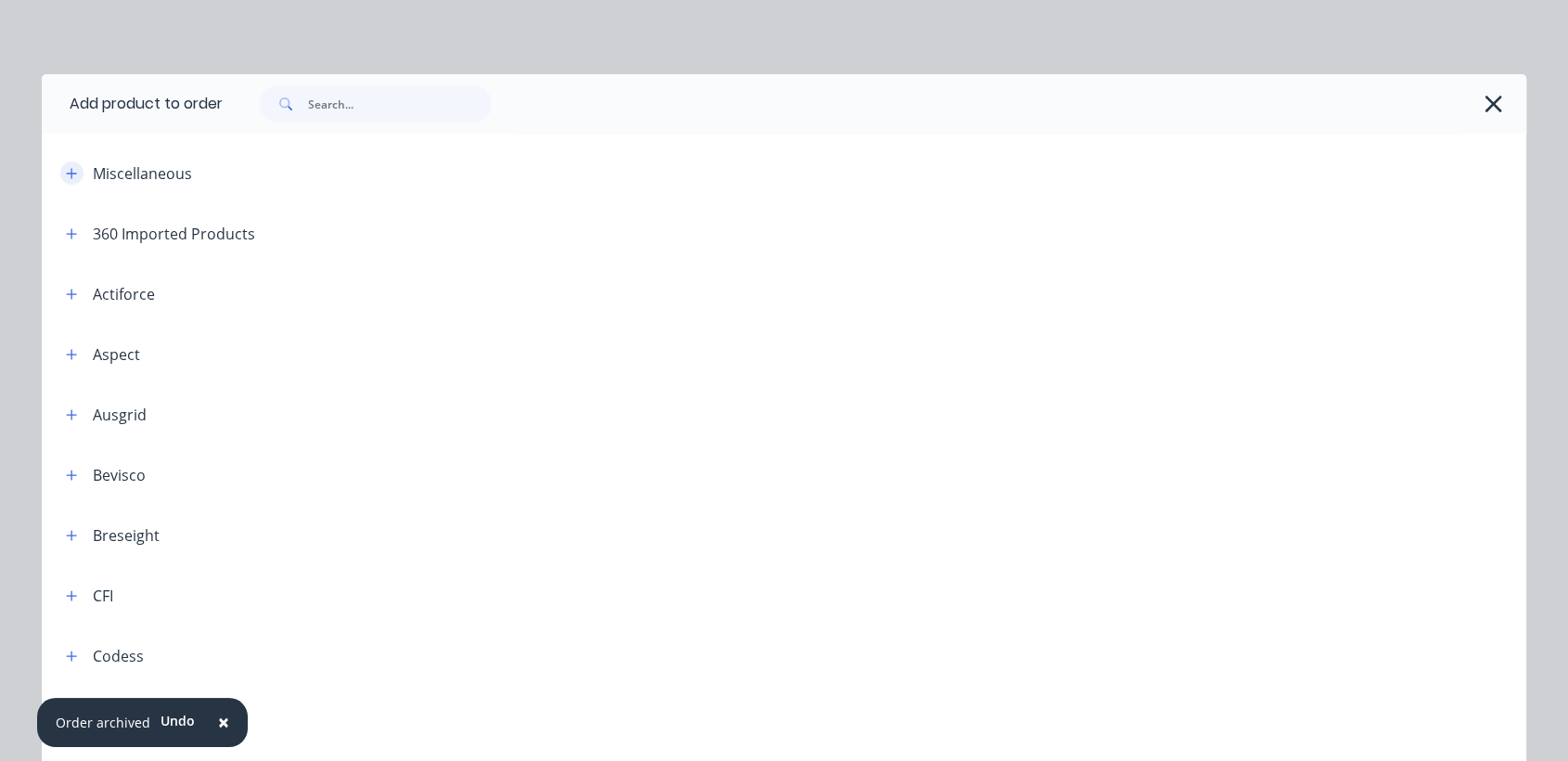
click at [67, 174] on icon "button" at bounding box center [72, 174] width 11 height 13
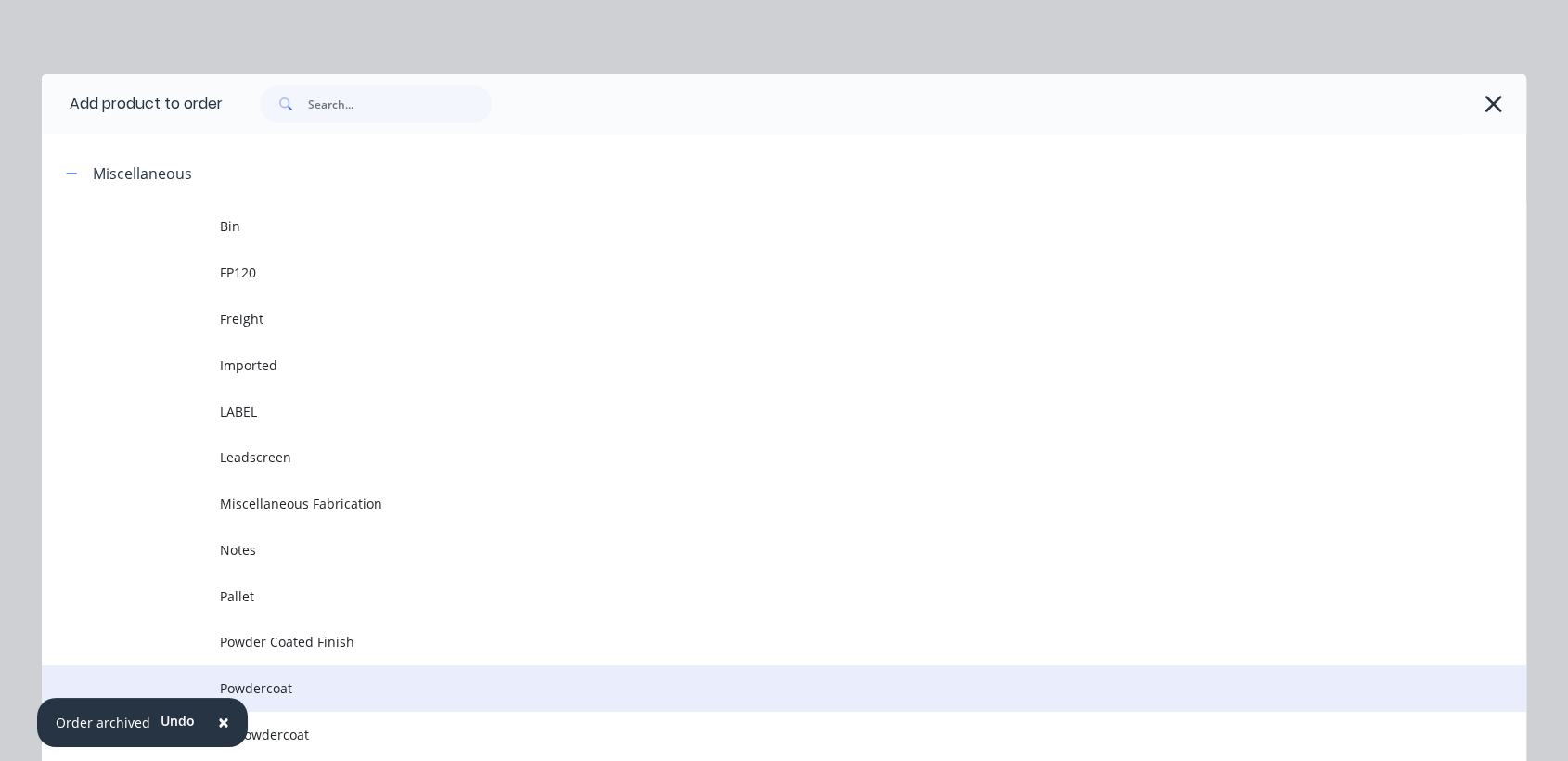
click at [292, 678] on span "Powdercoat" at bounding box center [742, 688] width 1045 height 20
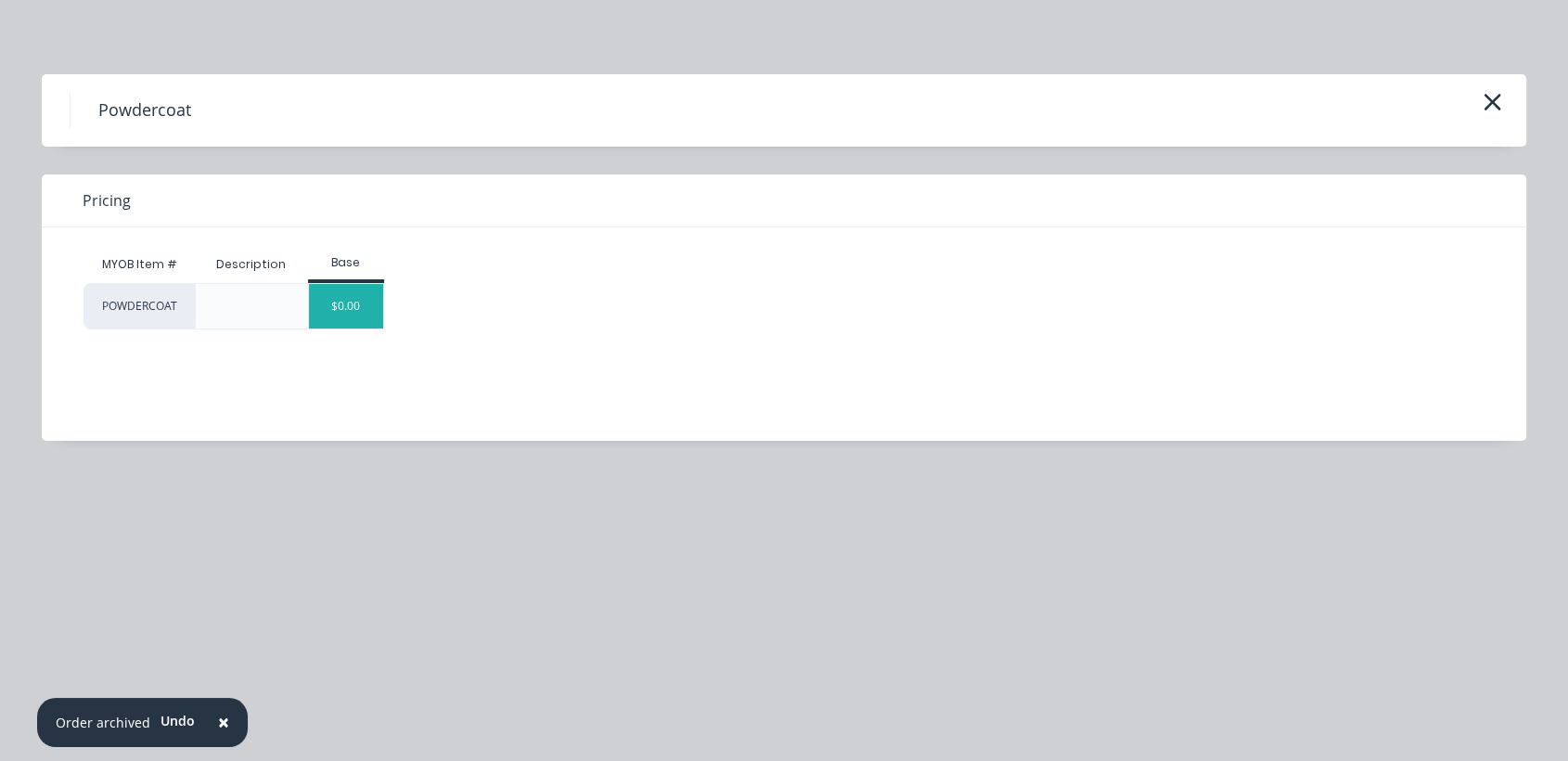
click at [345, 306] on div "$0.00" at bounding box center [346, 307] width 75 height 45
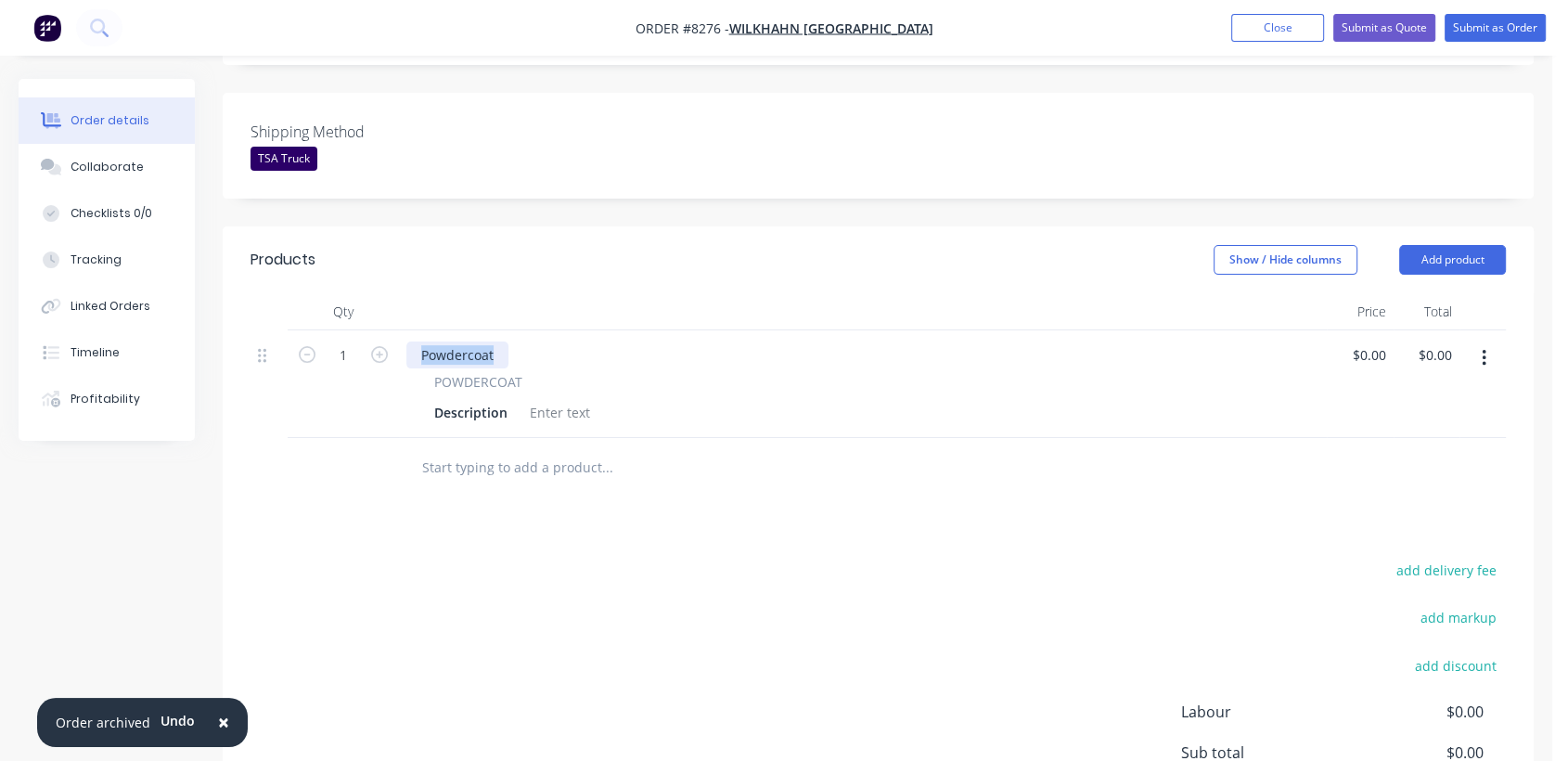
drag, startPoint x: 491, startPoint y: 333, endPoint x: 419, endPoint y: 327, distance: 72.2
click at [419, 342] on div "Powdercoat" at bounding box center [458, 355] width 102 height 27
click at [566, 400] on div at bounding box center [559, 413] width 75 height 27
paste div
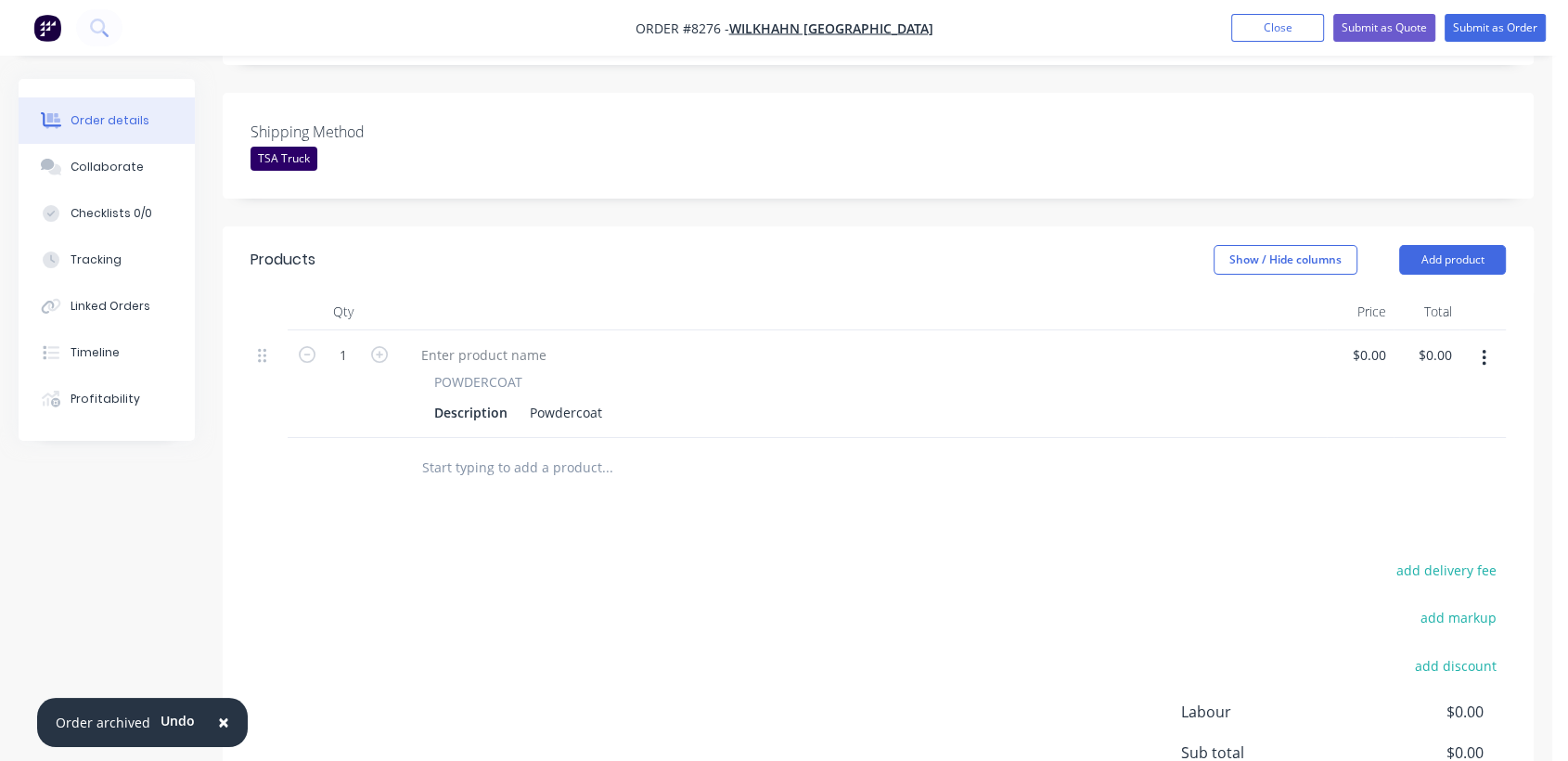
click at [1480, 342] on button "button" at bounding box center [1483, 359] width 44 height 33
click at [1418, 431] on div "Duplicate" at bounding box center [1418, 444] width 143 height 27
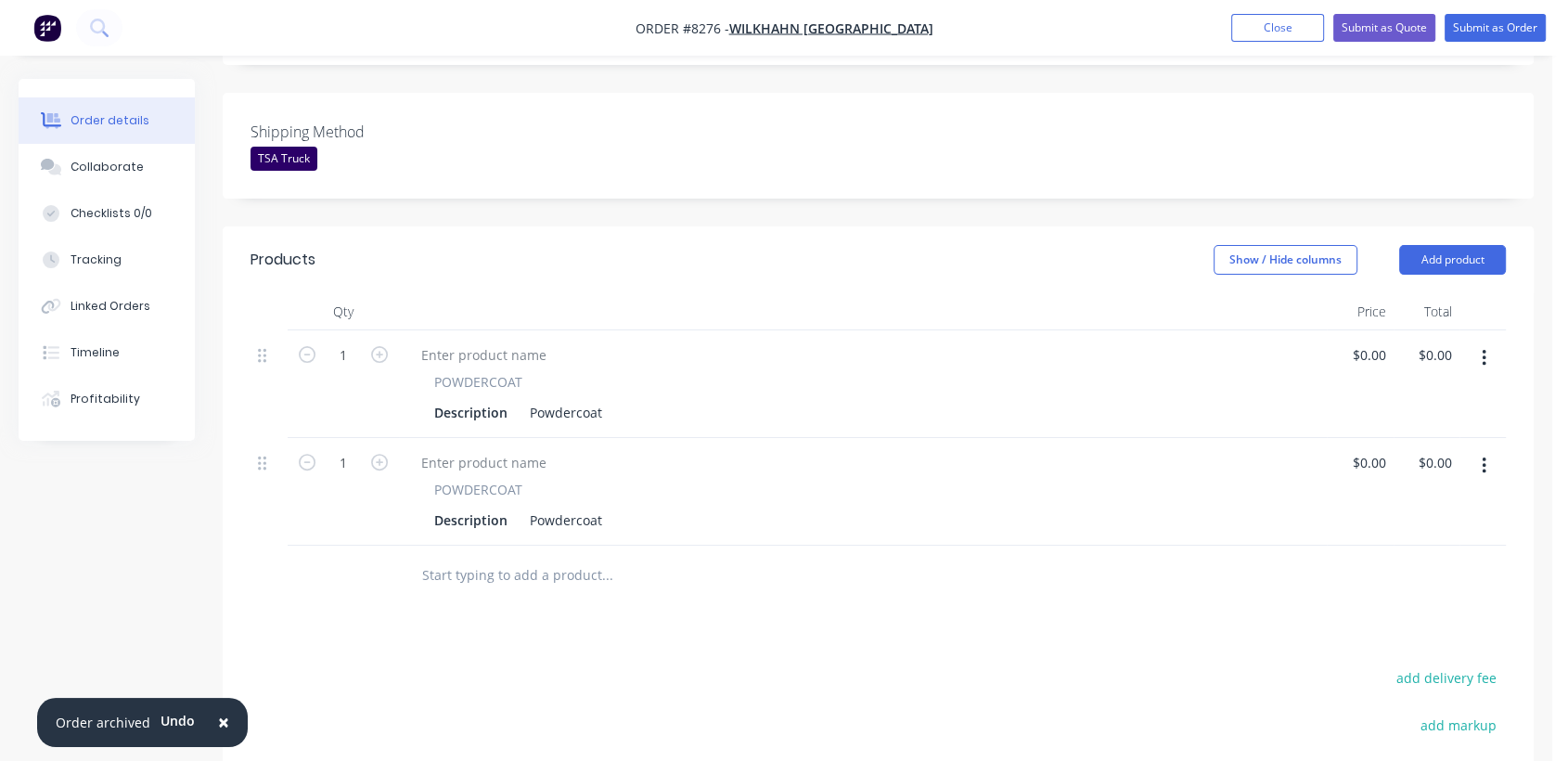
click at [1480, 342] on button "button" at bounding box center [1483, 359] width 44 height 33
click at [1430, 431] on div "Duplicate" at bounding box center [1418, 444] width 143 height 27
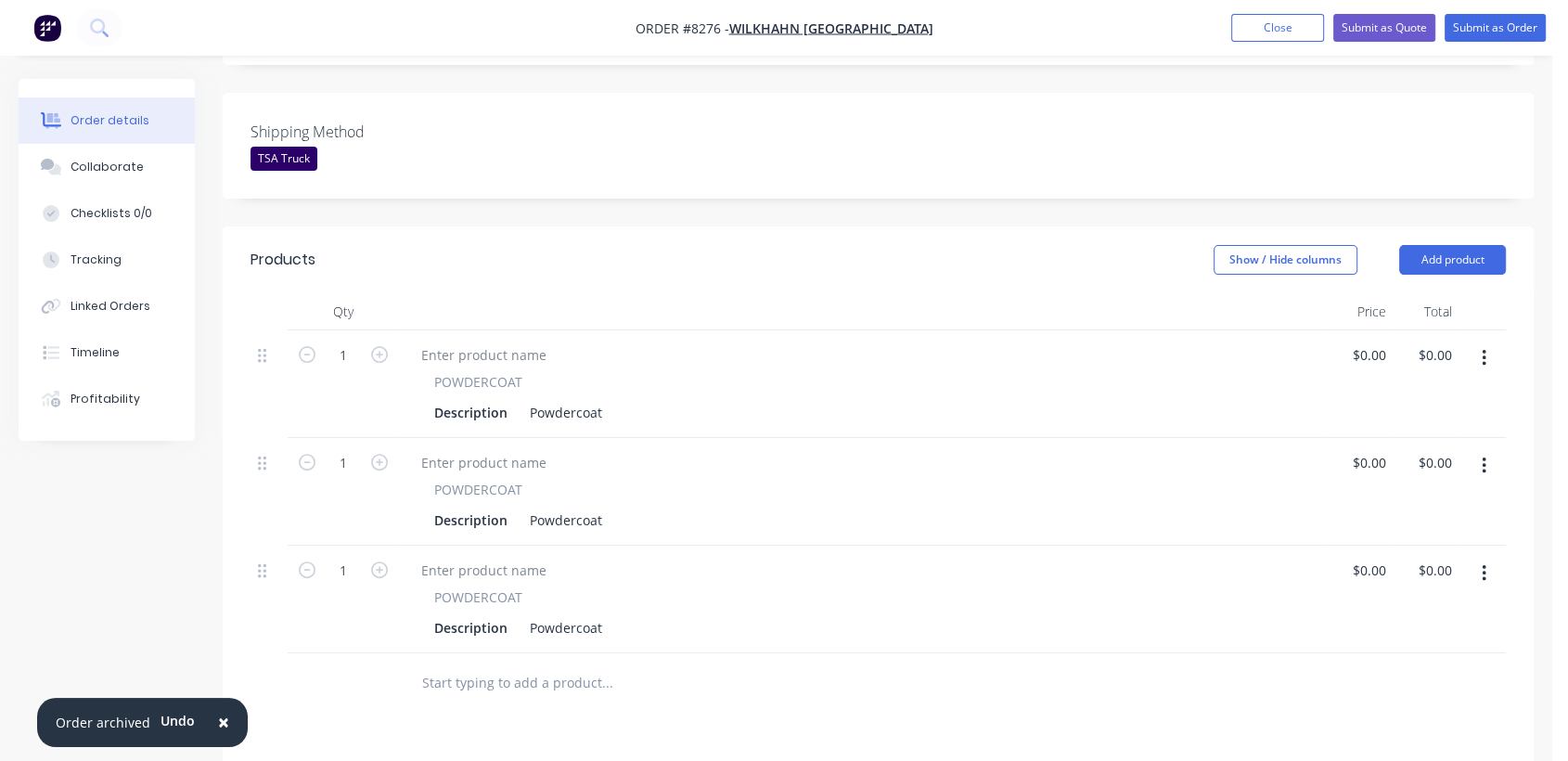
click at [1476, 342] on button "button" at bounding box center [1483, 359] width 44 height 33
click at [1431, 431] on div "Duplicate" at bounding box center [1418, 444] width 143 height 27
click at [1482, 348] on icon "button" at bounding box center [1483, 359] width 5 height 20
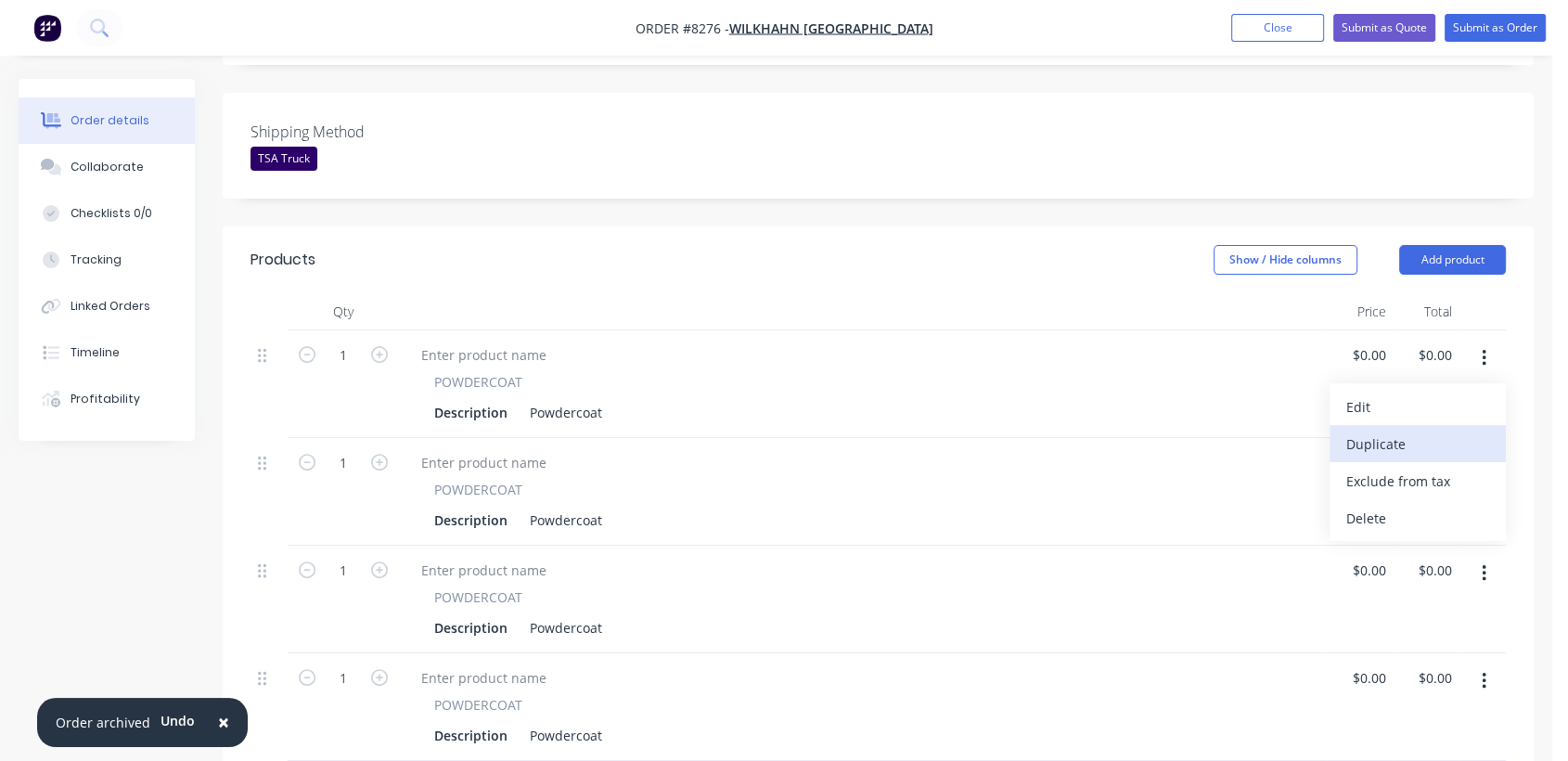
click at [1424, 431] on div "Duplicate" at bounding box center [1418, 444] width 143 height 27
click at [1473, 342] on button "button" at bounding box center [1483, 359] width 44 height 33
click at [1436, 431] on div "Duplicate" at bounding box center [1418, 444] width 143 height 27
click at [1482, 348] on icon "button" at bounding box center [1483, 359] width 5 height 20
click at [1433, 431] on div "Duplicate" at bounding box center [1418, 444] width 143 height 27
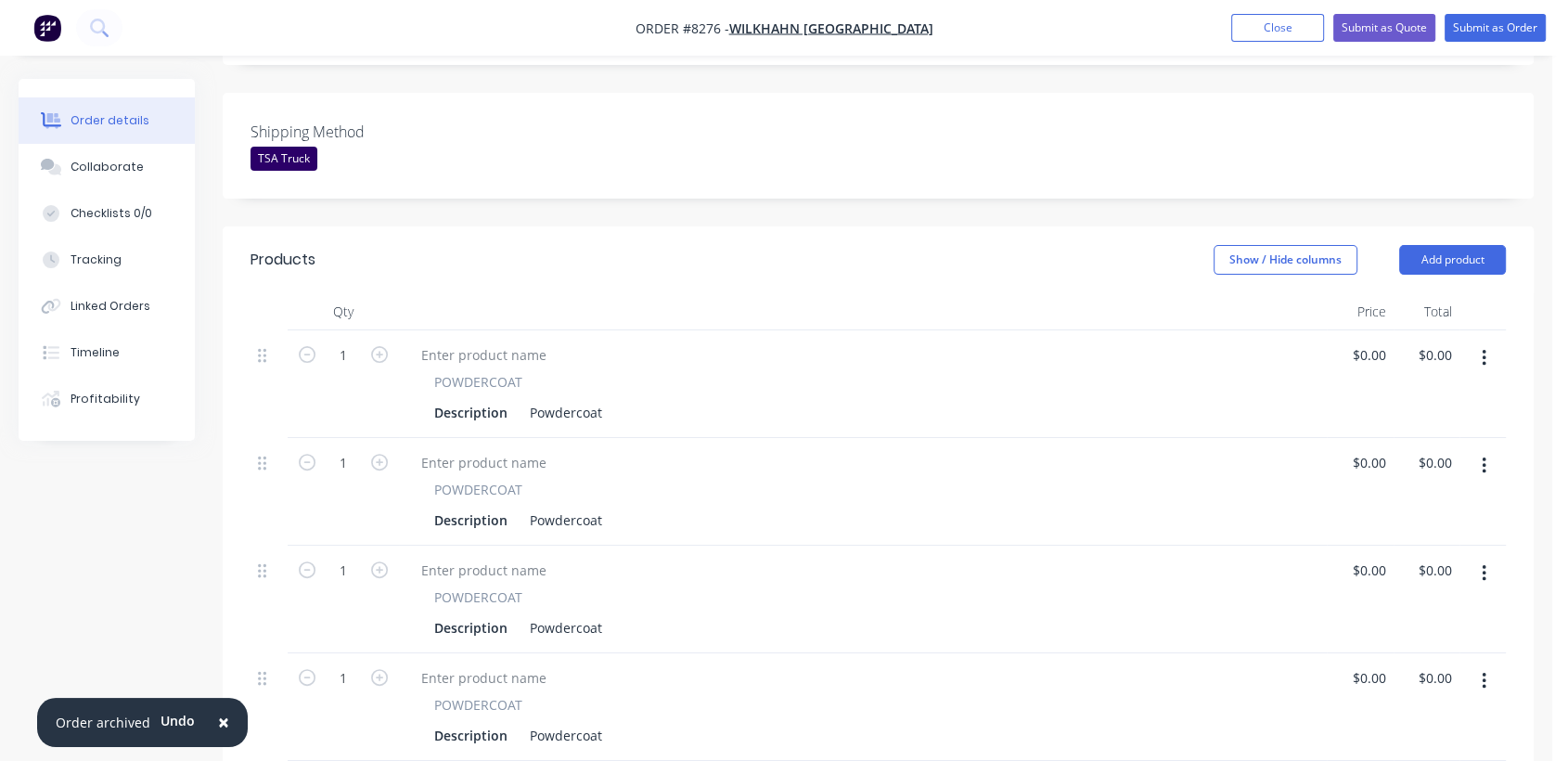
click at [1482, 348] on icon "button" at bounding box center [1483, 359] width 5 height 20
click at [1434, 431] on div "Duplicate" at bounding box center [1418, 444] width 143 height 27
click at [1484, 348] on icon "button" at bounding box center [1483, 359] width 5 height 20
click at [1430, 431] on div "Duplicate" at bounding box center [1418, 444] width 143 height 27
click at [1482, 348] on icon "button" at bounding box center [1483, 359] width 5 height 20
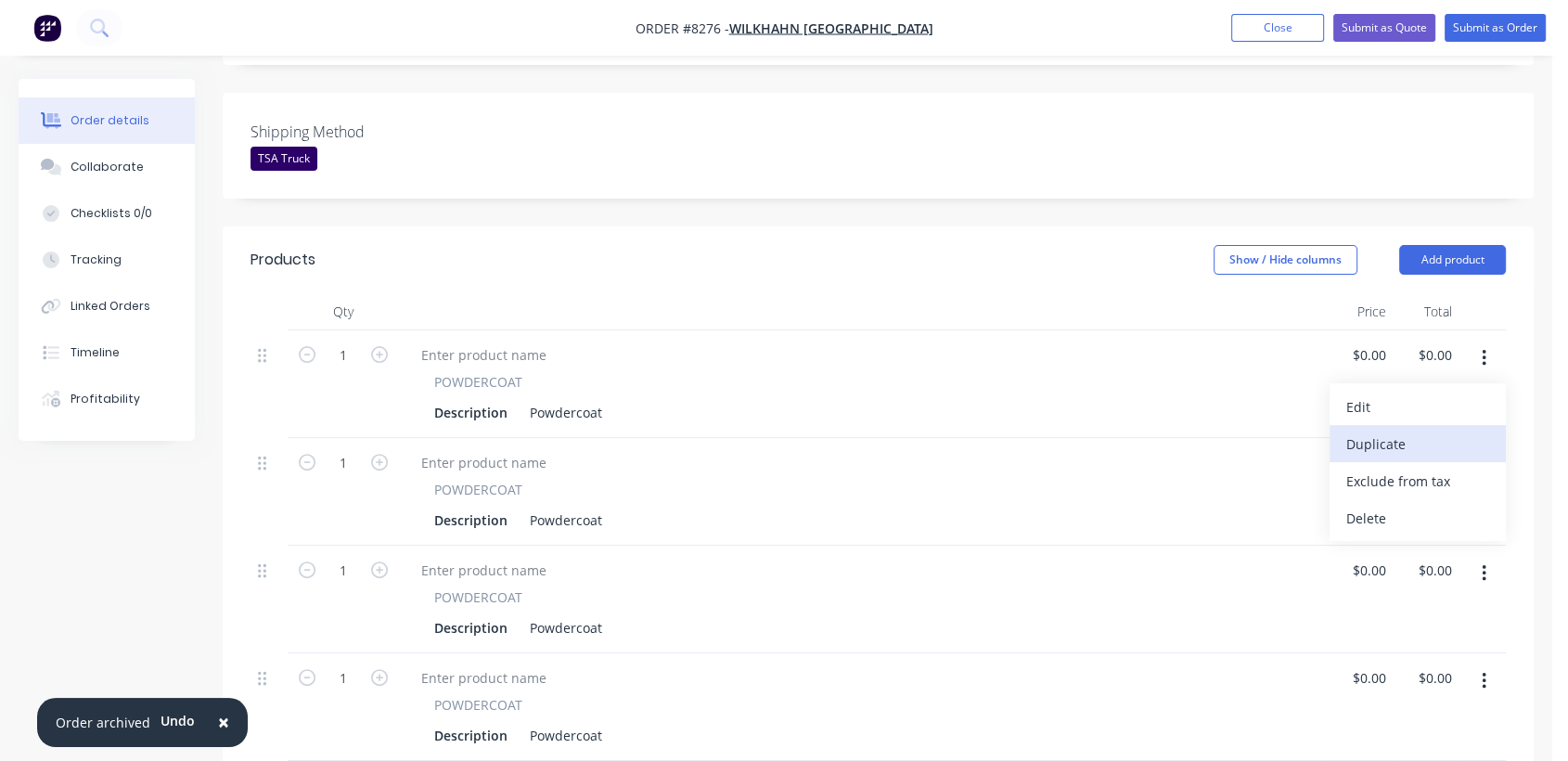
click at [1425, 431] on div "Duplicate" at bounding box center [1418, 444] width 143 height 27
click at [1483, 342] on button "button" at bounding box center [1483, 359] width 44 height 33
click at [1435, 431] on div "Duplicate" at bounding box center [1418, 444] width 143 height 27
click at [1482, 348] on icon "button" at bounding box center [1483, 359] width 5 height 20
click at [1433, 431] on div "Duplicate" at bounding box center [1418, 444] width 143 height 27
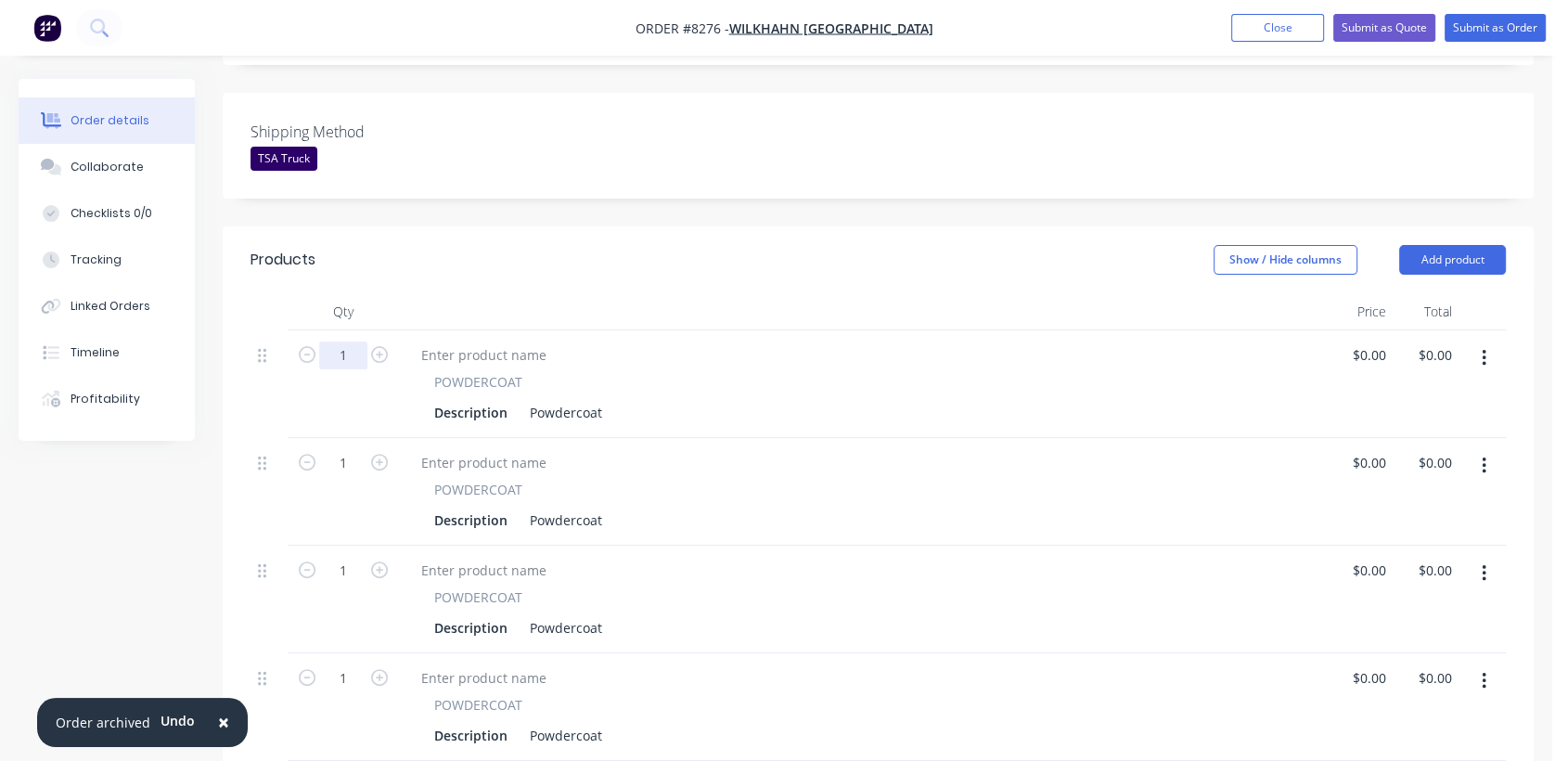
click at [358, 342] on input "1" at bounding box center [344, 356] width 48 height 28
type input "42"
click at [599, 400] on div "Powdercoat" at bounding box center [566, 413] width 87 height 27
type input "$9.98"
type input "$419.16"
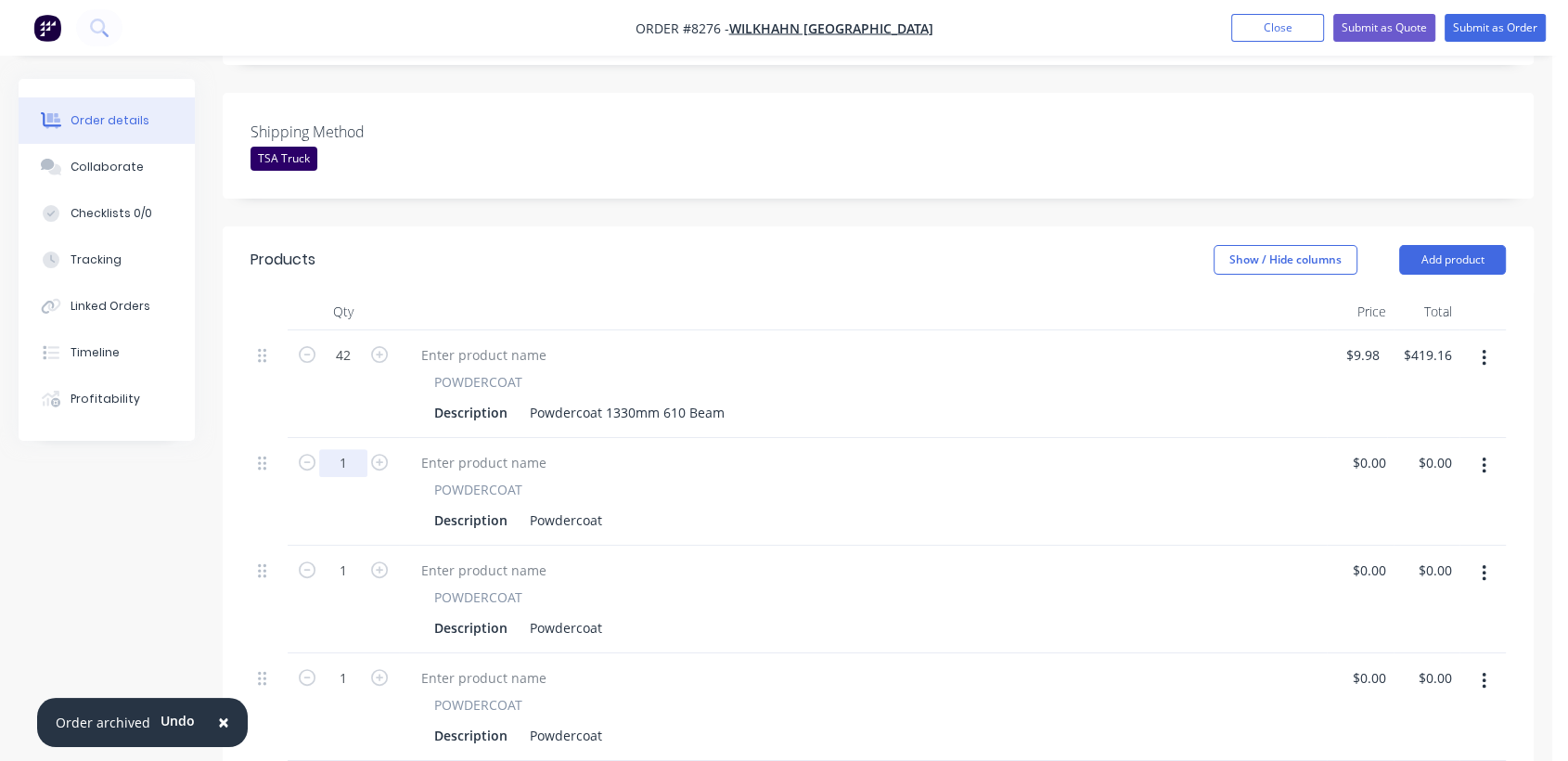
click at [356, 449] on input "1" at bounding box center [344, 463] width 48 height 28
click at [604, 506] on div "Powdercoat" at bounding box center [566, 519] width 87 height 27
click at [601, 506] on div "Powdercoat" at bounding box center [566, 519] width 87 height 27
type input "$4.75"
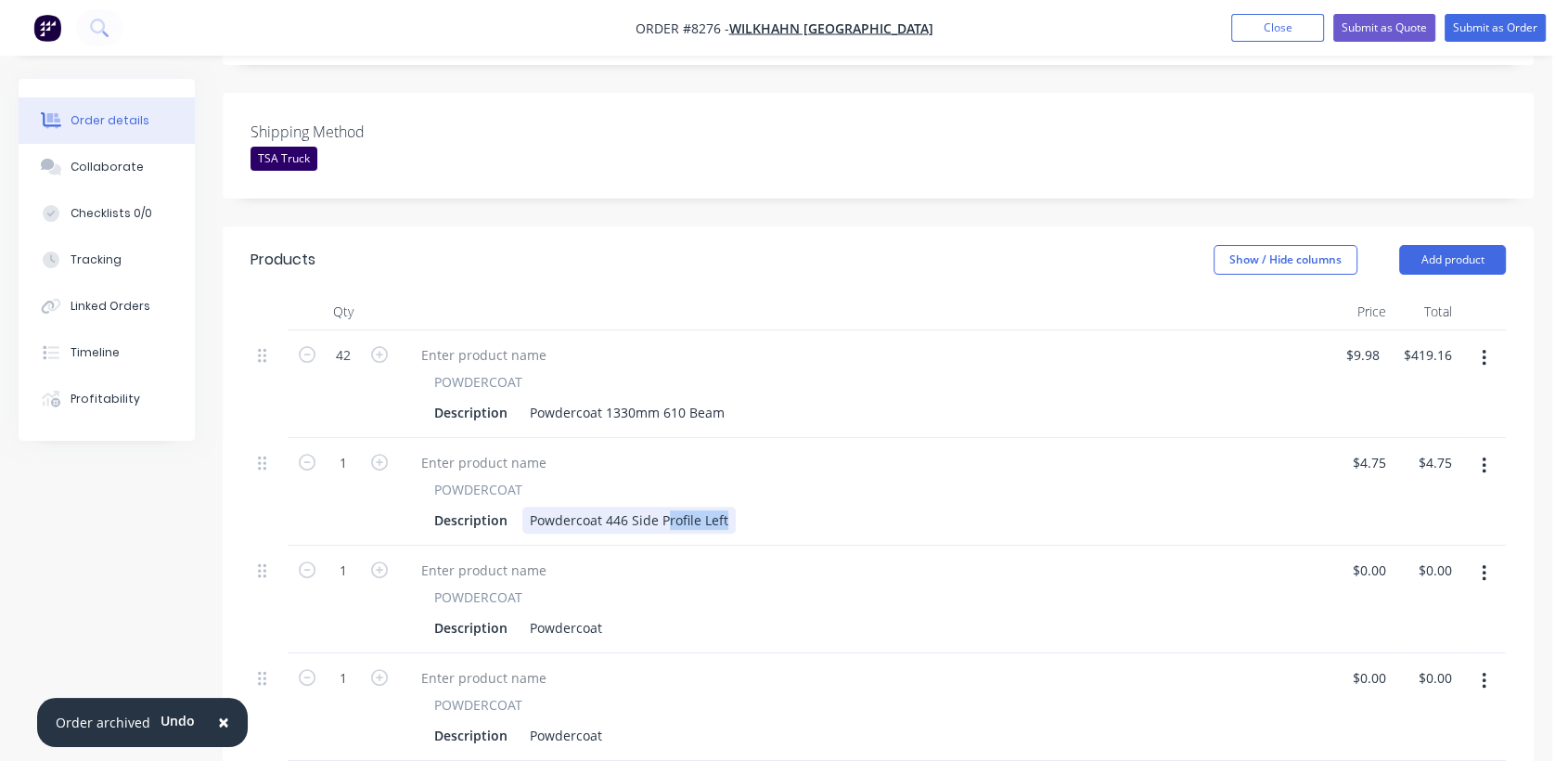
drag, startPoint x: 727, startPoint y: 489, endPoint x: 611, endPoint y: 487, distance: 116.0
click at [611, 506] on div "Powdercoat 446 Side Profile Left" at bounding box center [629, 519] width 214 height 27
click at [631, 506] on div "Powdercoat 446 Side Profile Left" at bounding box center [629, 519] width 214 height 27
drag, startPoint x: 603, startPoint y: 490, endPoint x: 695, endPoint y: 491, distance: 92.0
click at [695, 506] on div "Powdercoat 446 Side Profile Left" at bounding box center [629, 519] width 214 height 27
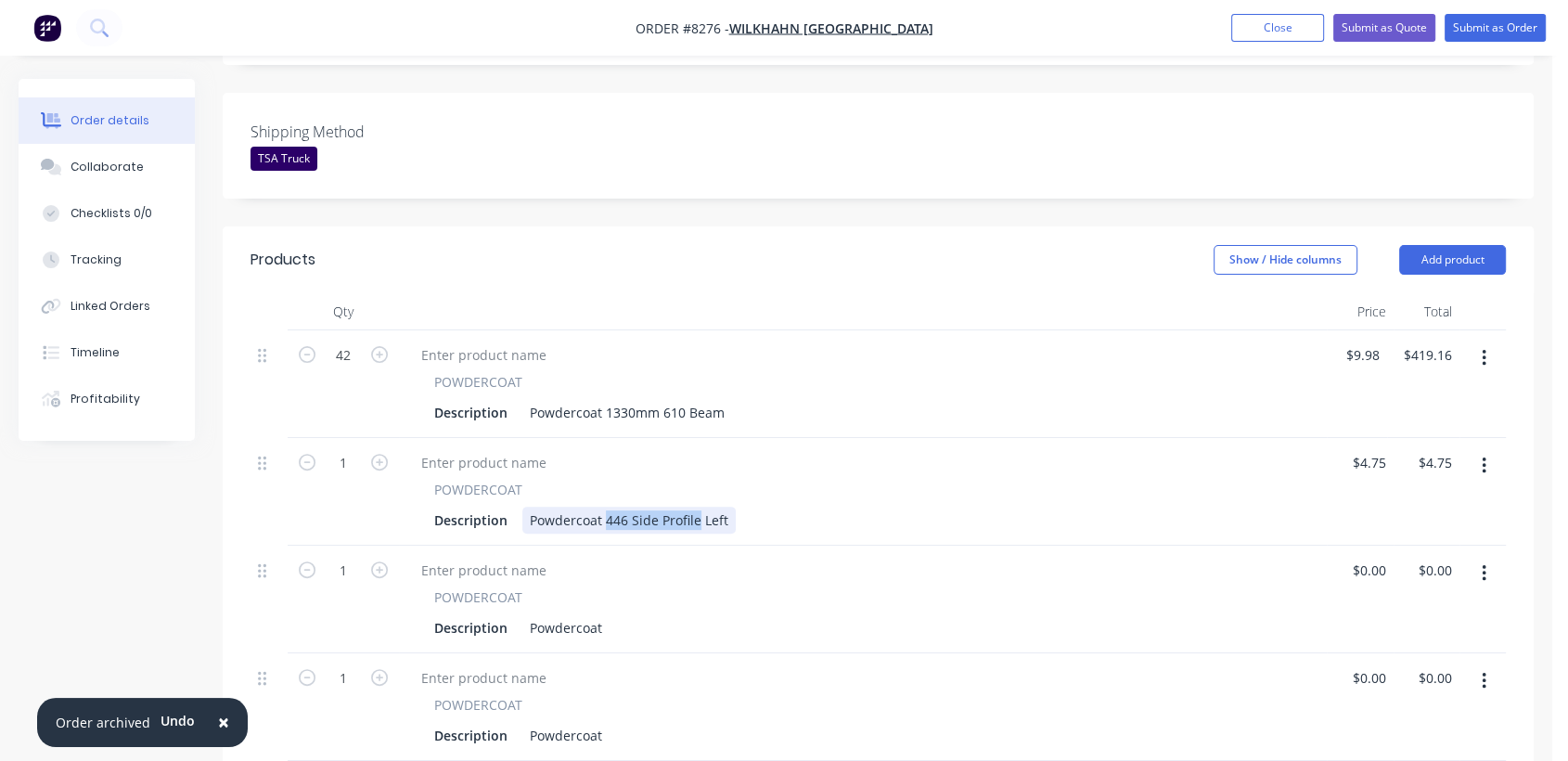
copy div "446 Side Profile"
click at [600, 614] on div "Powdercoat" at bounding box center [566, 627] width 87 height 27
type input "$4.75"
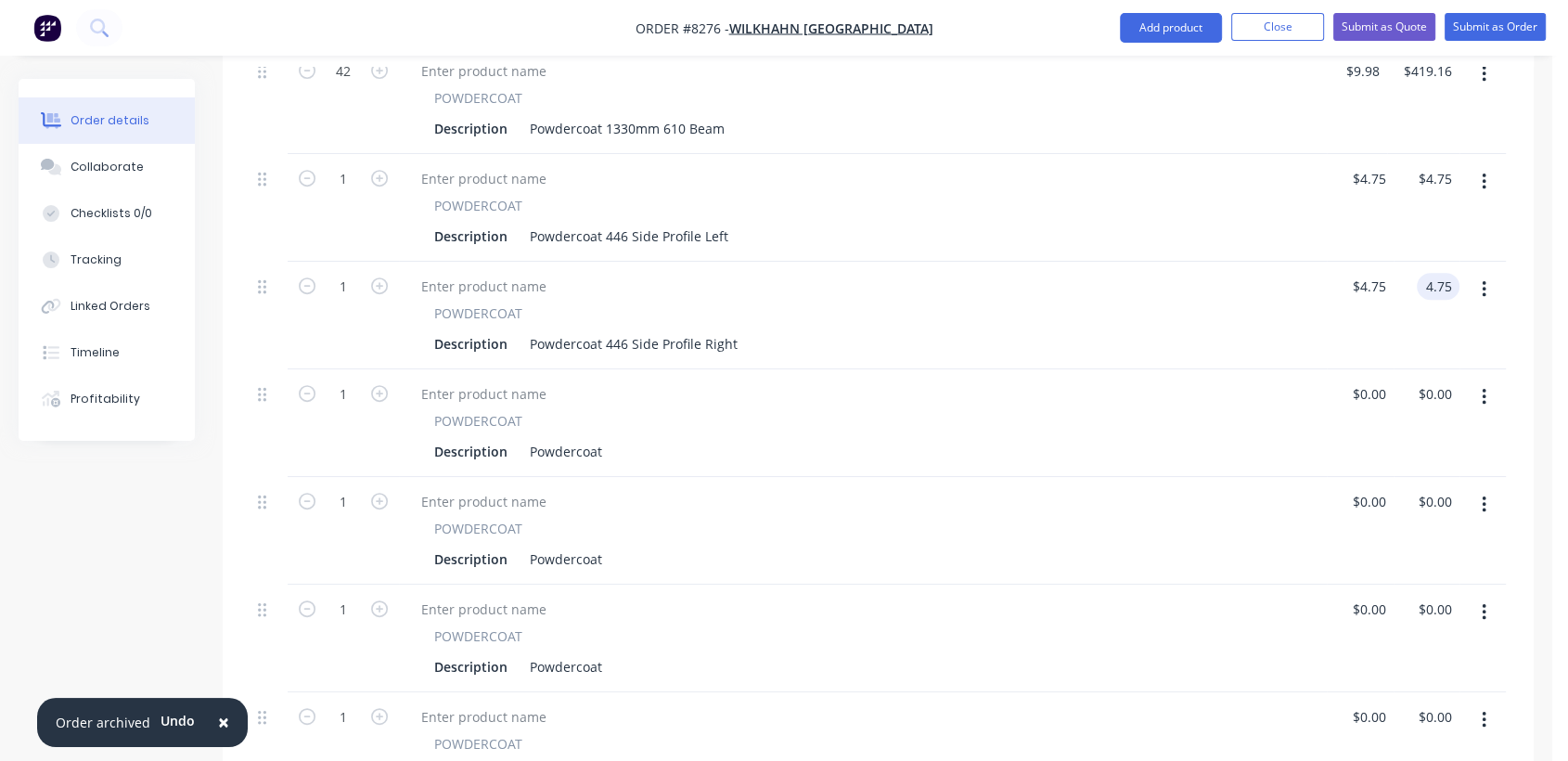
scroll to position [762, 0]
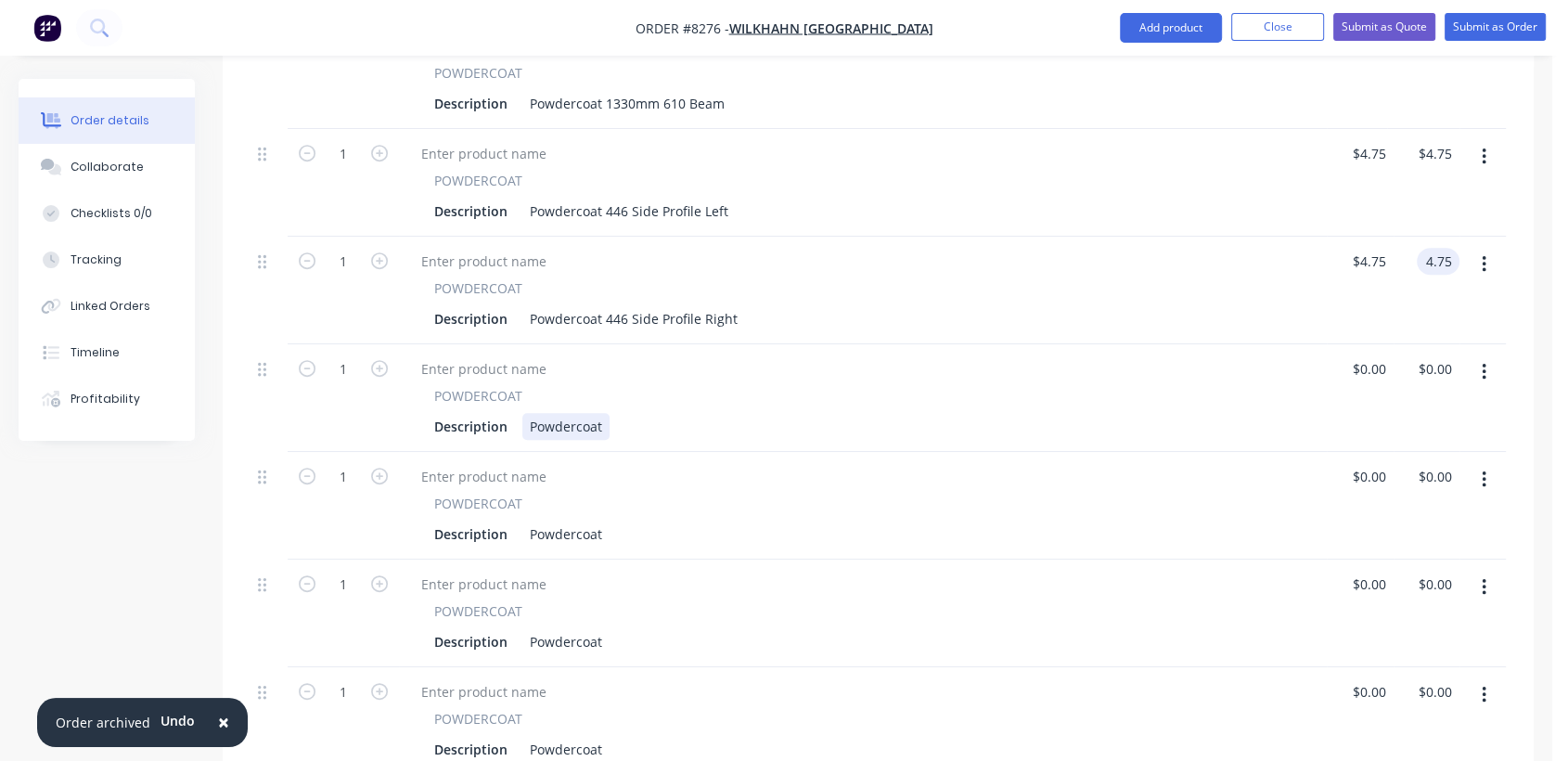
type input "$4.75"
click at [607, 413] on div "Powdercoat" at bounding box center [566, 426] width 87 height 27
click at [604, 413] on div "Powdercoat" at bounding box center [566, 426] width 87 height 27
type input "$6.77"
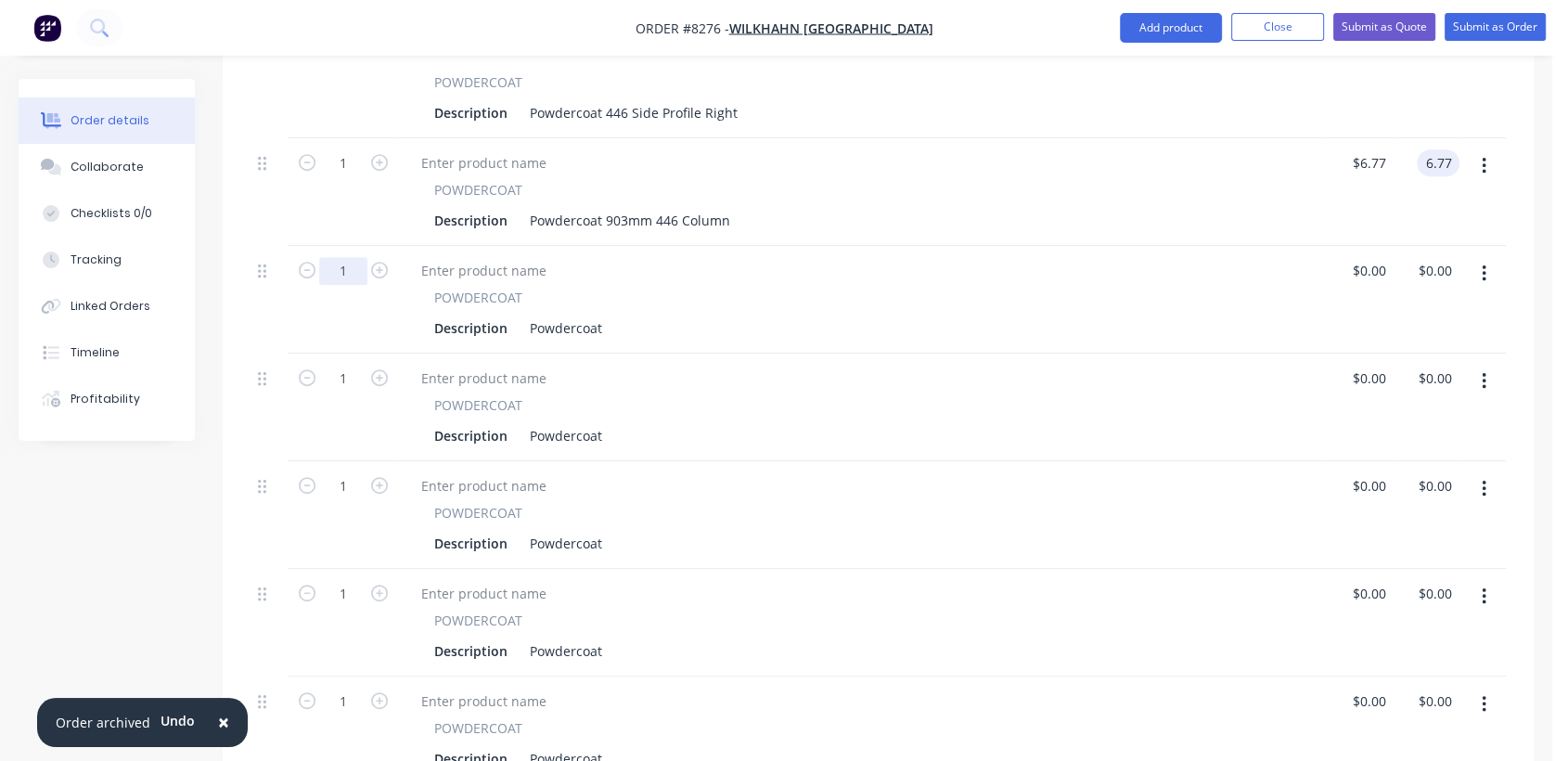
type input "$6.77"
click at [357, 257] on input "1" at bounding box center [344, 271] width 48 height 28
type input "68"
click at [607, 315] on div "Powdercoat" at bounding box center [566, 328] width 87 height 27
type input "$5.20"
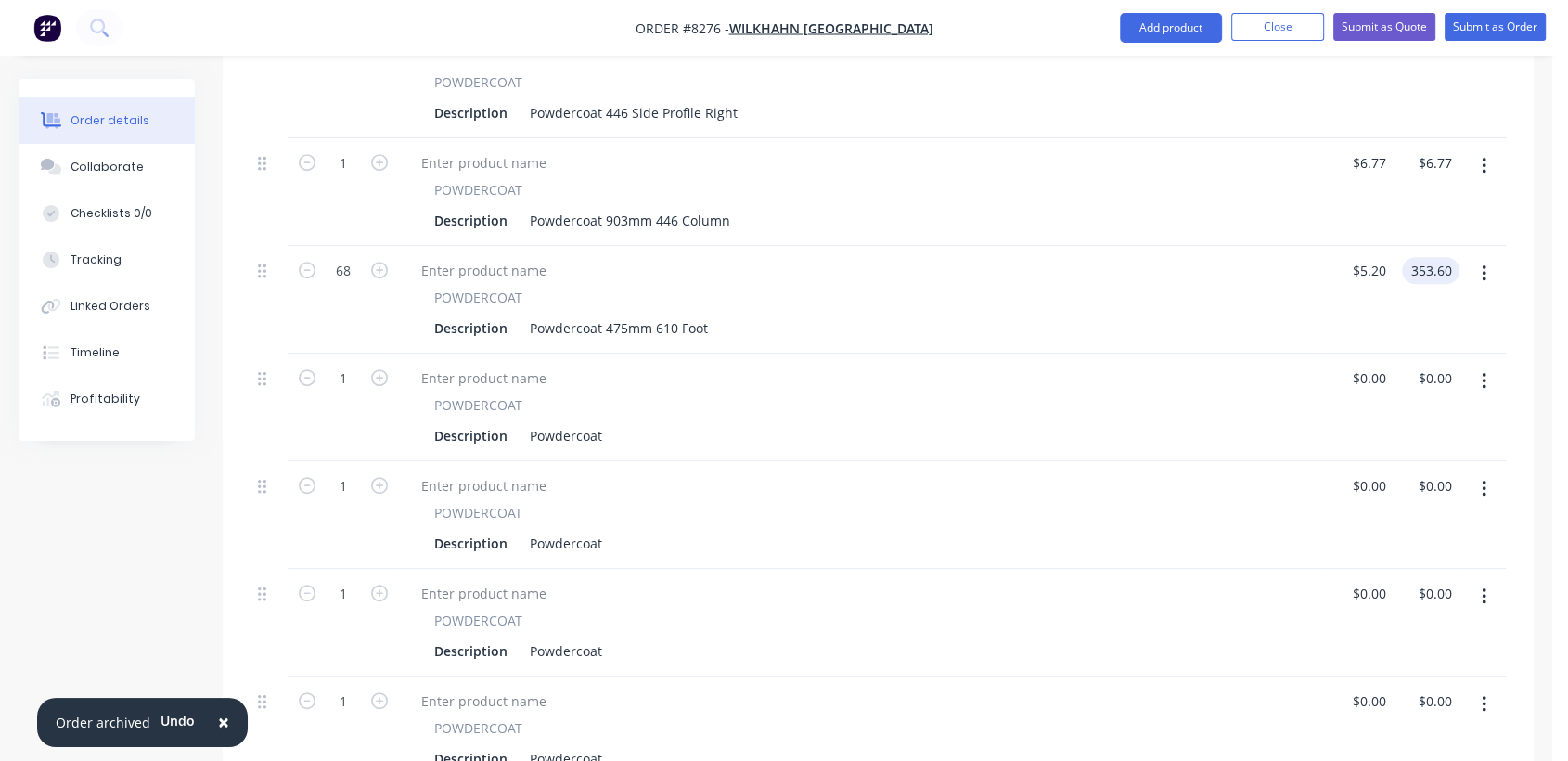
scroll to position [1071, 0]
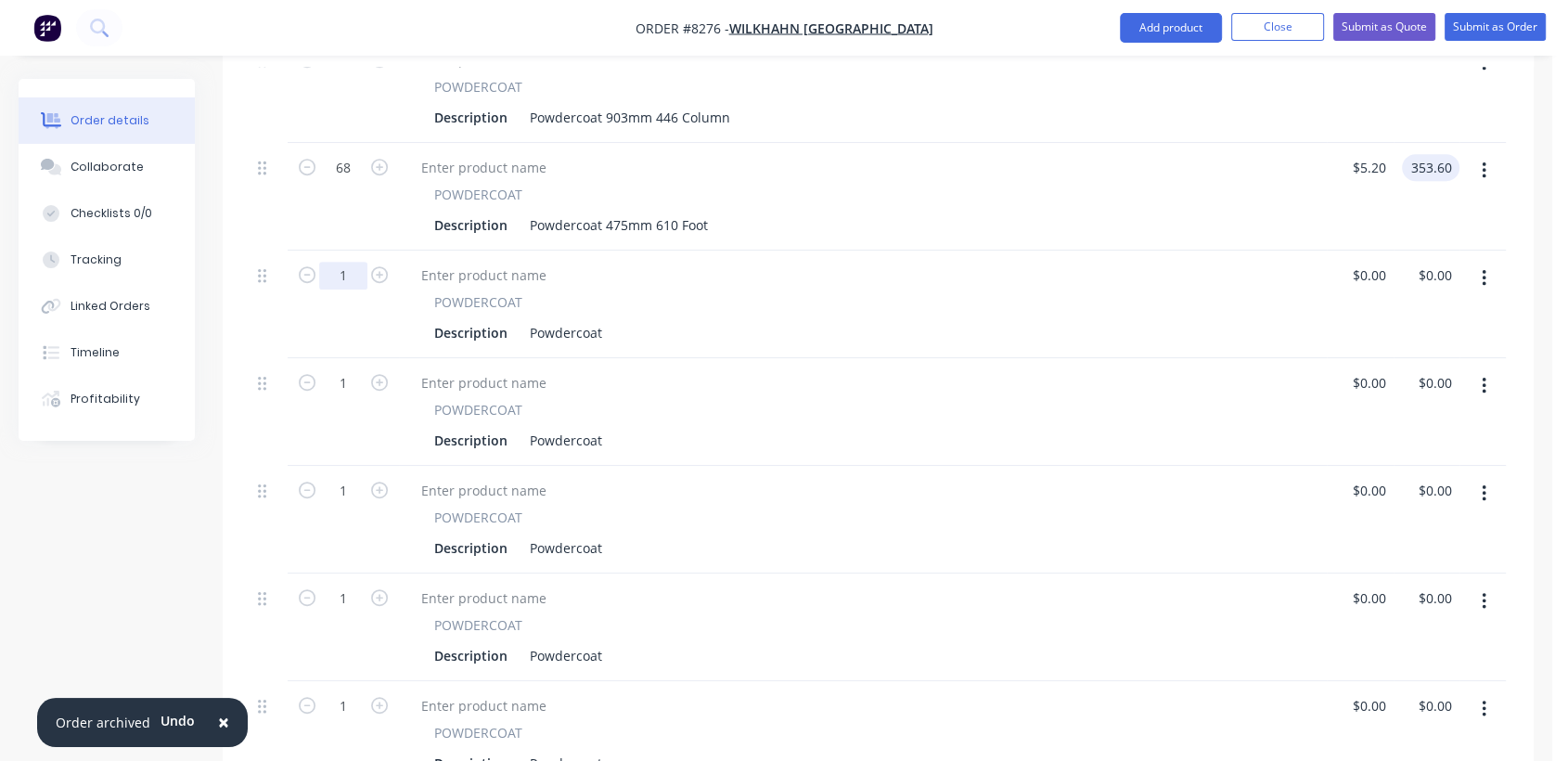
type input "$353.60"
click at [350, 262] on input "1" at bounding box center [344, 276] width 48 height 28
type input "10"
click at [606, 320] on div "Powdercoat" at bounding box center [566, 333] width 87 height 27
type input "$2.80"
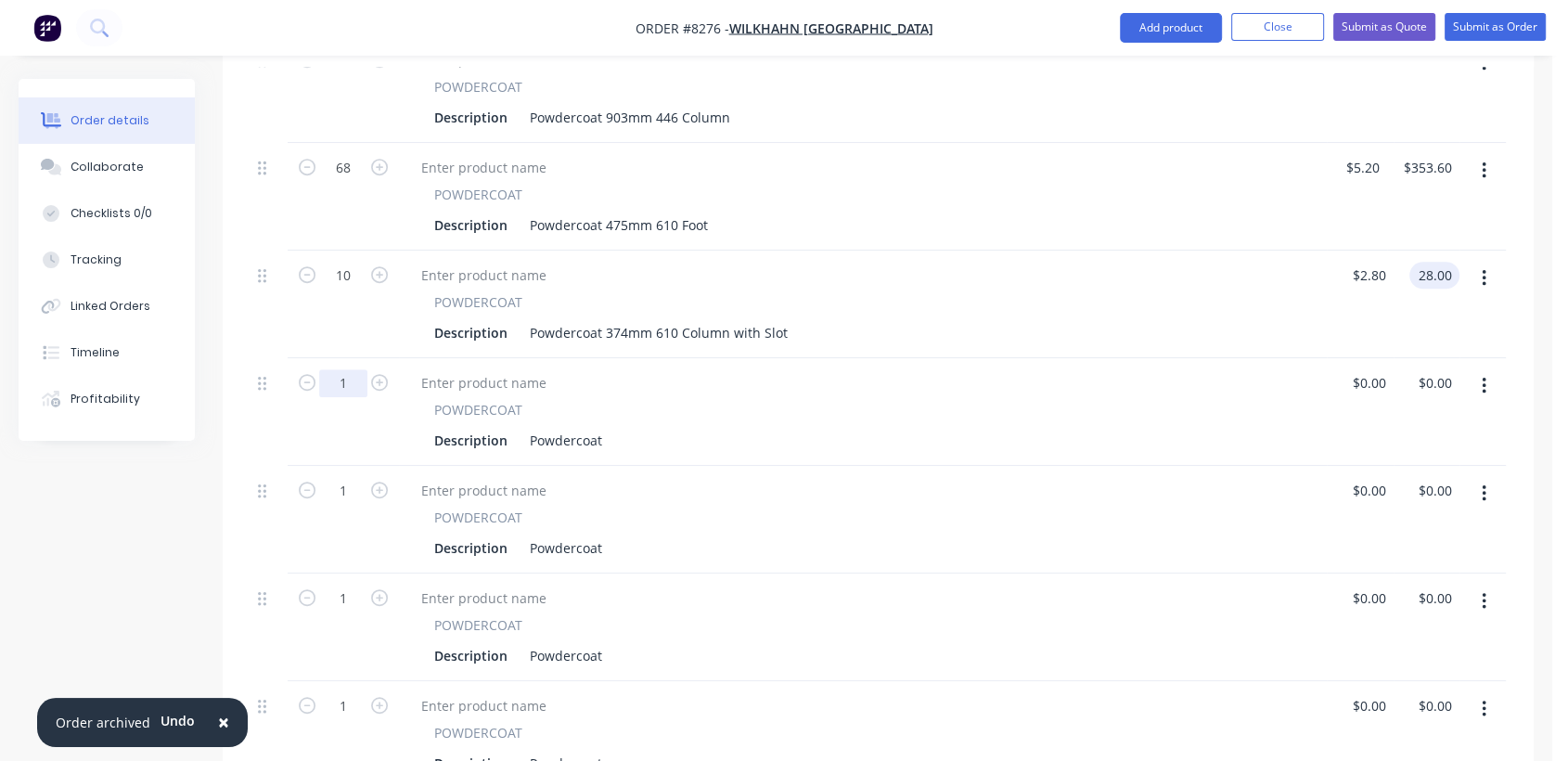
type input "$28.00"
click at [359, 370] on input "1" at bounding box center [344, 384] width 48 height 28
type input "32"
click at [608, 427] on div "Description Powdercoat" at bounding box center [859, 440] width 865 height 27
type input "$2.97"
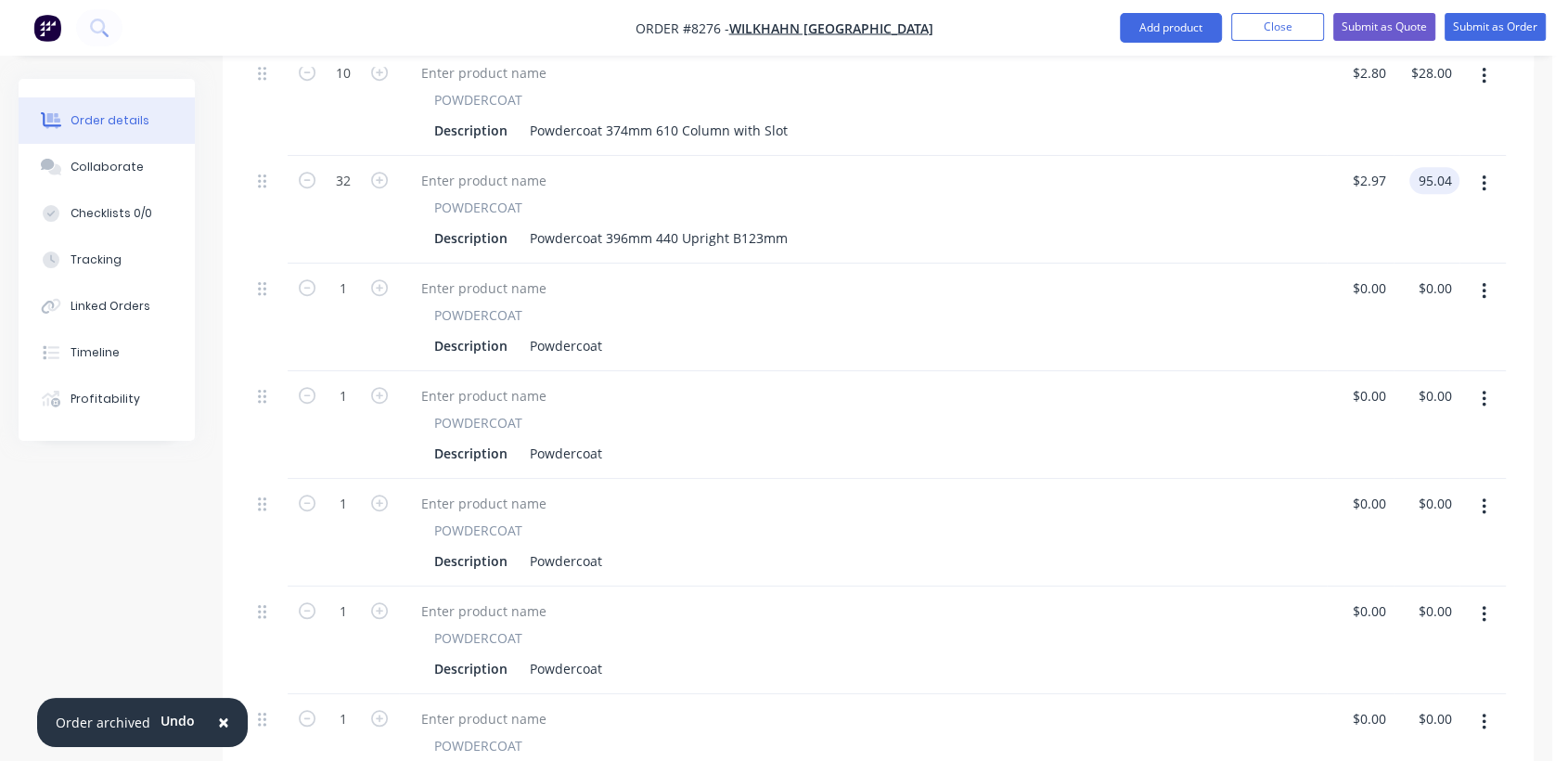
scroll to position [1278, 0]
type input "$95.04"
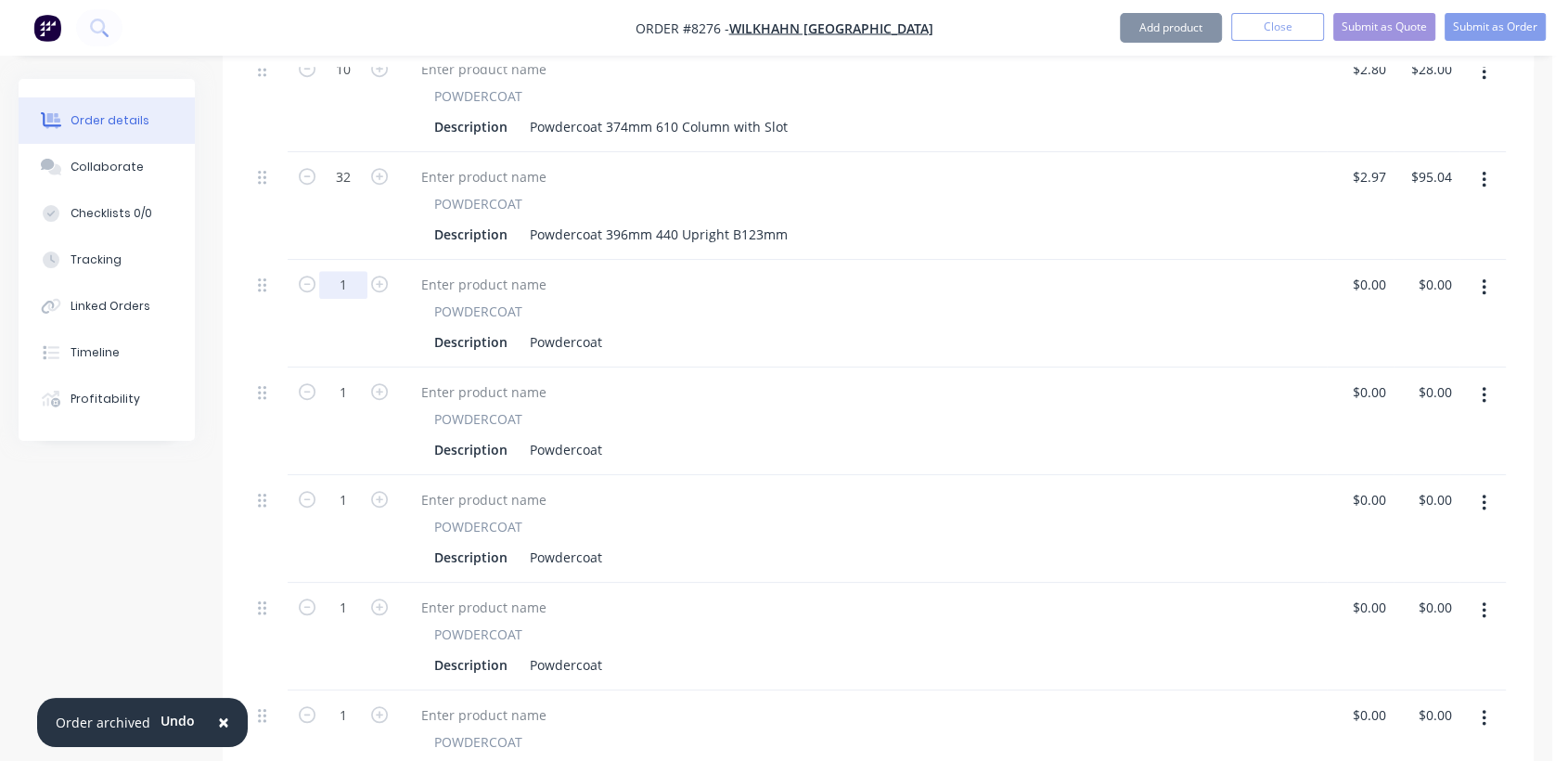
click at [356, 271] on input "1" at bounding box center [344, 285] width 48 height 28
type input "32"
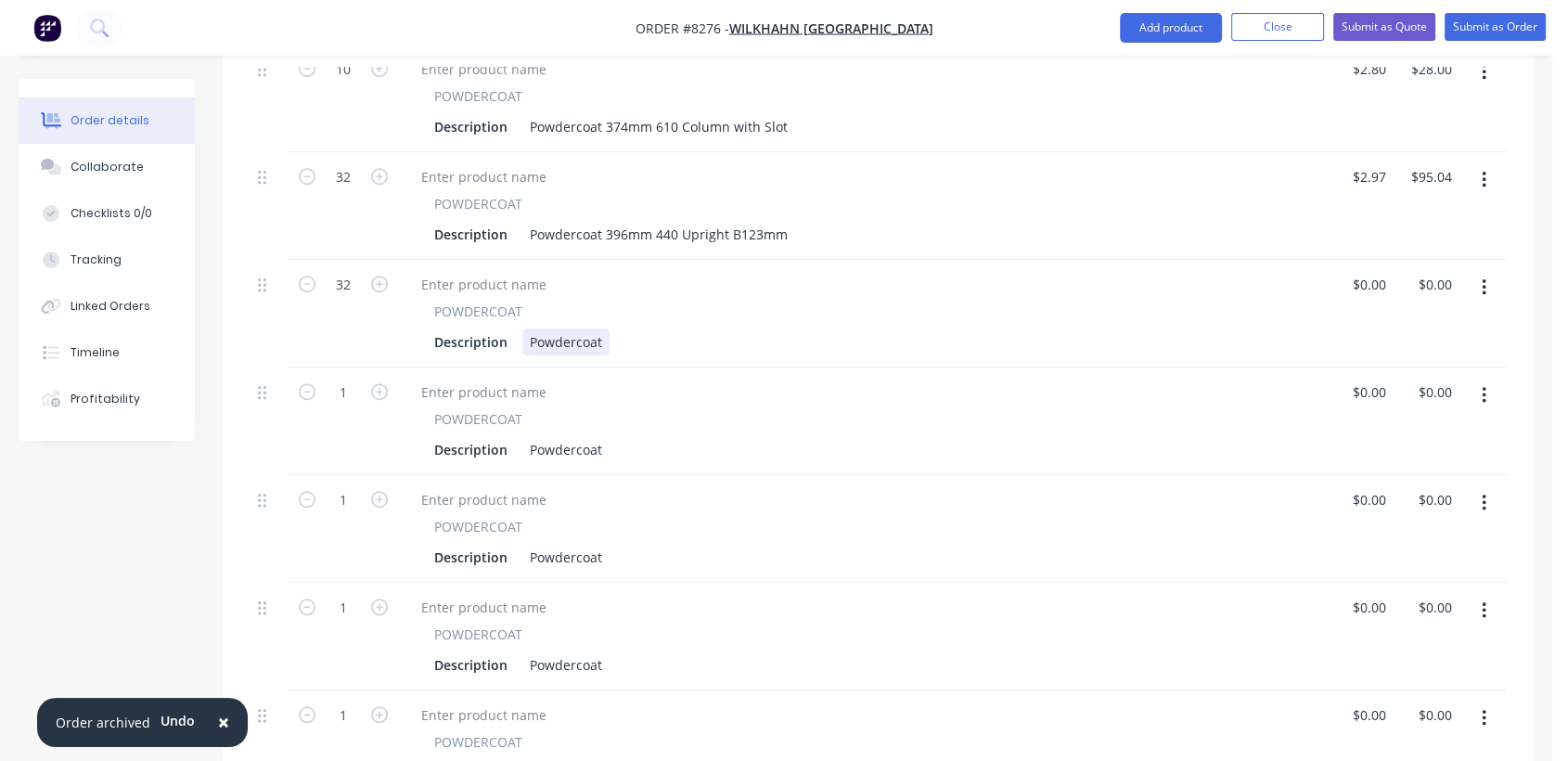
click at [602, 329] on div "Powdercoat" at bounding box center [566, 342] width 87 height 27
type input "$7.95"
type input "$254.40"
click at [353, 379] on input "1" at bounding box center [344, 393] width 48 height 28
type input "16"
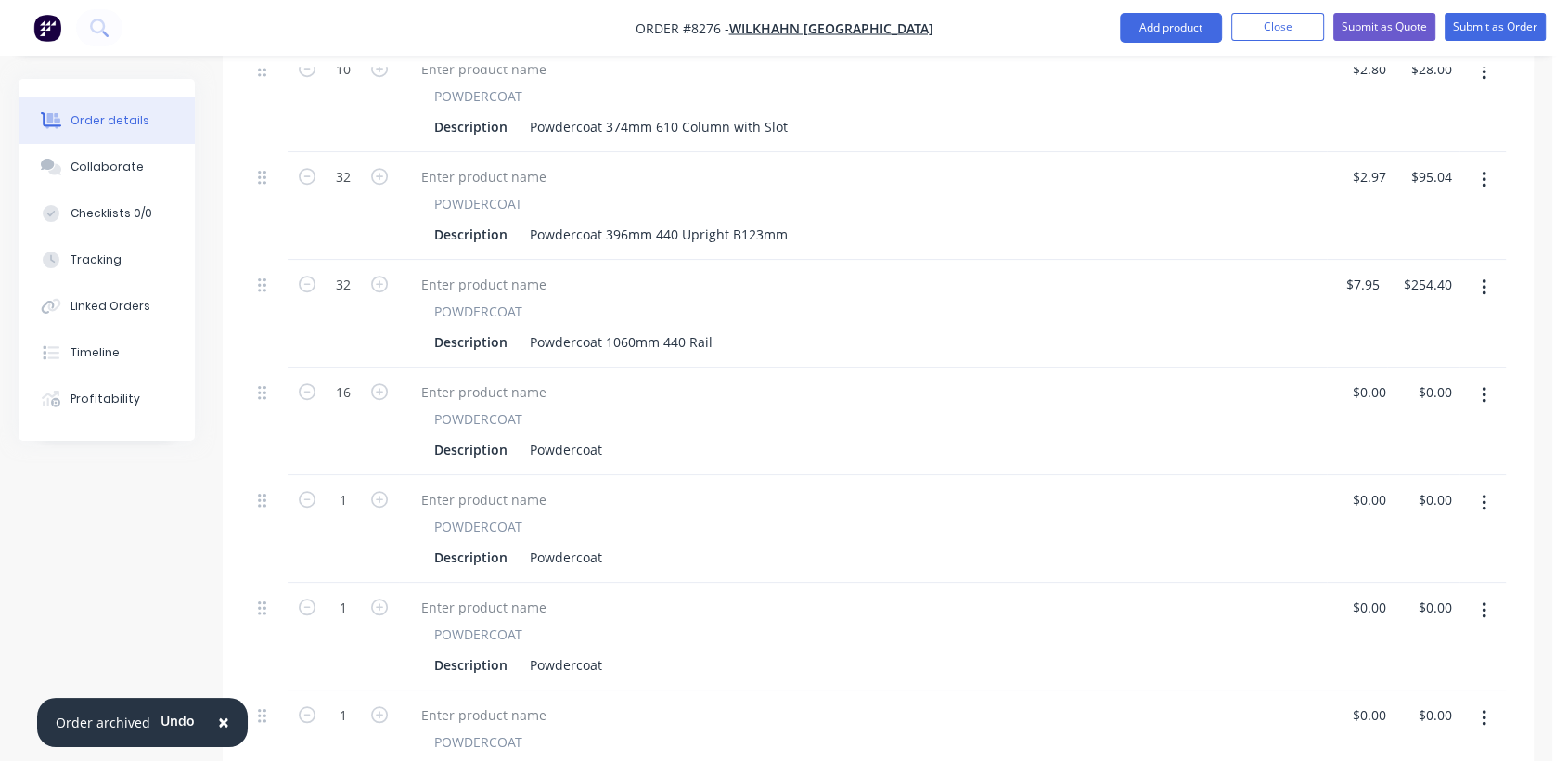
click at [608, 437] on div "Description Powdercoat" at bounding box center [859, 450] width 865 height 27
click at [602, 437] on div "Powdercoat" at bounding box center [566, 450] width 87 height 27
type input "$8.30"
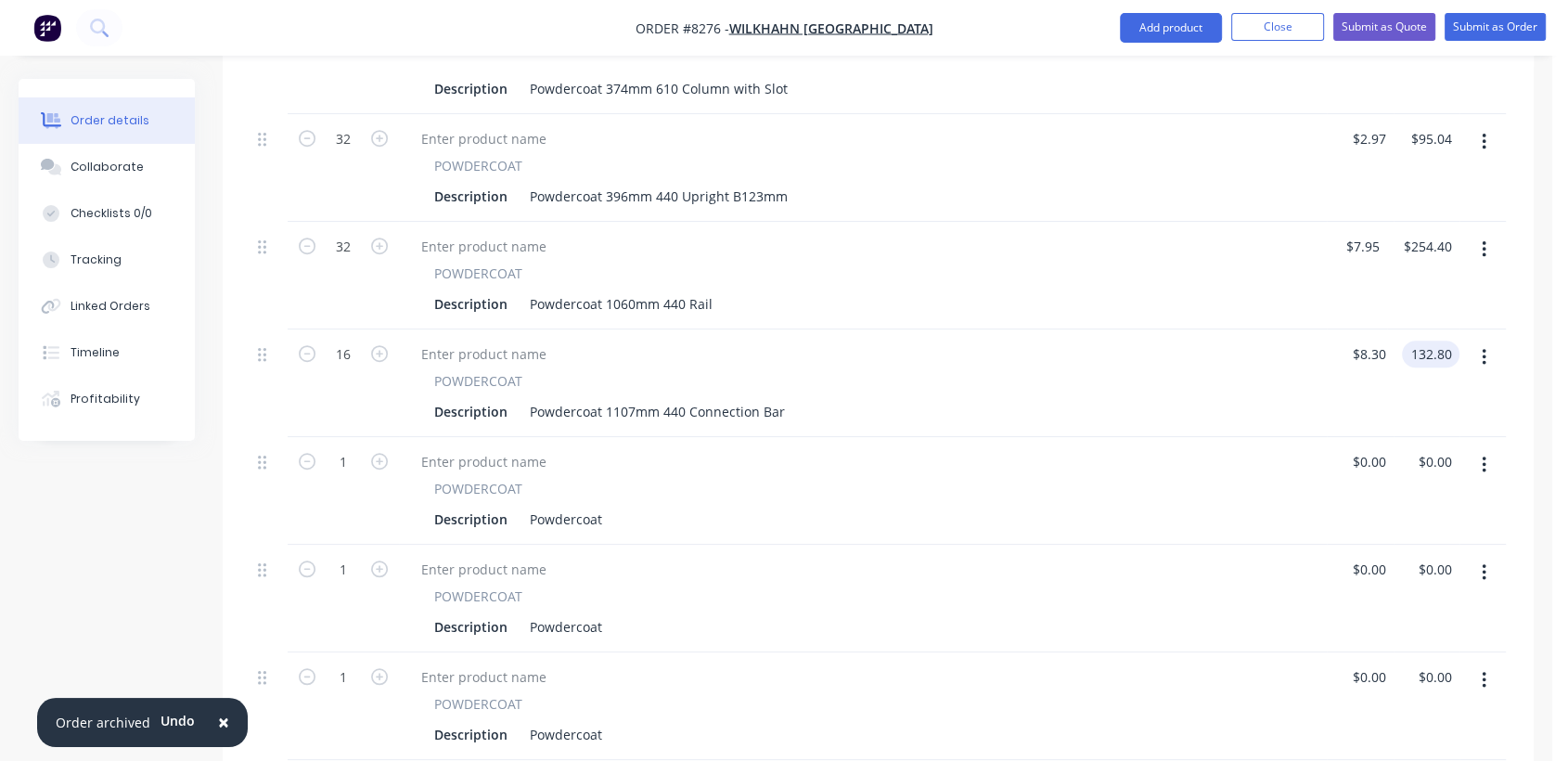
scroll to position [1381, 0]
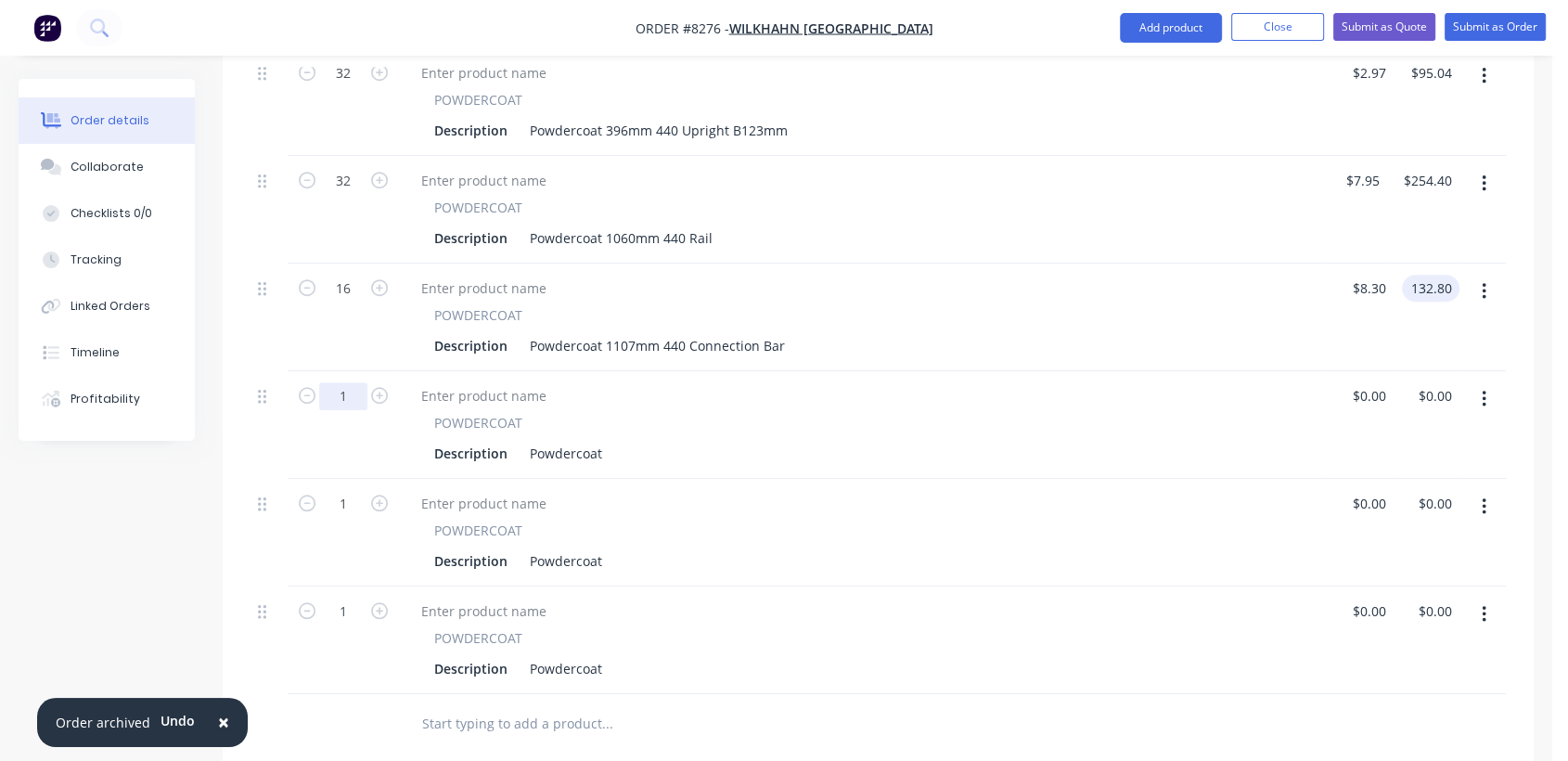
type input "$132.80"
click at [356, 383] on input "1" at bounding box center [344, 397] width 48 height 28
type input "9"
click at [601, 440] on div "Powdercoat" at bounding box center [566, 453] width 87 height 27
type input "$11.08"
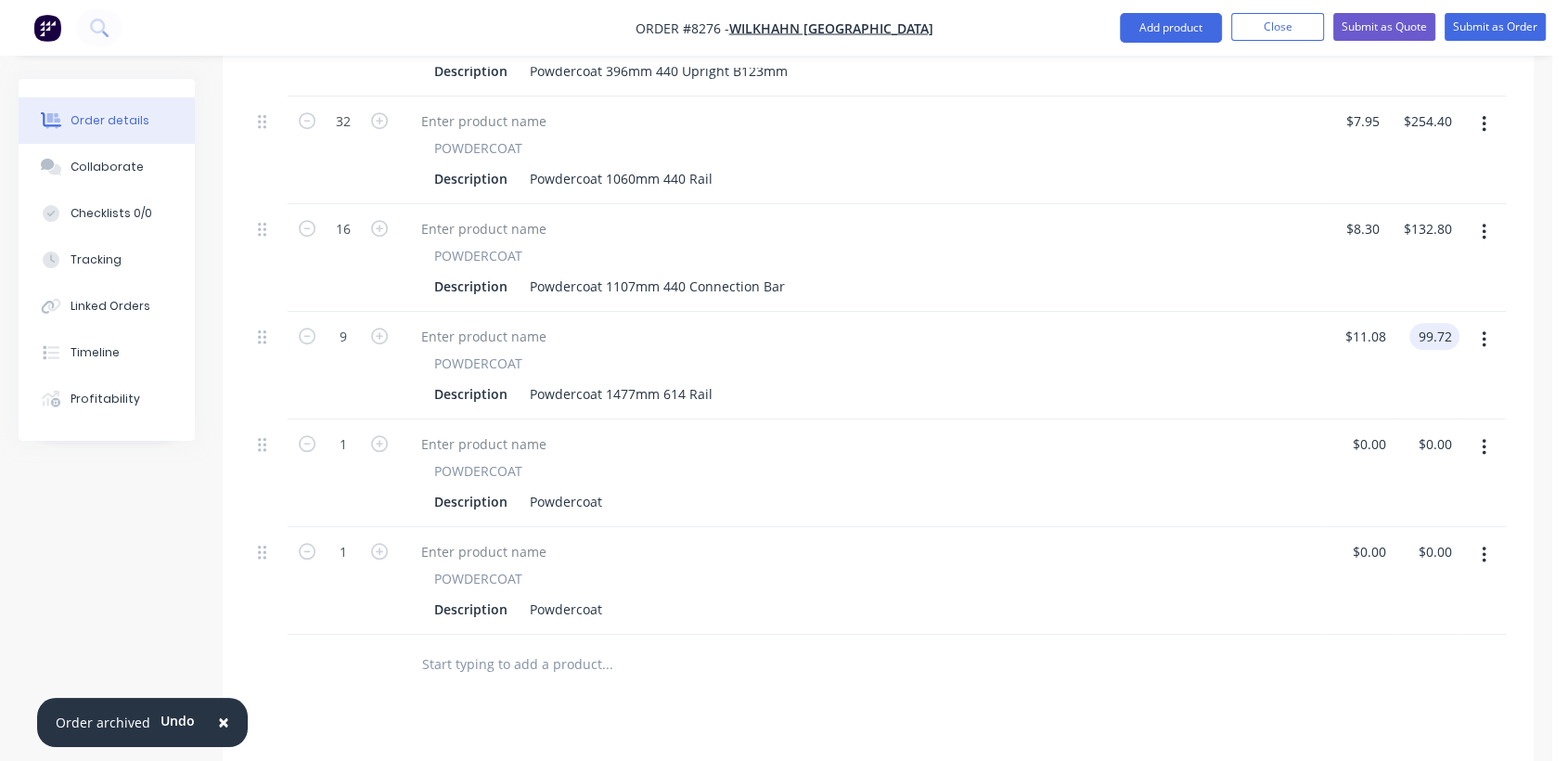
scroll to position [1484, 0]
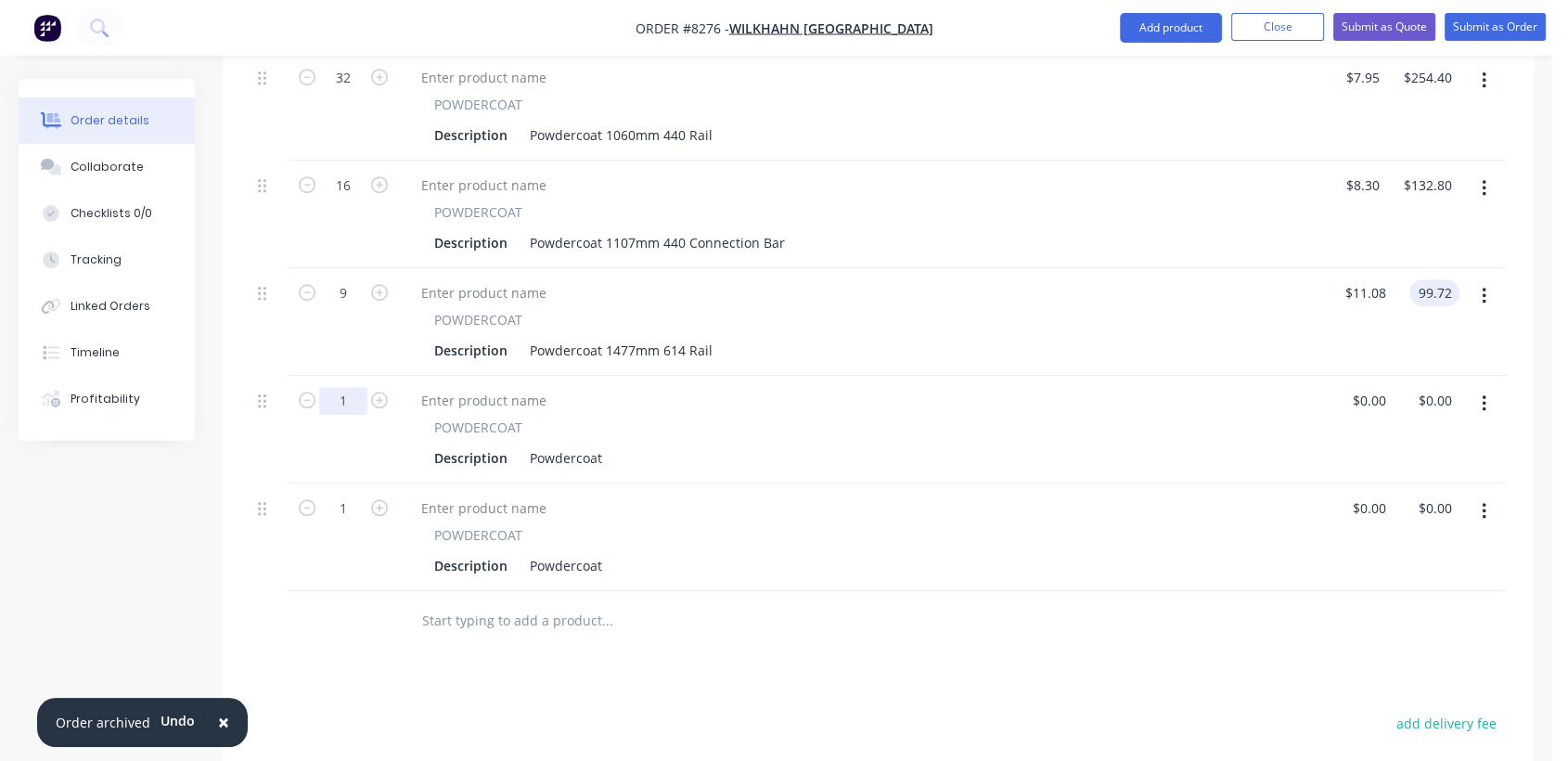
type input "$99.72"
click at [357, 387] on input "1" at bounding box center [344, 401] width 48 height 28
type input "50"
click at [602, 444] on div "Powdercoat" at bounding box center [566, 457] width 87 height 27
type input "$35.00"
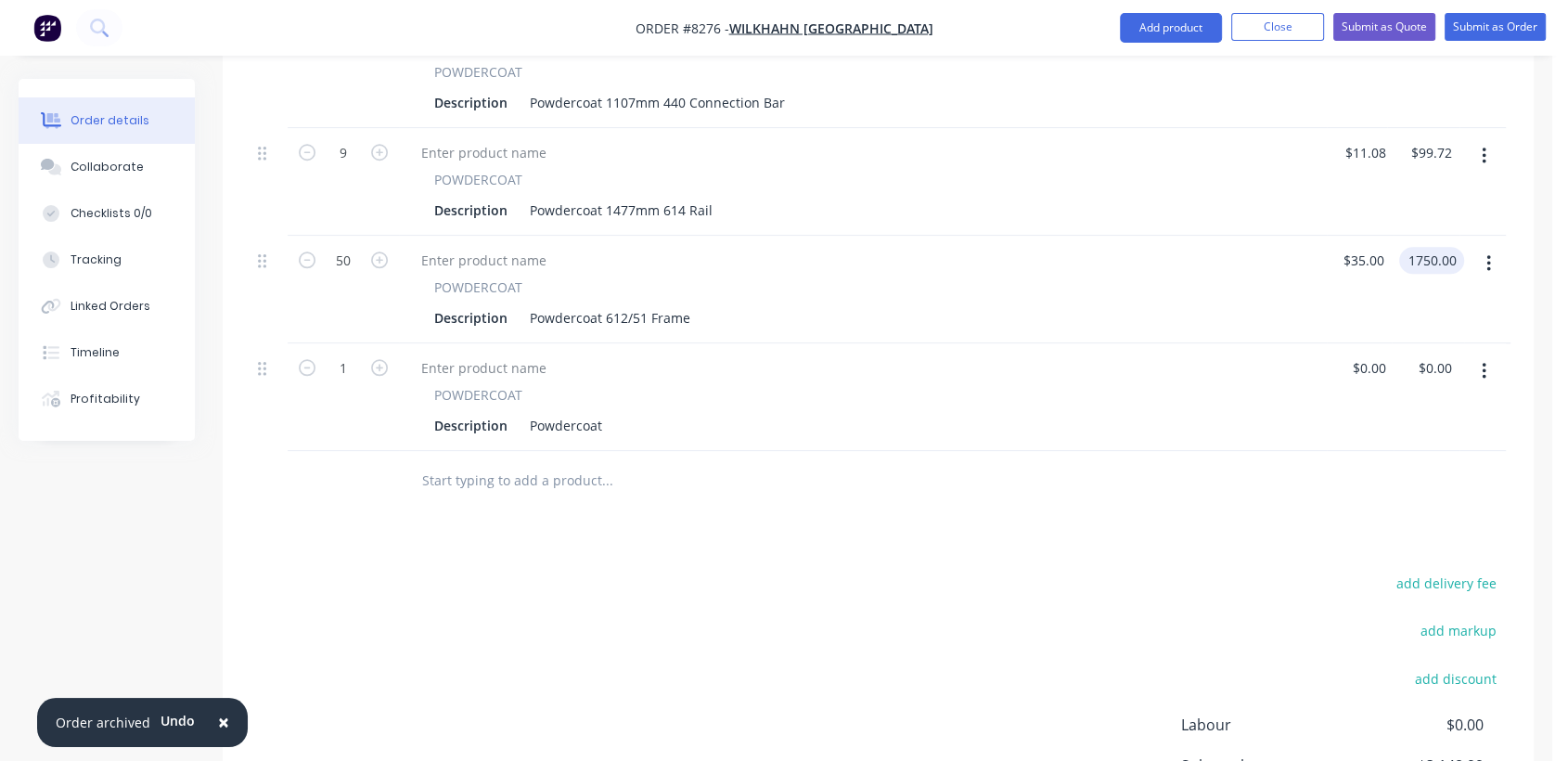
scroll to position [1690, 0]
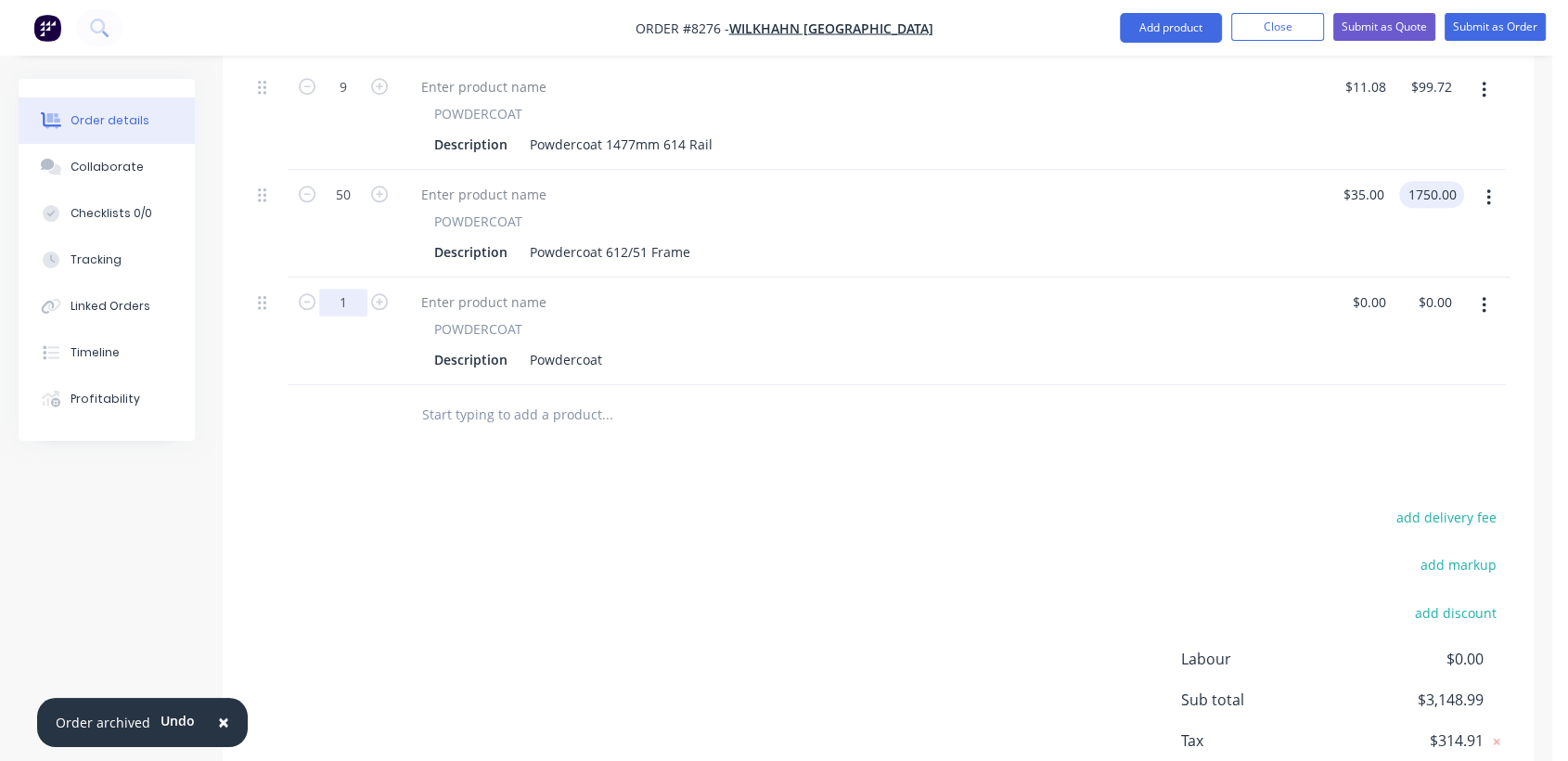
type input "$1,750.00"
click at [350, 289] on input "1" at bounding box center [344, 303] width 48 height 28
type input "100"
click at [607, 347] on div "Powdercoat" at bounding box center [566, 360] width 87 height 27
click at [598, 347] on div "Powdercoat" at bounding box center [566, 360] width 87 height 27
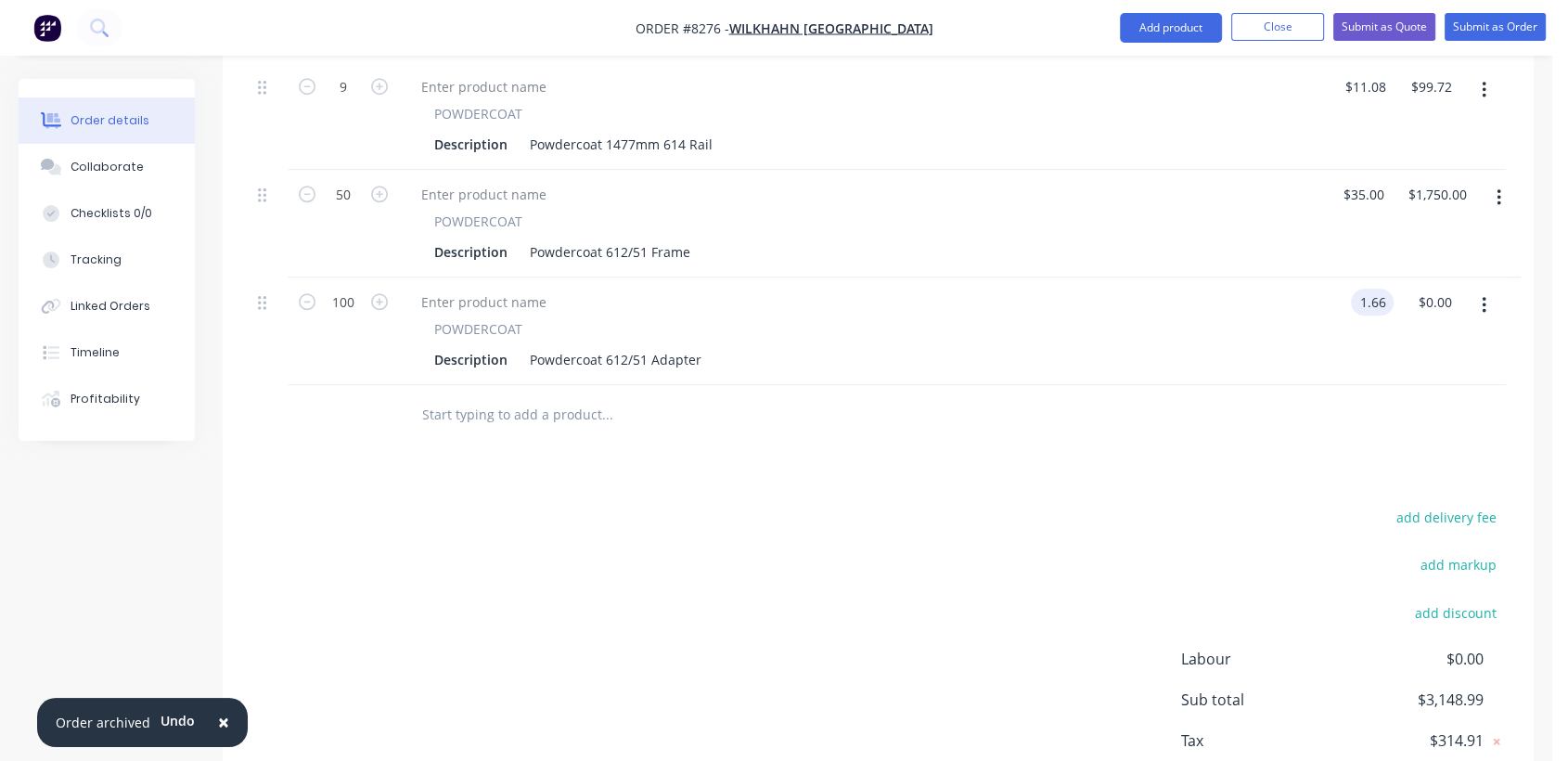
type input "$1.66"
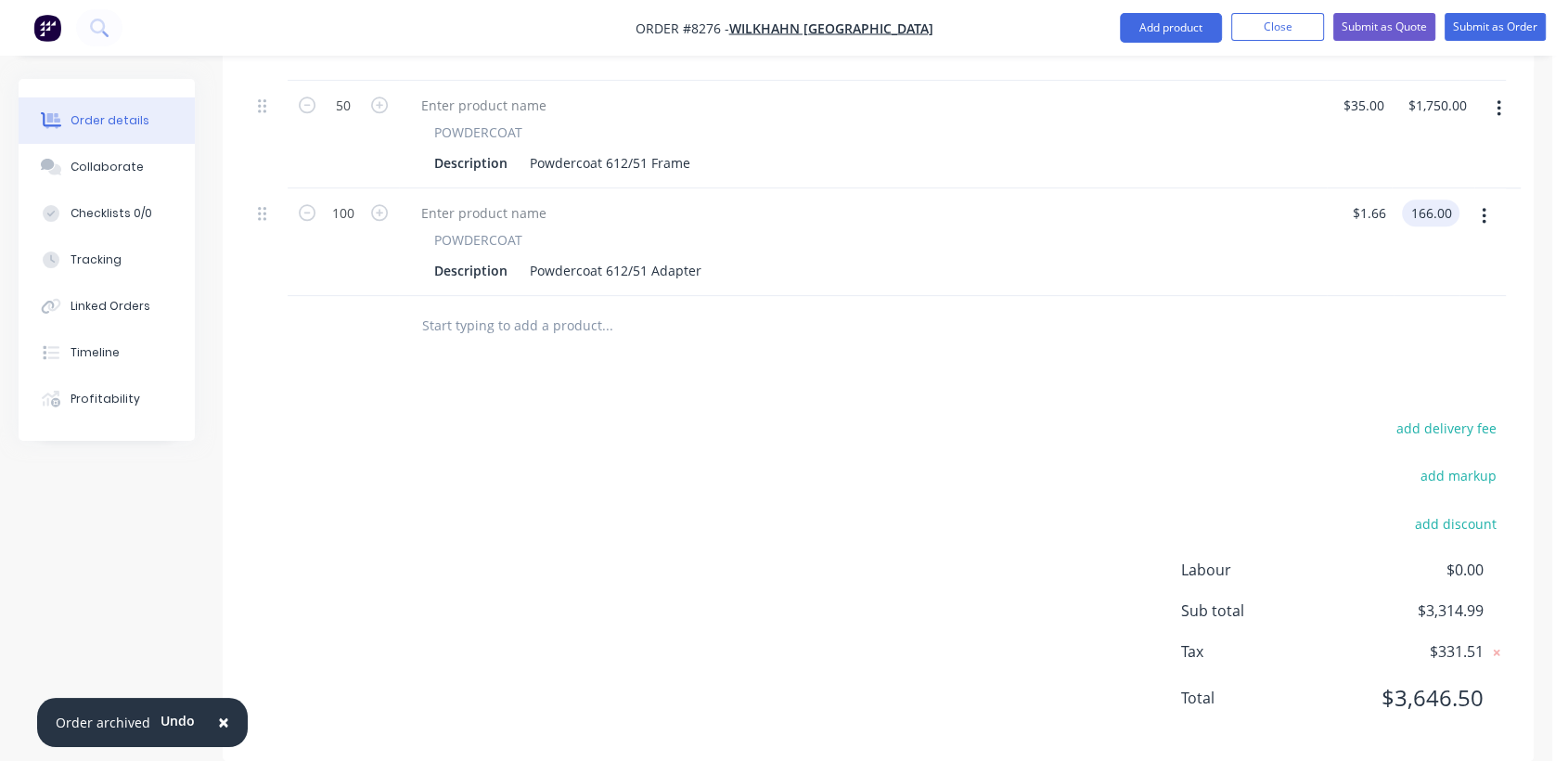
type input "$166.00"
click at [518, 308] on input "text" at bounding box center [608, 326] width 372 height 37
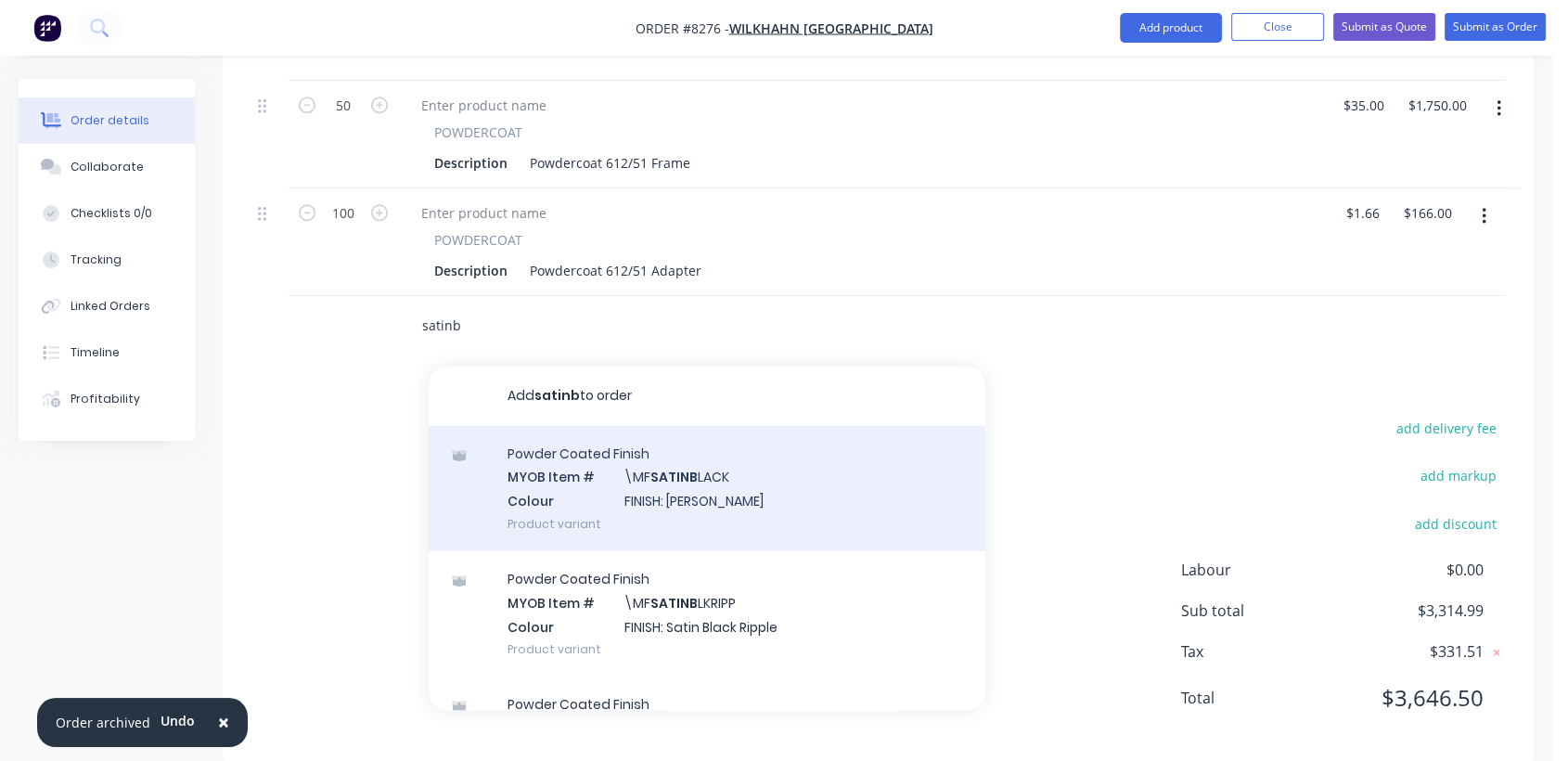
type input "satinb"
click at [636, 447] on div "Powder Coated Finish MYOB Item # \MF SATINB LACK Colour FINISH: Satin Black Pro…" at bounding box center [707, 489] width 556 height 125
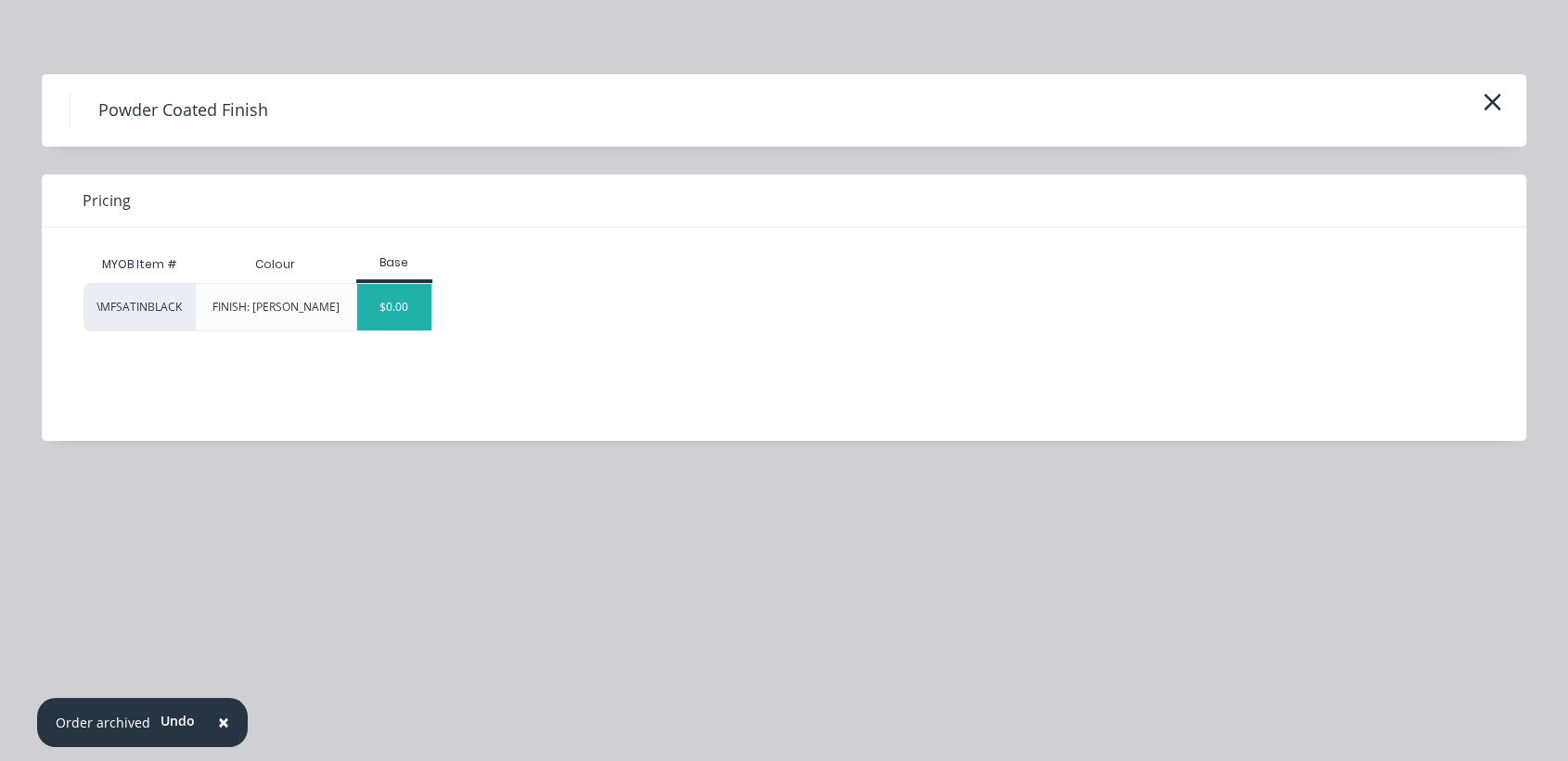
click at [393, 316] on div "$0.00" at bounding box center [395, 308] width 75 height 46
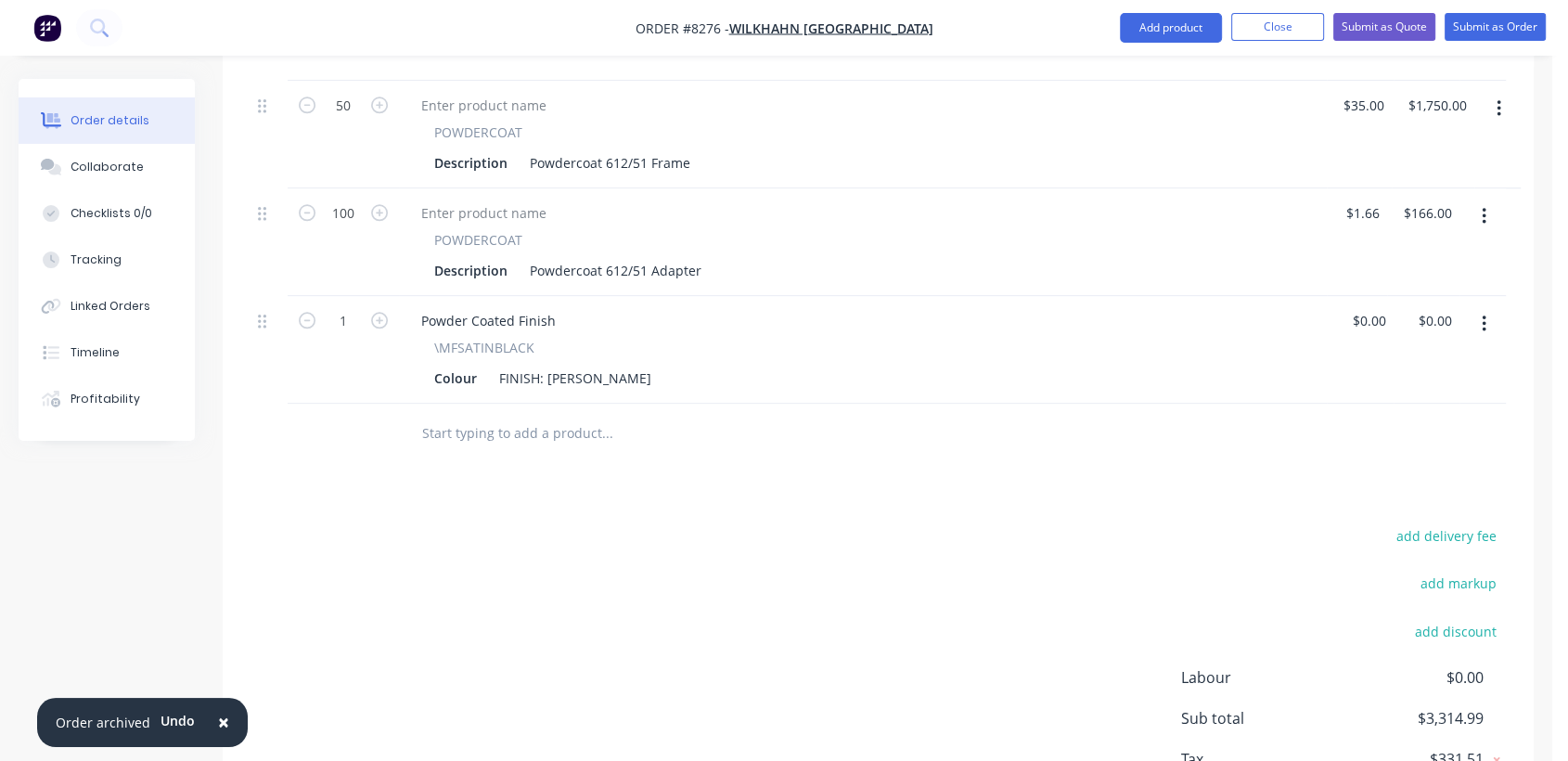
click at [549, 415] on input "text" at bounding box center [608, 434] width 372 height 37
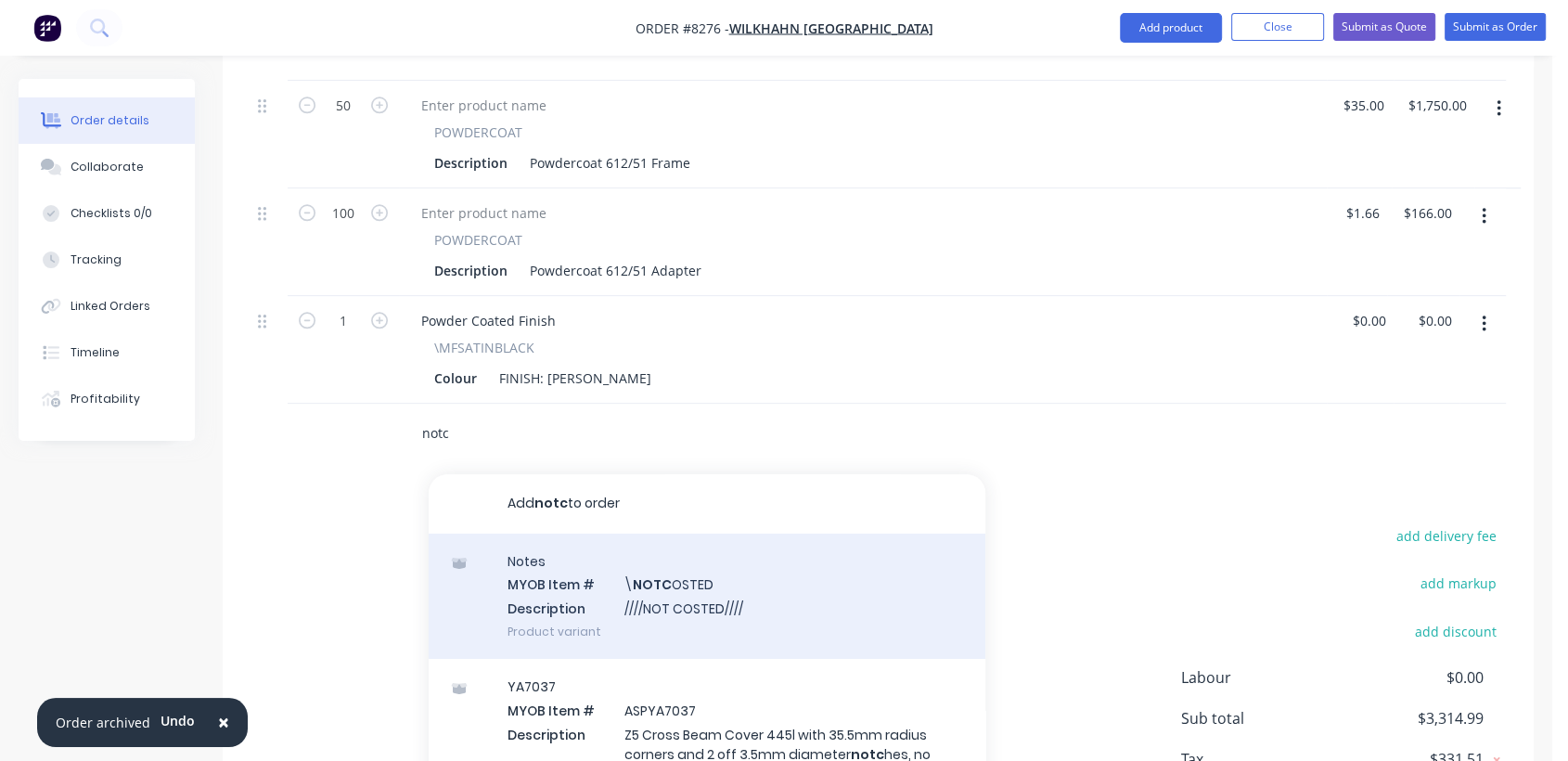
type input "notc"
click at [671, 581] on div "Notes MYOB Item # \ NOTC OSTED Description ////NOT COSTED//// Product variant" at bounding box center [707, 596] width 556 height 125
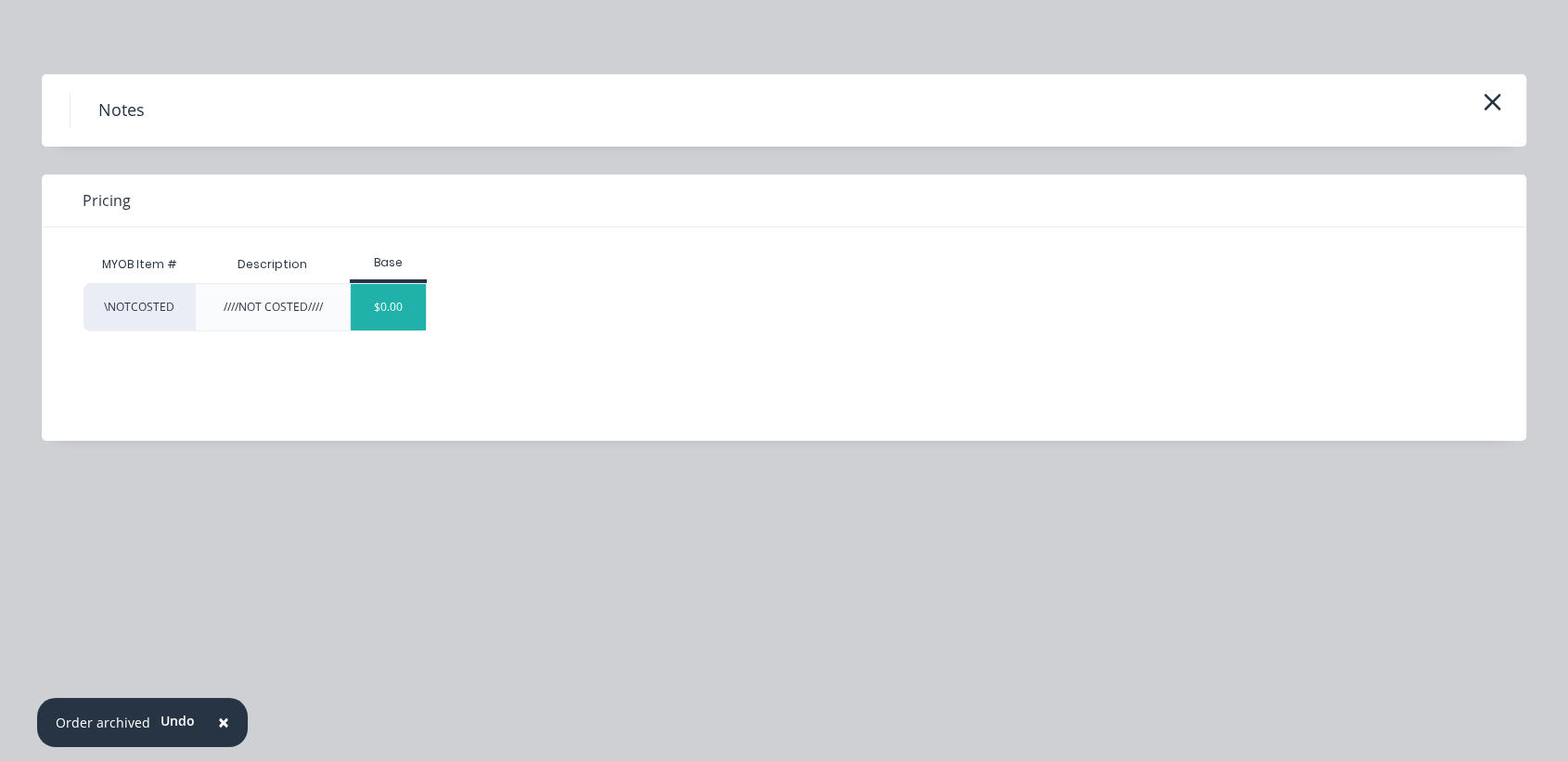
click at [416, 304] on div "$0.00" at bounding box center [388, 308] width 75 height 46
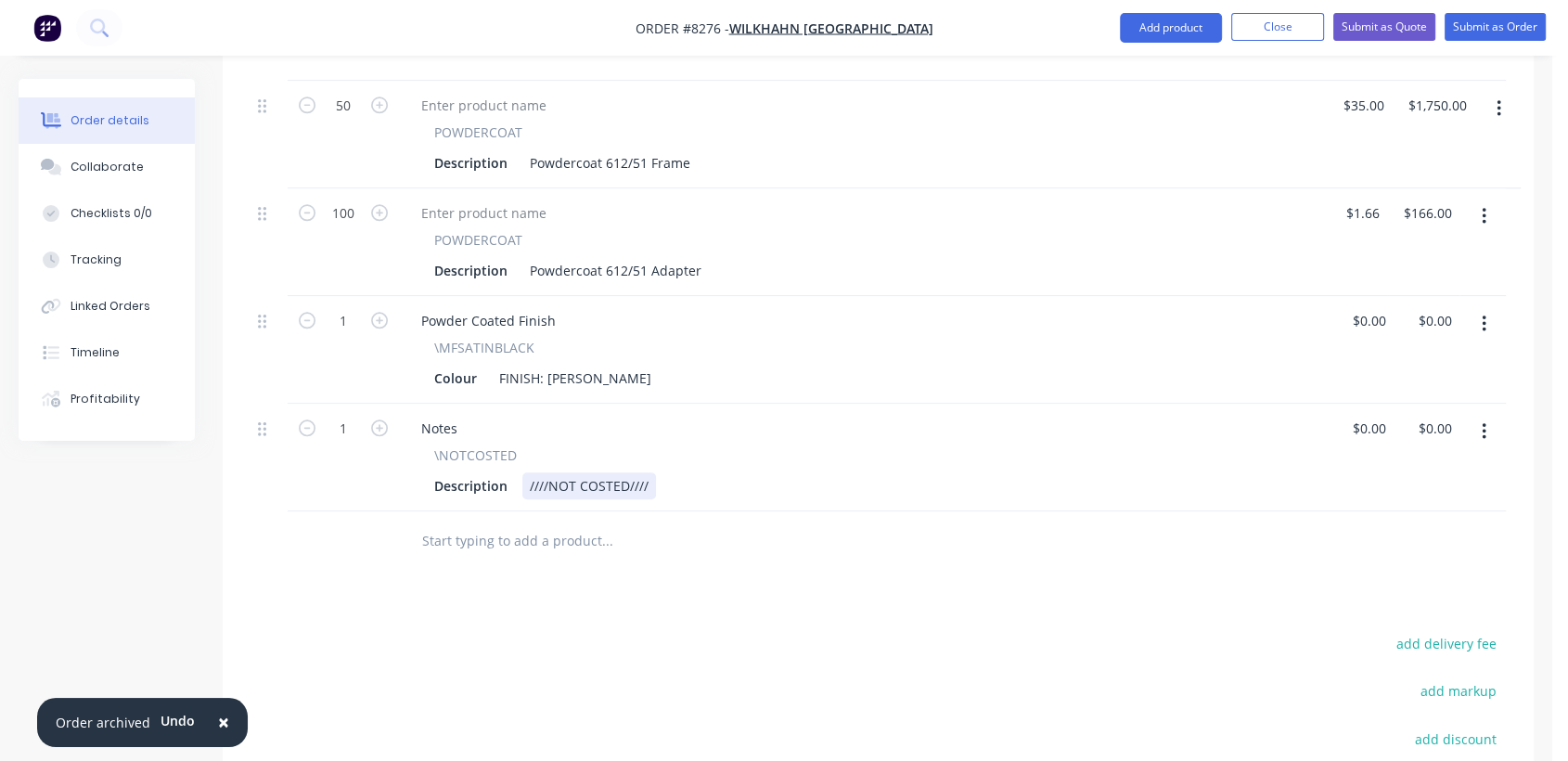
click at [650, 472] on div "////NOT COSTED////" at bounding box center [589, 485] width 134 height 27
type input "0"
click at [132, 172] on div "Collaborate" at bounding box center [107, 167] width 73 height 17
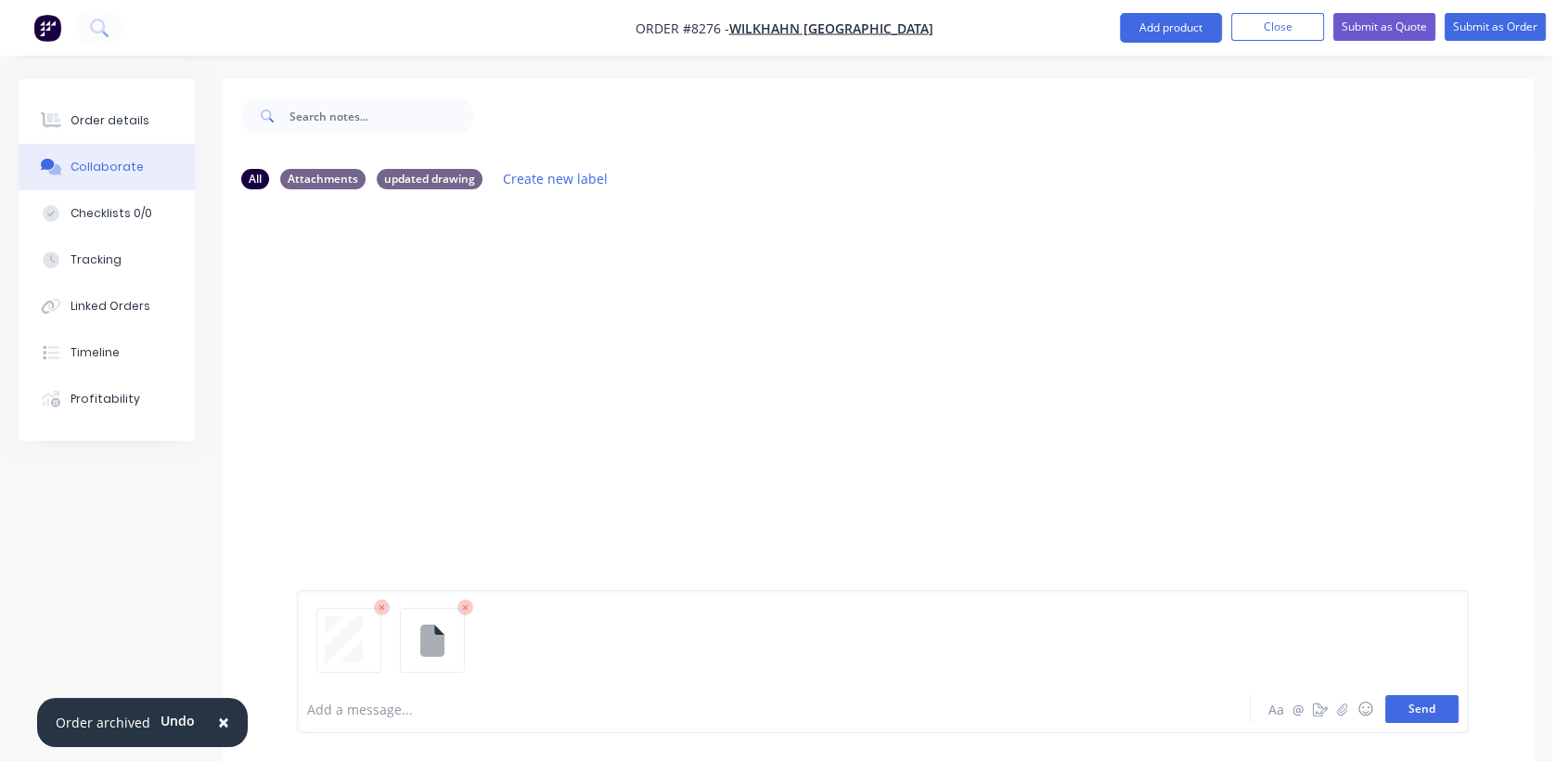
click at [1414, 700] on button "Send" at bounding box center [1421, 709] width 73 height 28
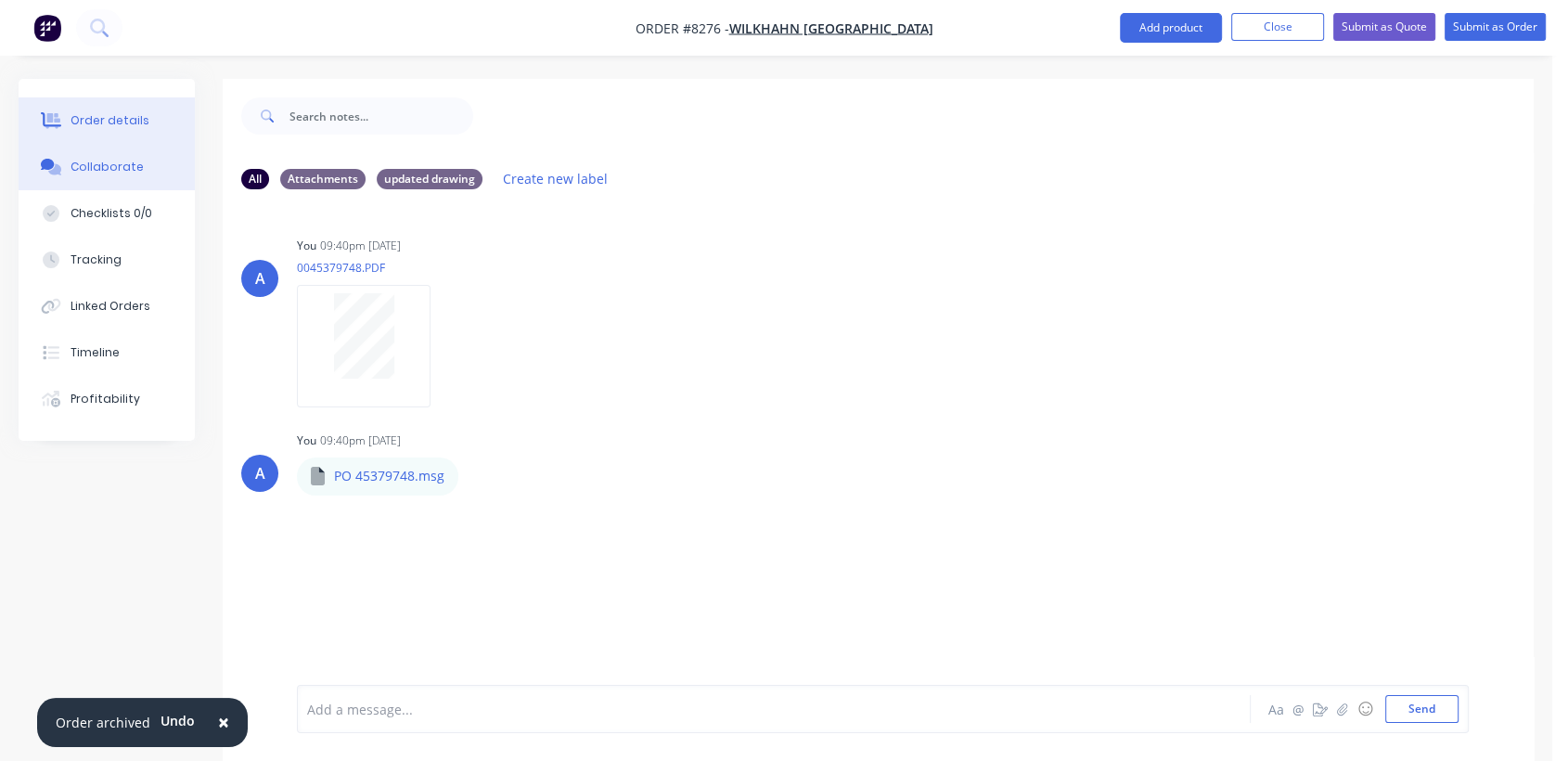
click at [128, 112] on div "Order details" at bounding box center [110, 121] width 79 height 17
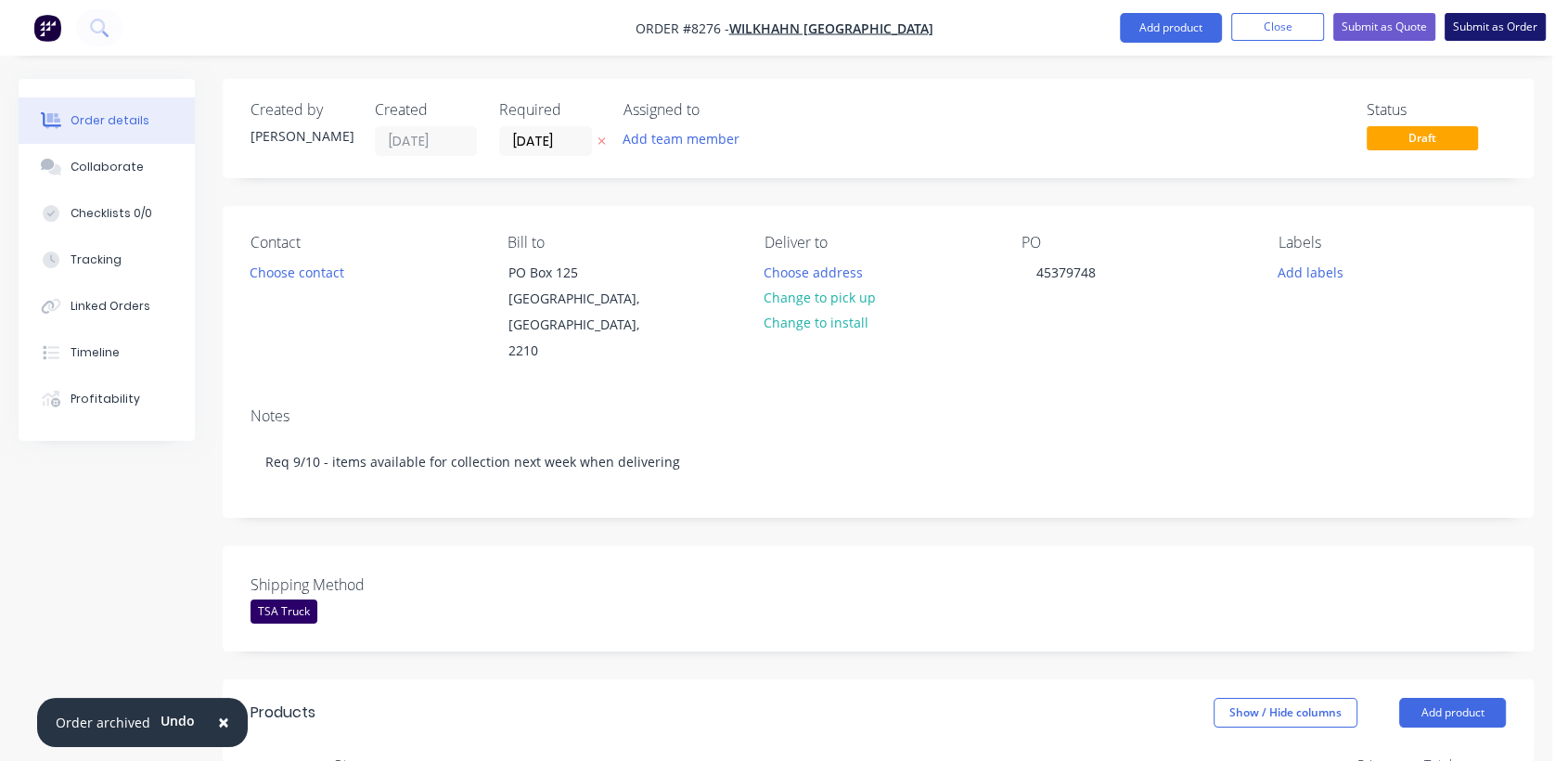
click at [1507, 23] on button "Submit as Order" at bounding box center [1495, 27] width 101 height 28
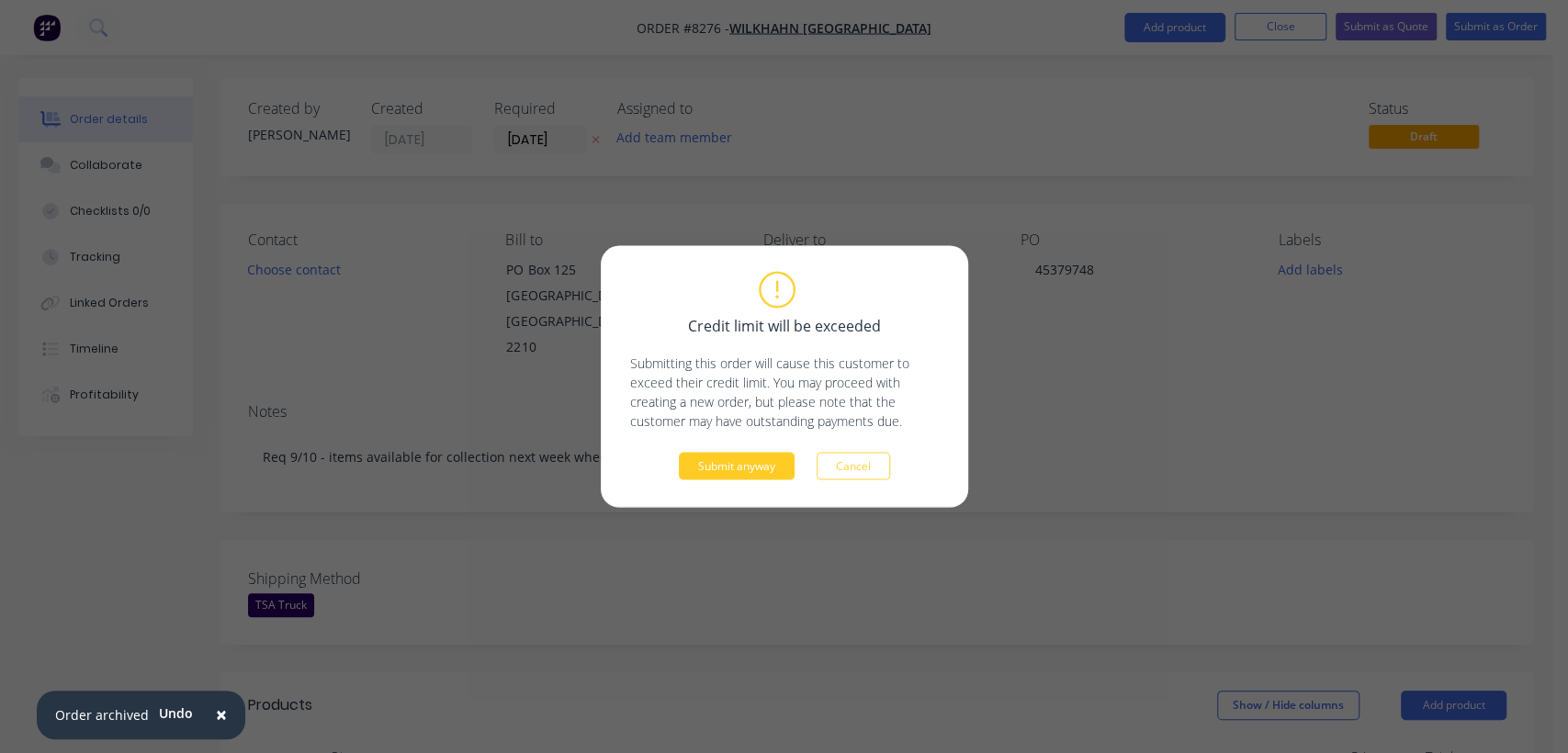
click at [709, 455] on button "Submit anyway" at bounding box center [737, 466] width 116 height 28
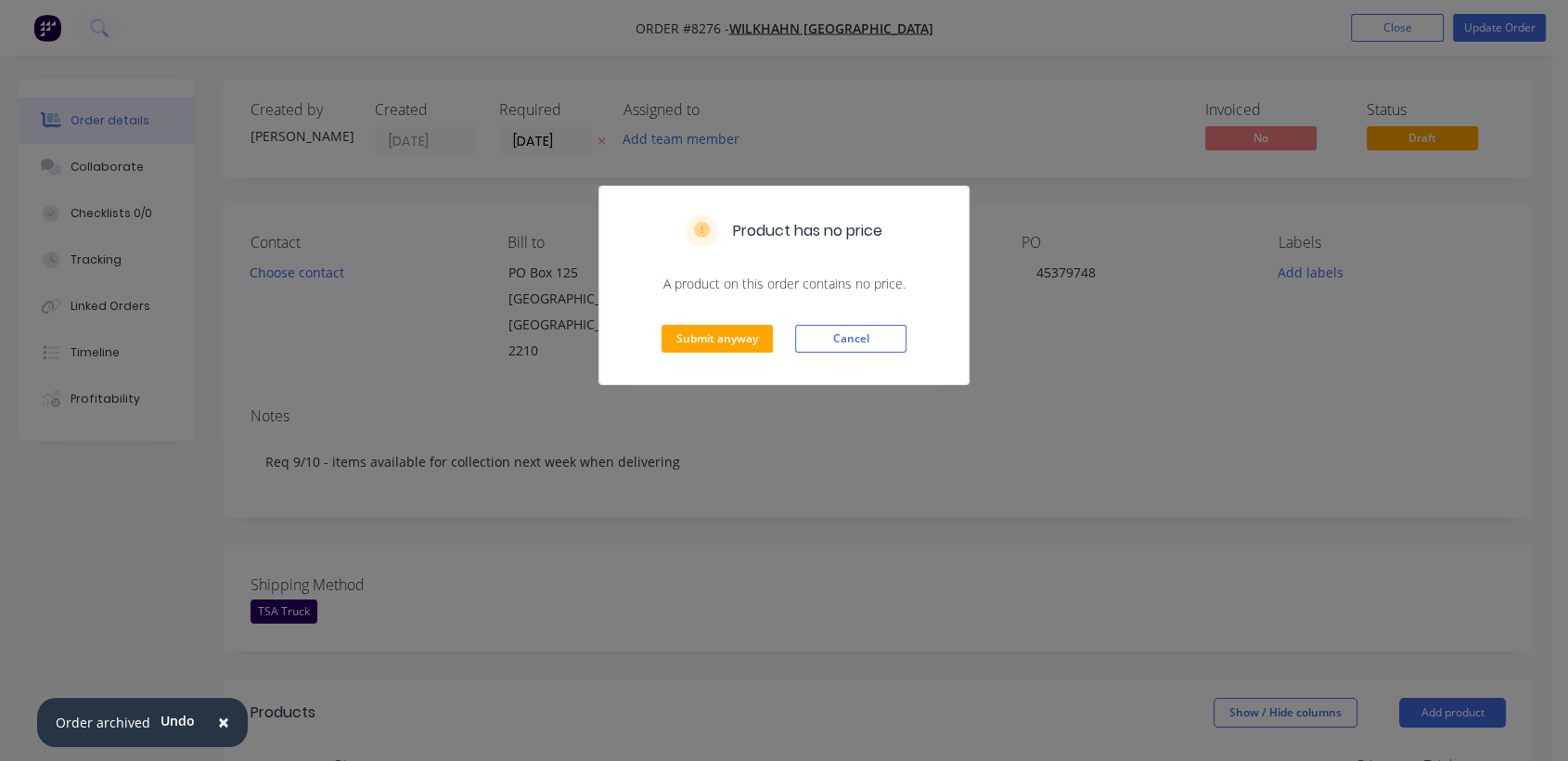
click at [687, 319] on div "Submit anyway Cancel" at bounding box center [784, 339] width 370 height 91
click at [689, 336] on button "Submit anyway" at bounding box center [717, 339] width 111 height 28
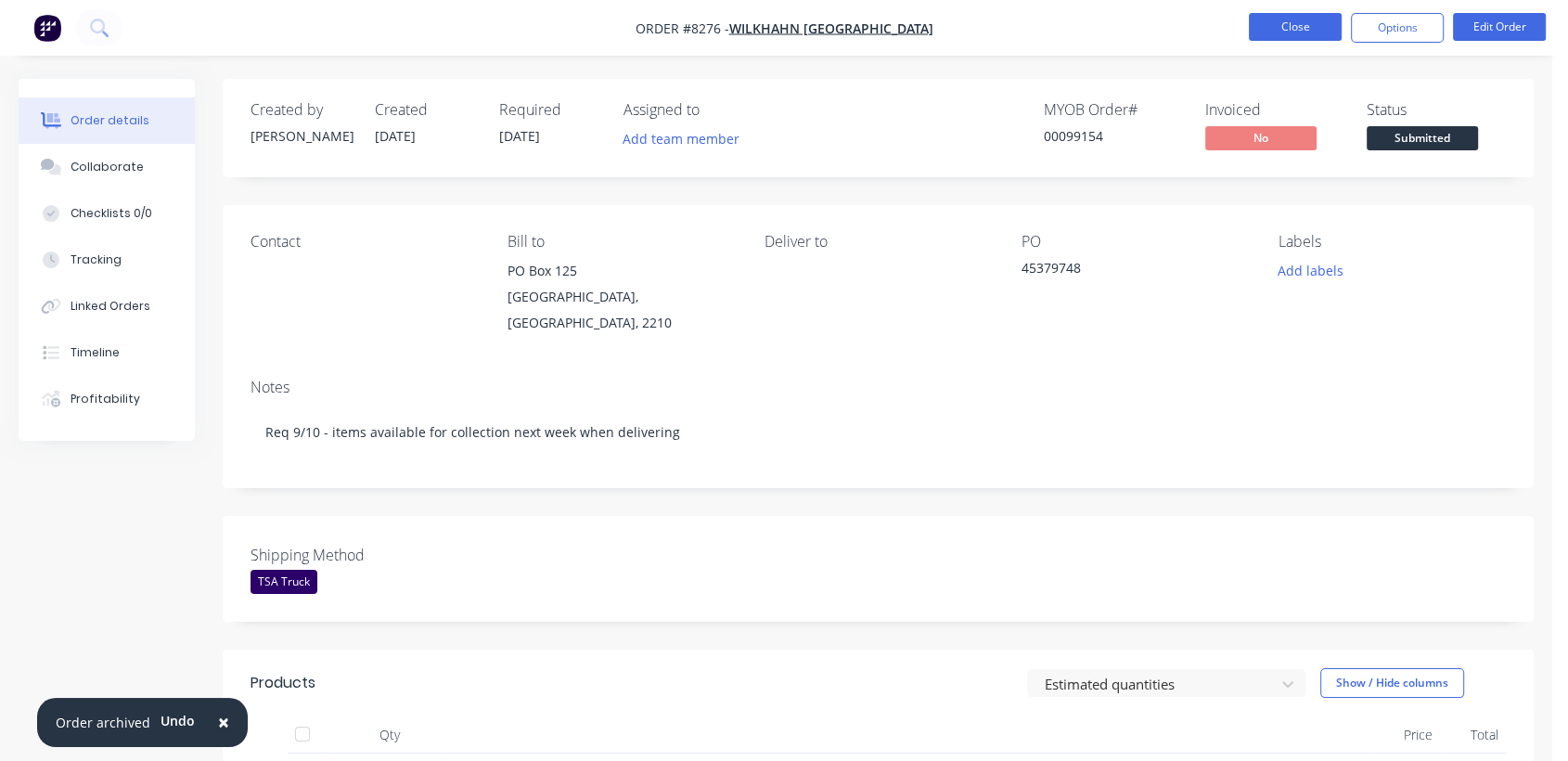
click at [1324, 32] on button "Close" at bounding box center [1296, 27] width 93 height 28
